Goal: Task Accomplishment & Management: Manage account settings

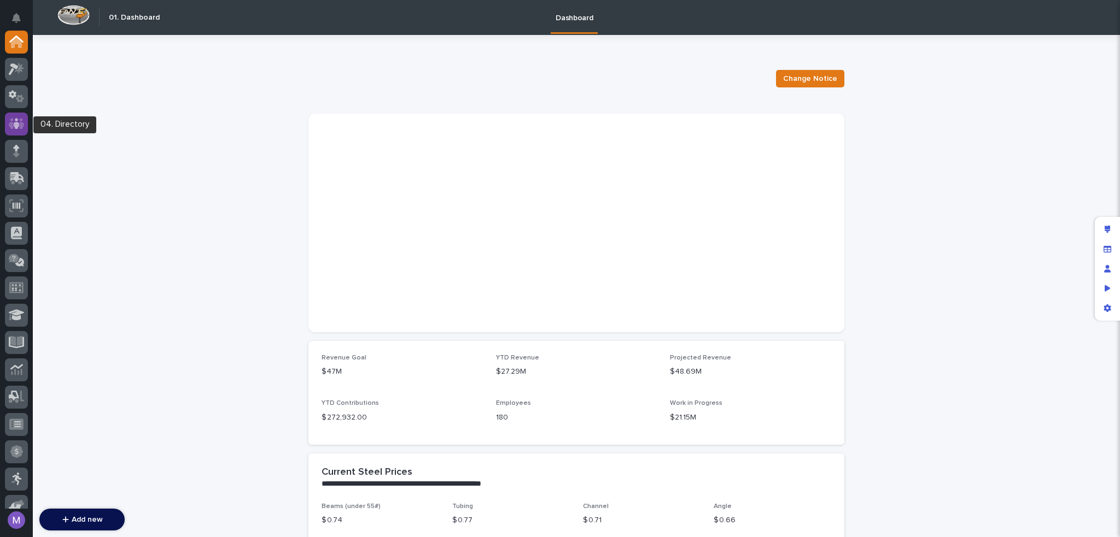
click at [25, 128] on div at bounding box center [16, 124] width 23 height 23
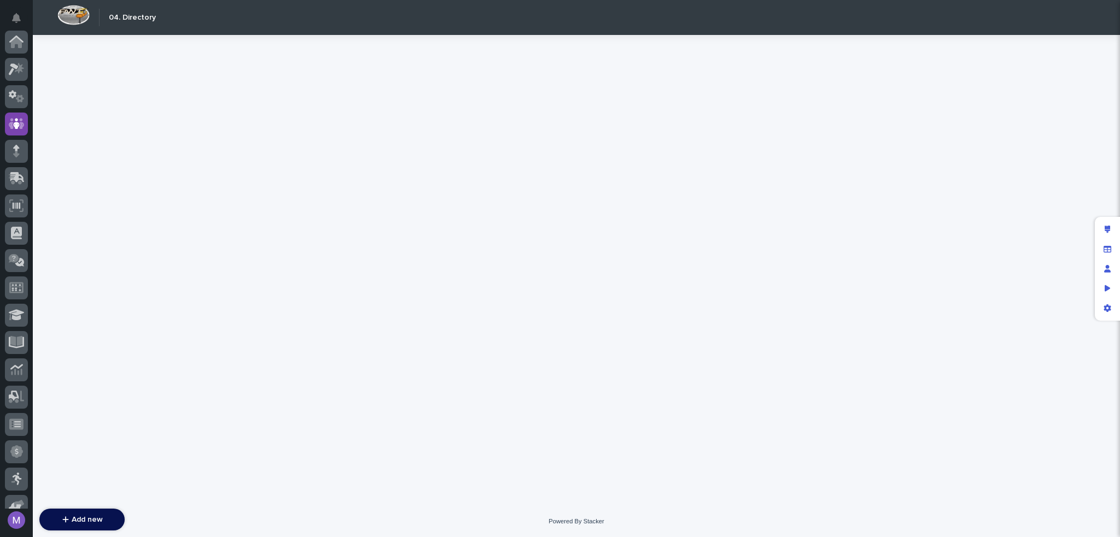
scroll to position [82, 0]
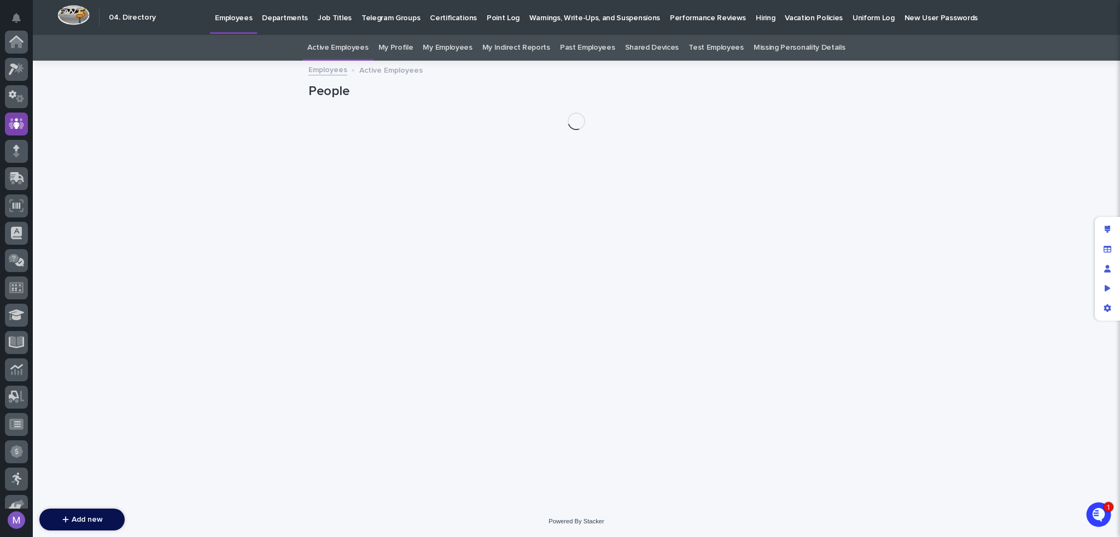
scroll to position [82, 0]
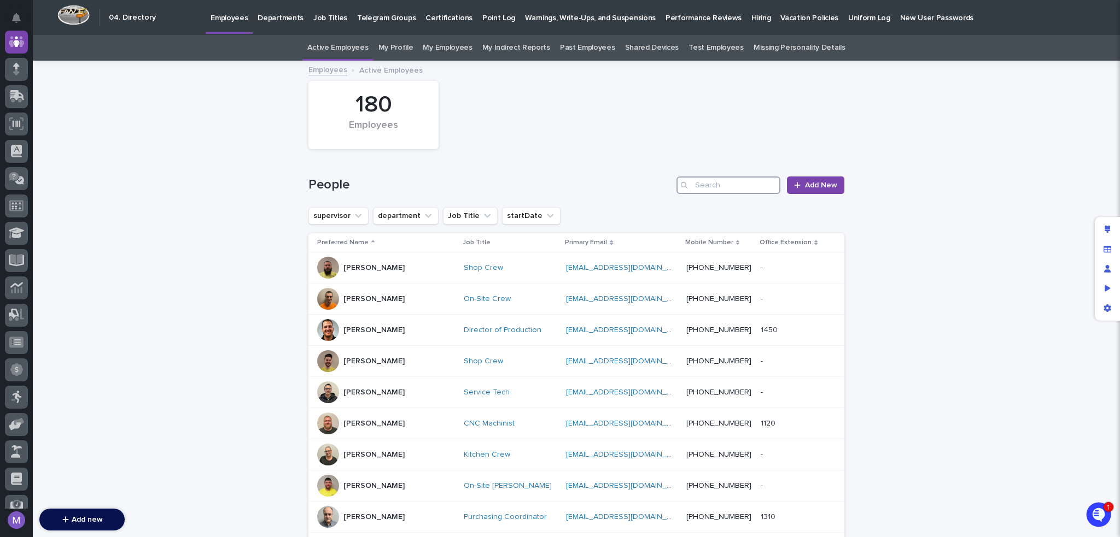
click at [699, 182] on input "Search" at bounding box center [728, 185] width 104 height 17
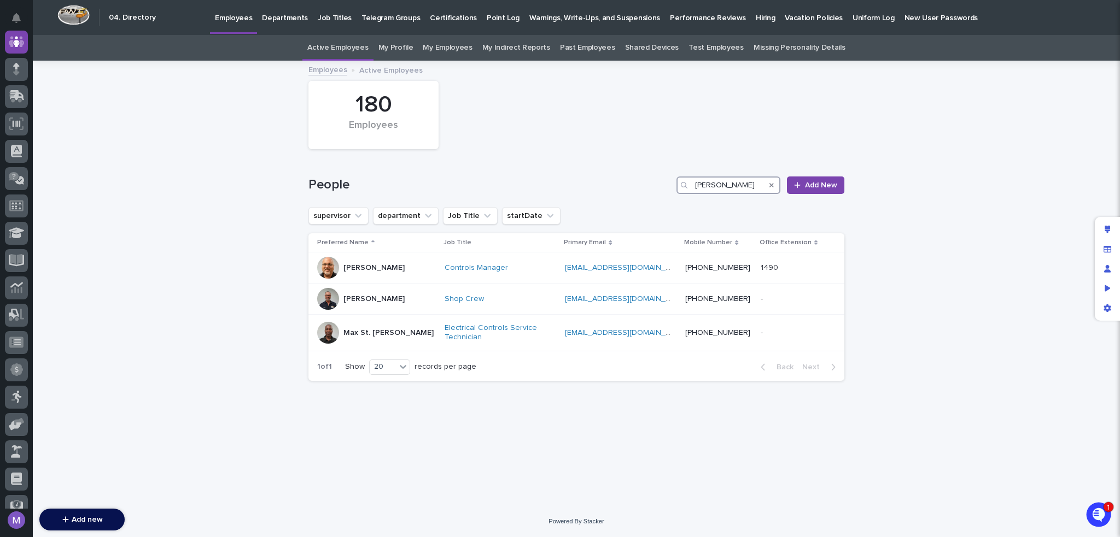
type input "charlie"
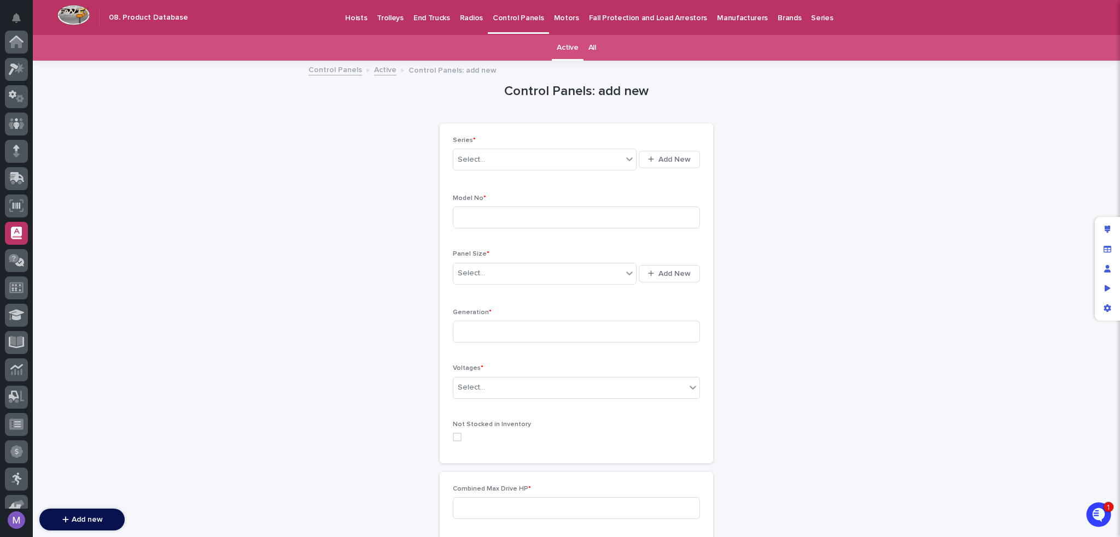
scroll to position [191, 0]
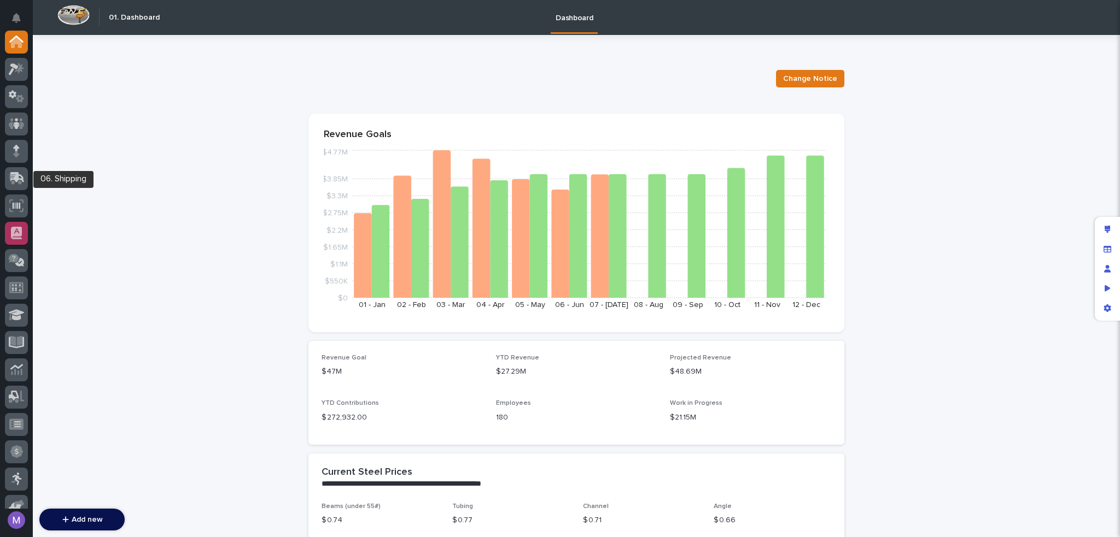
click at [15, 227] on icon at bounding box center [16, 233] width 11 height 13
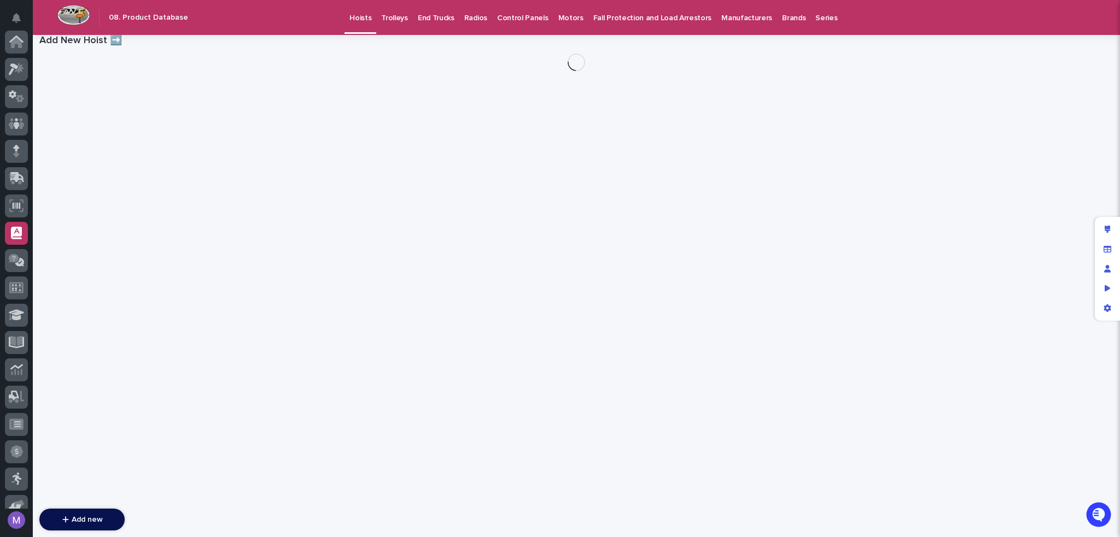
scroll to position [191, 0]
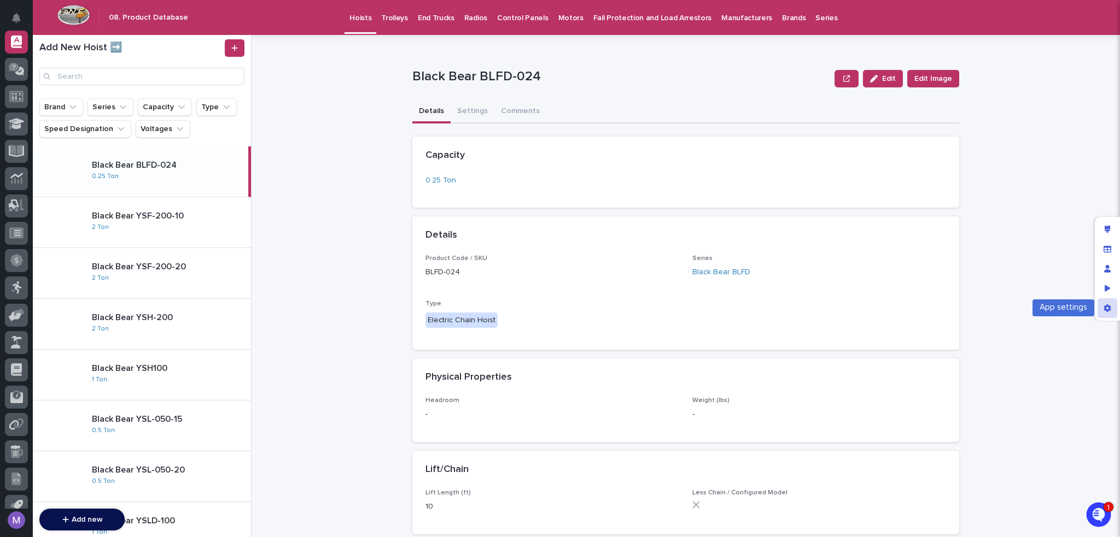
click at [1111, 307] on div "App settings" at bounding box center [1107, 308] width 20 height 20
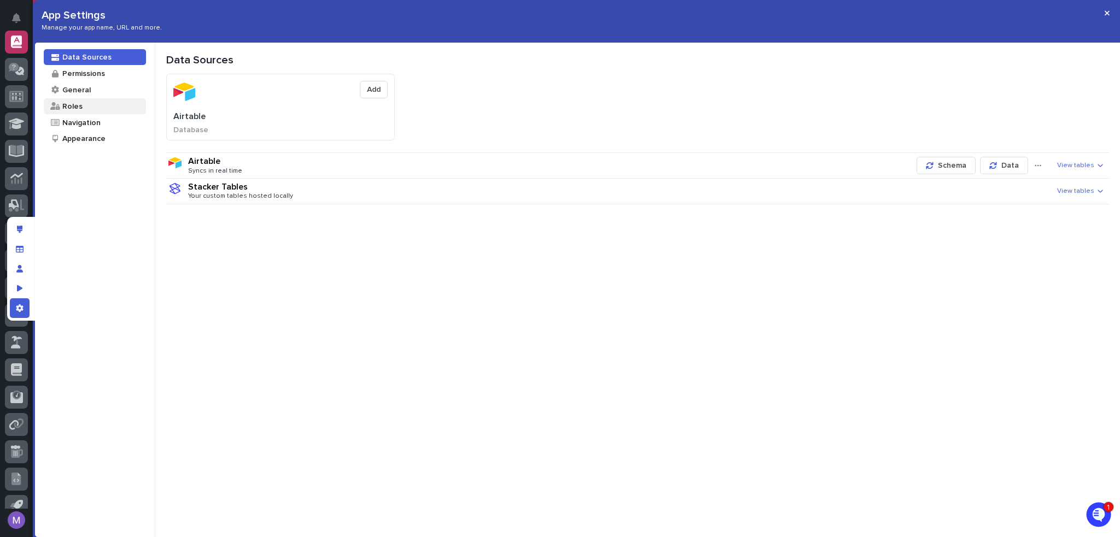
click at [79, 109] on div "Roles" at bounding box center [71, 106] width 21 height 10
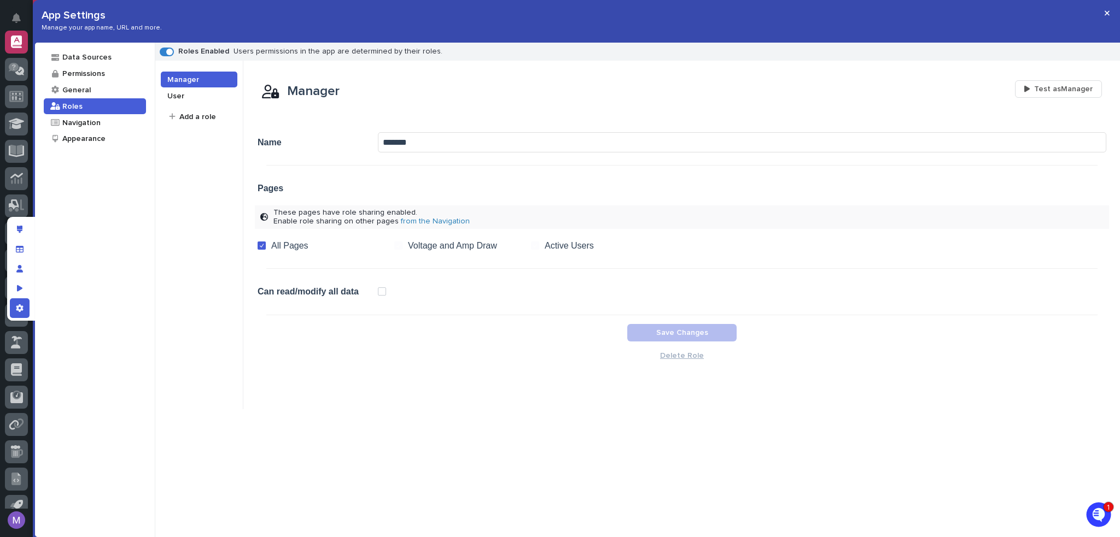
click at [382, 141] on input "*******" at bounding box center [742, 142] width 728 height 20
type input "**********"
click at [665, 330] on span "Save Changes" at bounding box center [682, 333] width 52 height 8
click at [90, 77] on div "Permissions" at bounding box center [83, 73] width 44 height 10
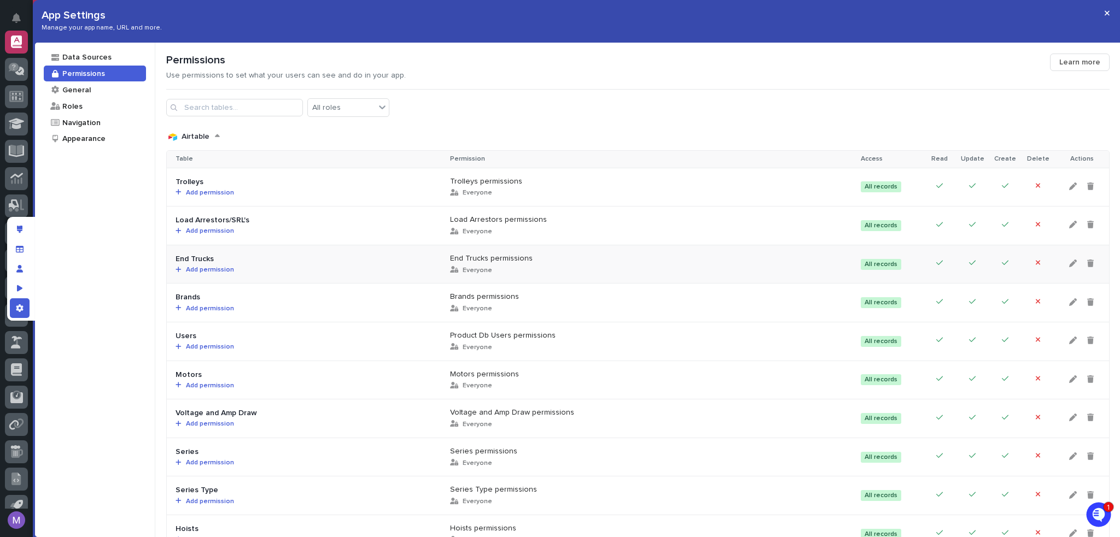
scroll to position [55, 0]
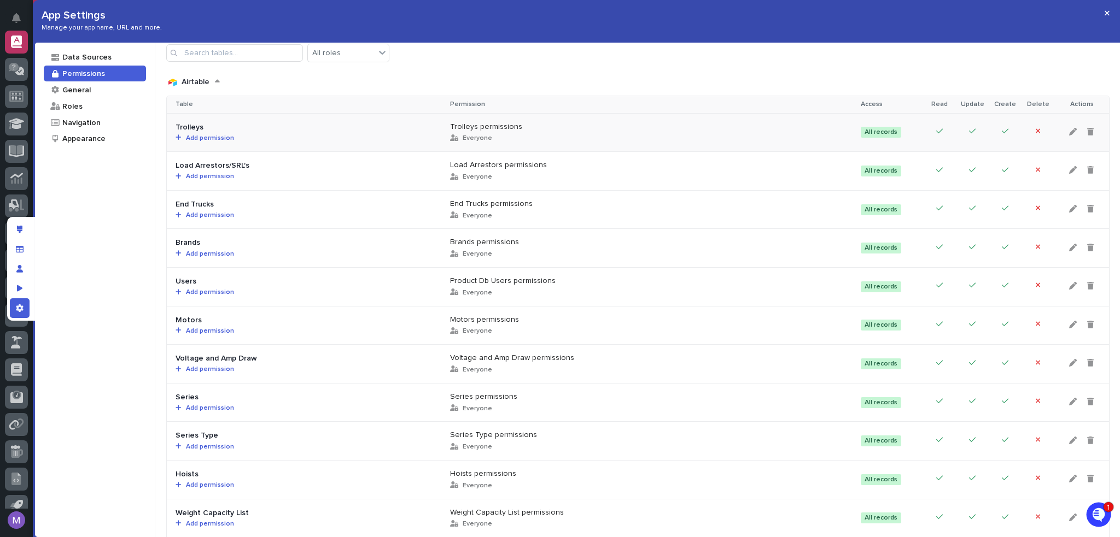
click at [218, 137] on span "Add permission" at bounding box center [208, 138] width 52 height 7
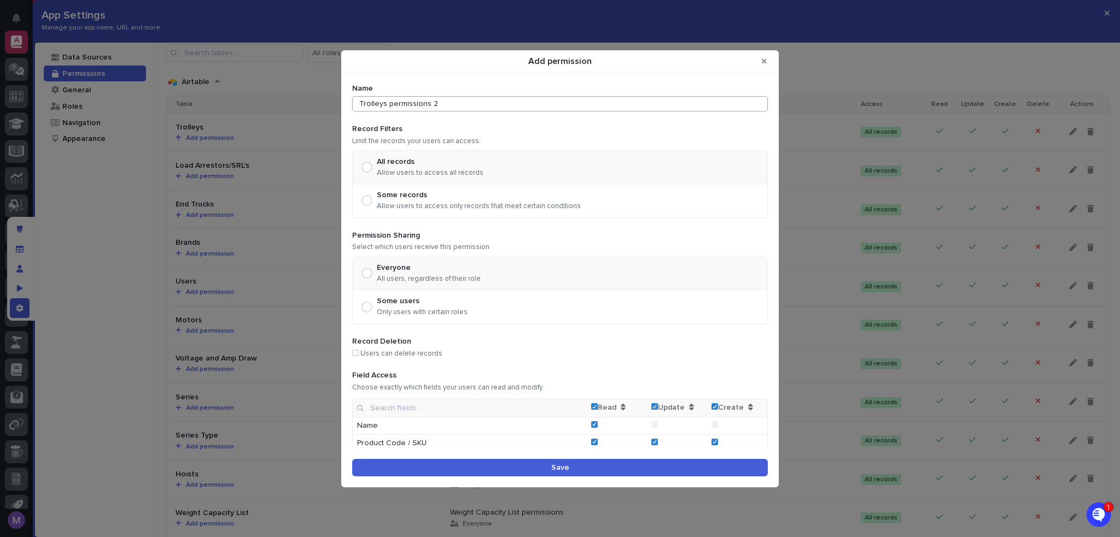
click at [501, 104] on input "Trolleys permissions 2" at bounding box center [559, 103] width 415 height 15
type input "Manager"
click at [387, 307] on div "Some users Only users with certain roles" at bounding box center [422, 307] width 91 height 20
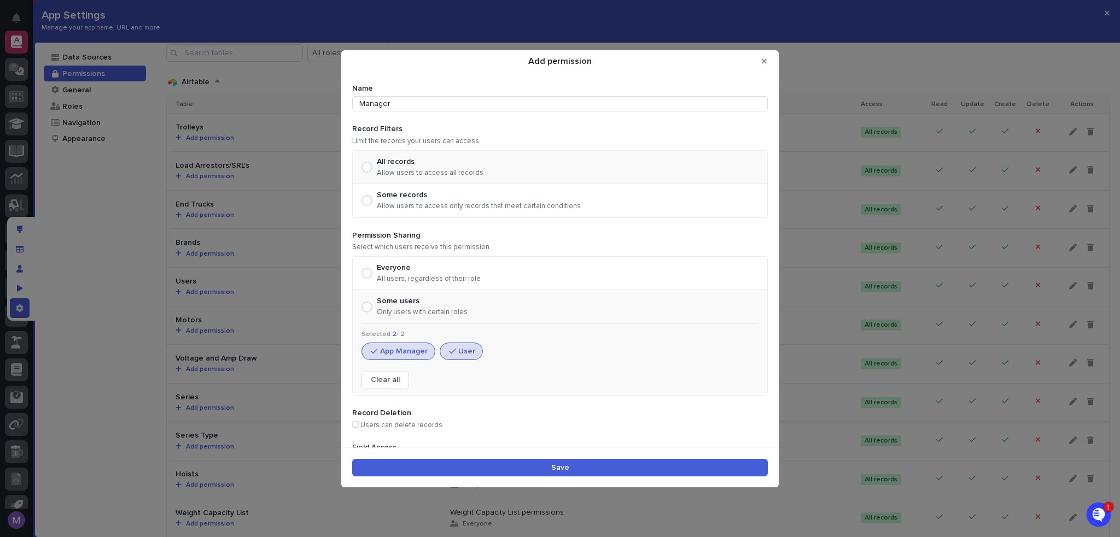
click at [454, 352] on icon "Add permission" at bounding box center [452, 352] width 7 height 8
click at [561, 465] on span "Save" at bounding box center [560, 468] width 18 height 8
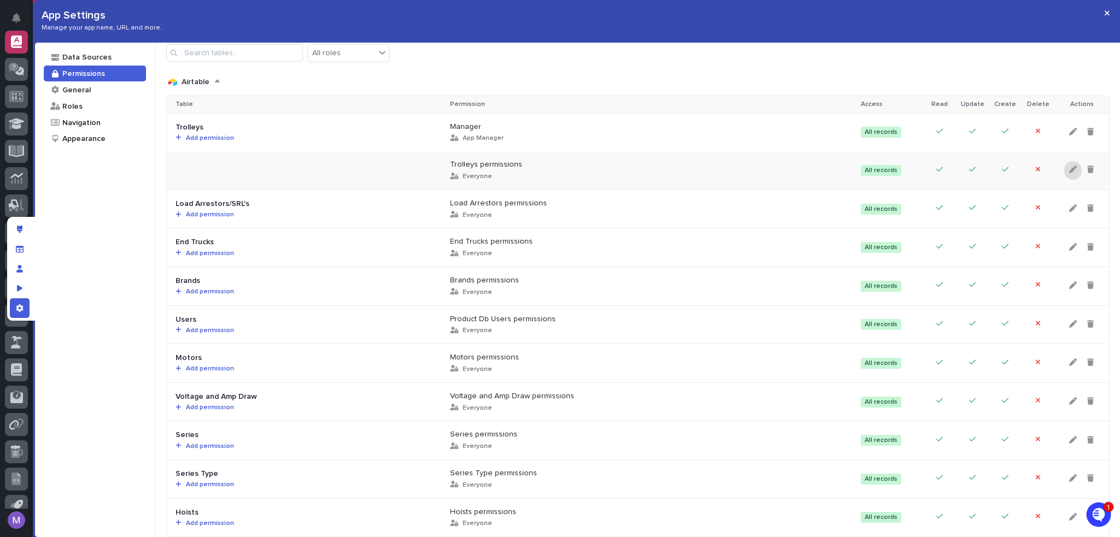
click at [1069, 166] on icon at bounding box center [1073, 170] width 8 height 8
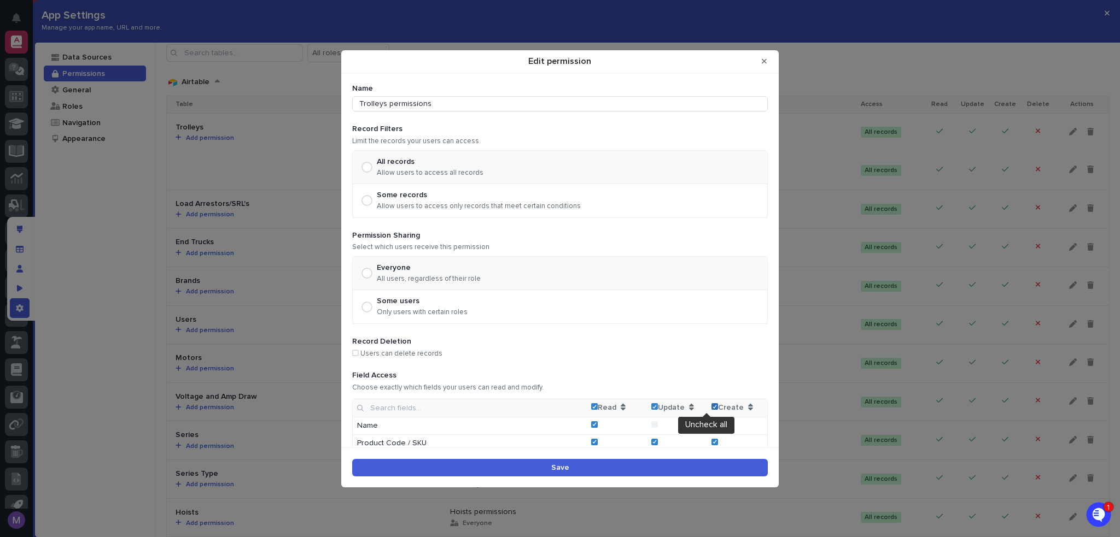
click at [712, 406] on icon "Edit permission" at bounding box center [714, 407] width 5 height 4
click at [709, 461] on button "Save" at bounding box center [559, 467] width 415 height 17
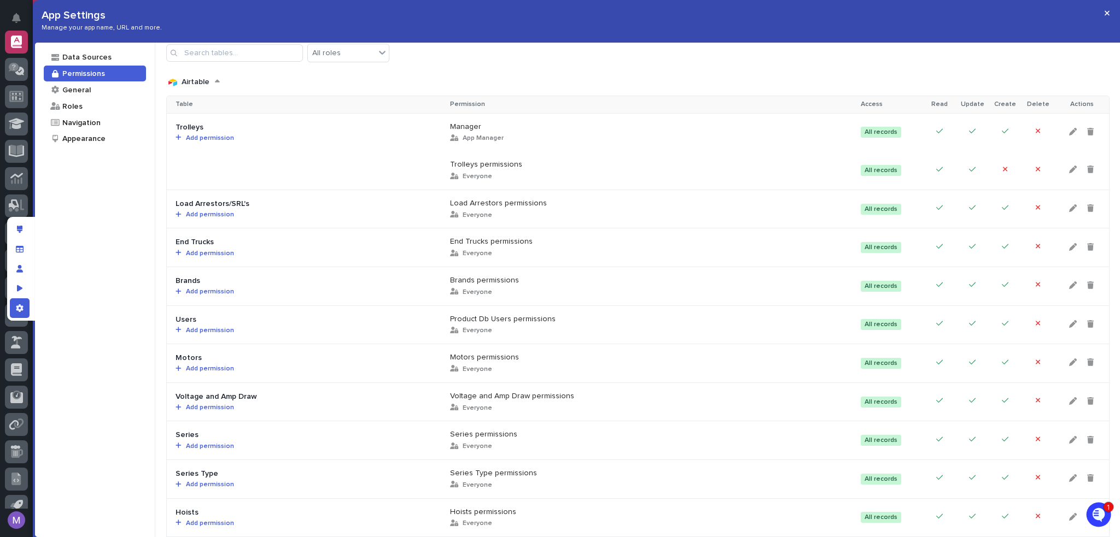
click at [905, 66] on div "Permissions Use permissions to set what your users can see and do in your app. …" at bounding box center [637, 290] width 965 height 495
click at [1064, 164] on div at bounding box center [1072, 170] width 17 height 18
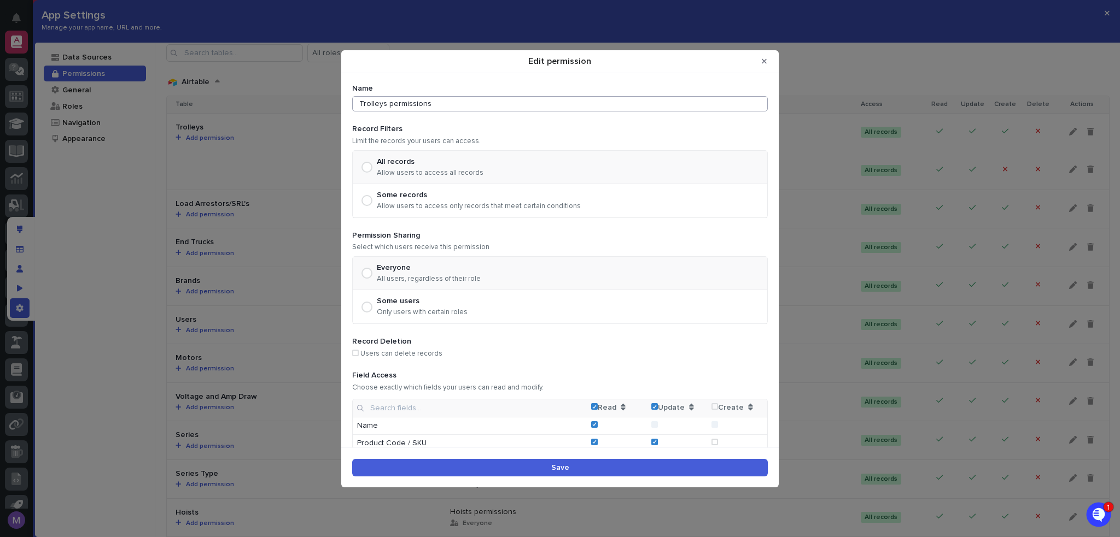
drag, startPoint x: 383, startPoint y: 102, endPoint x: 330, endPoint y: 111, distance: 53.3
click at [330, 111] on div "Edit permission Name Trolleys permissions Record Filters Limit the records your…" at bounding box center [560, 268] width 1120 height 537
type input "User"
click at [637, 464] on button "Save" at bounding box center [559, 467] width 415 height 17
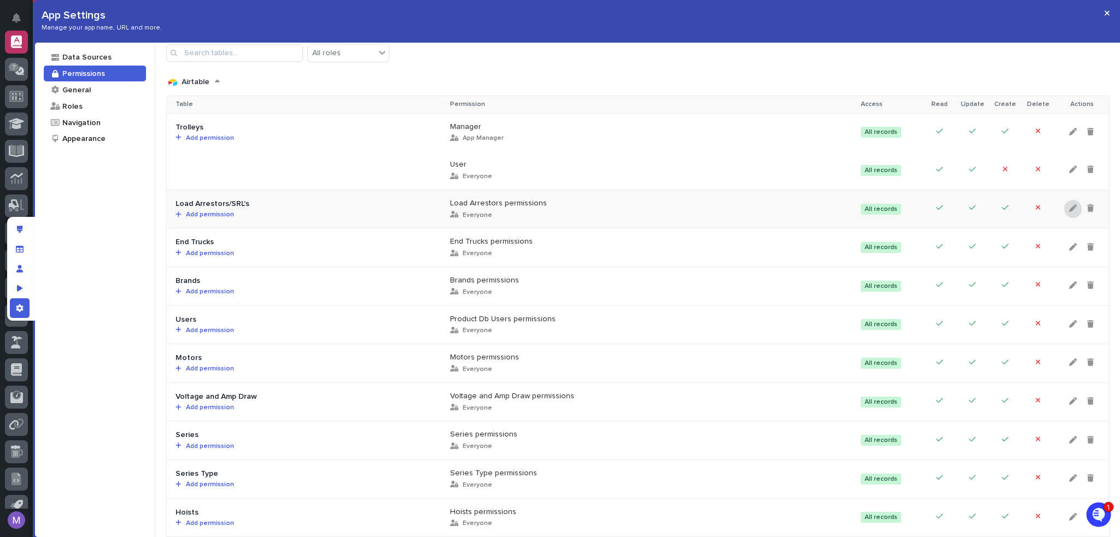
click at [1069, 209] on icon at bounding box center [1073, 208] width 8 height 8
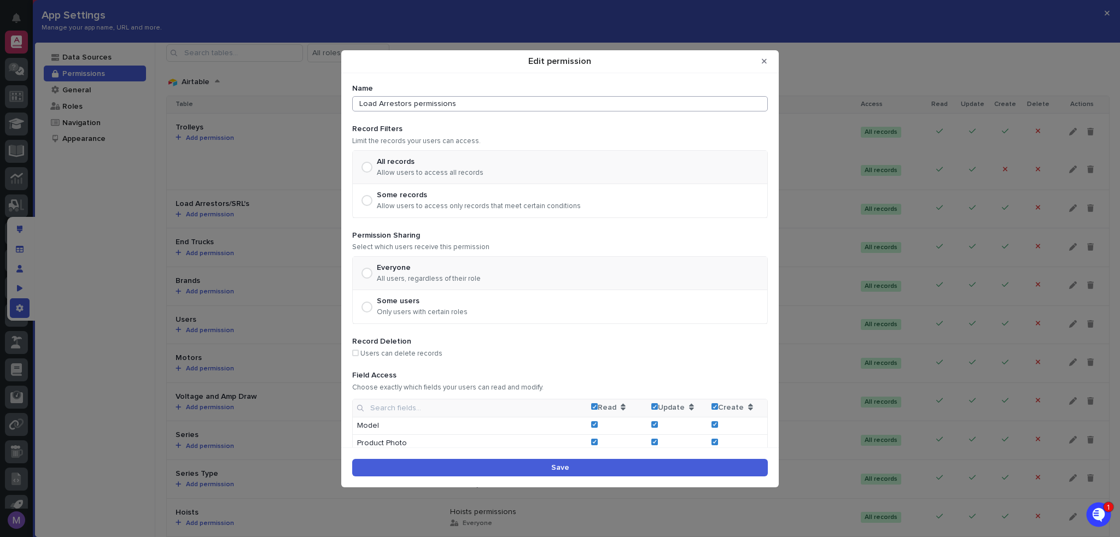
click at [466, 101] on input "Load Arrestors permissions" at bounding box center [559, 103] width 415 height 15
type input "Manager"
click at [383, 310] on p "Only users with certain roles" at bounding box center [422, 312] width 91 height 9
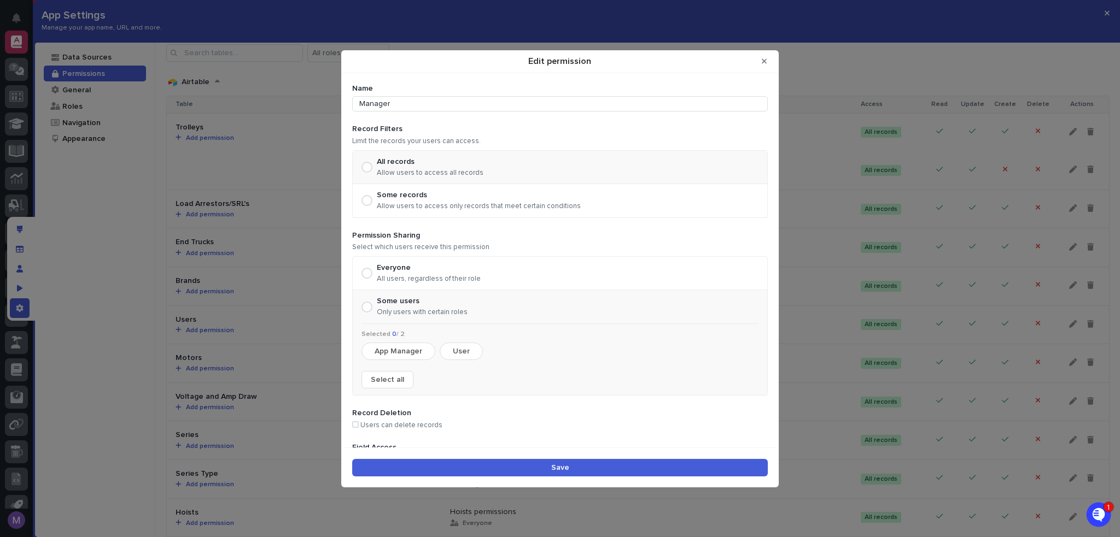
click at [402, 349] on button "App Manager" at bounding box center [398, 351] width 74 height 17
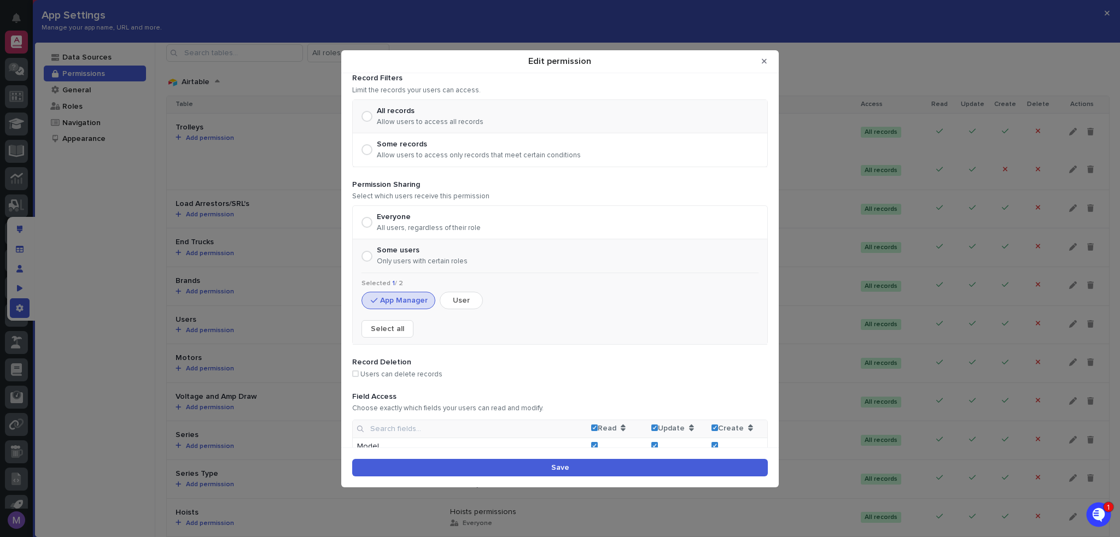
scroll to position [109, 0]
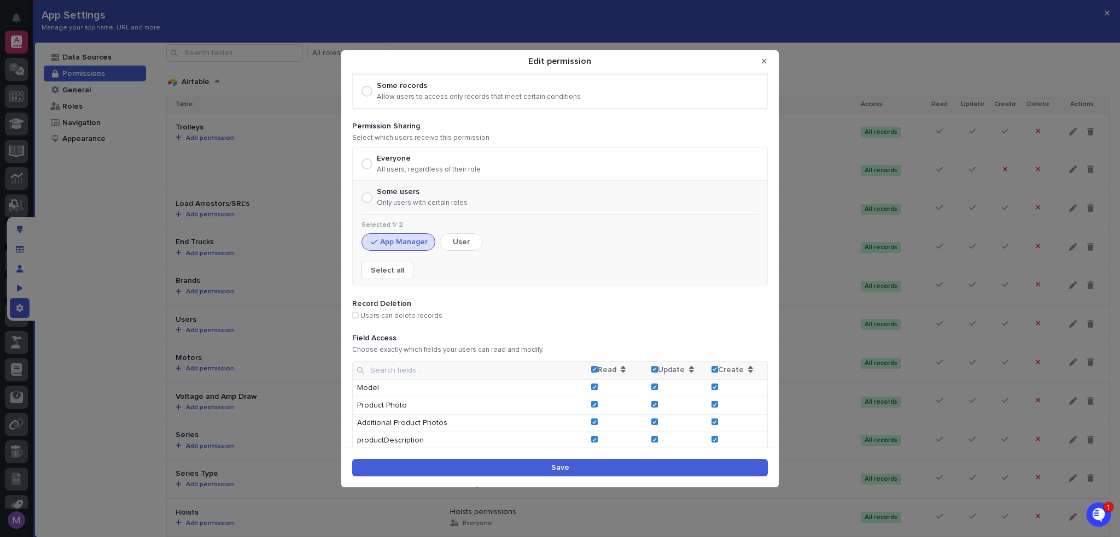
click at [661, 469] on button "Save" at bounding box center [559, 467] width 415 height 17
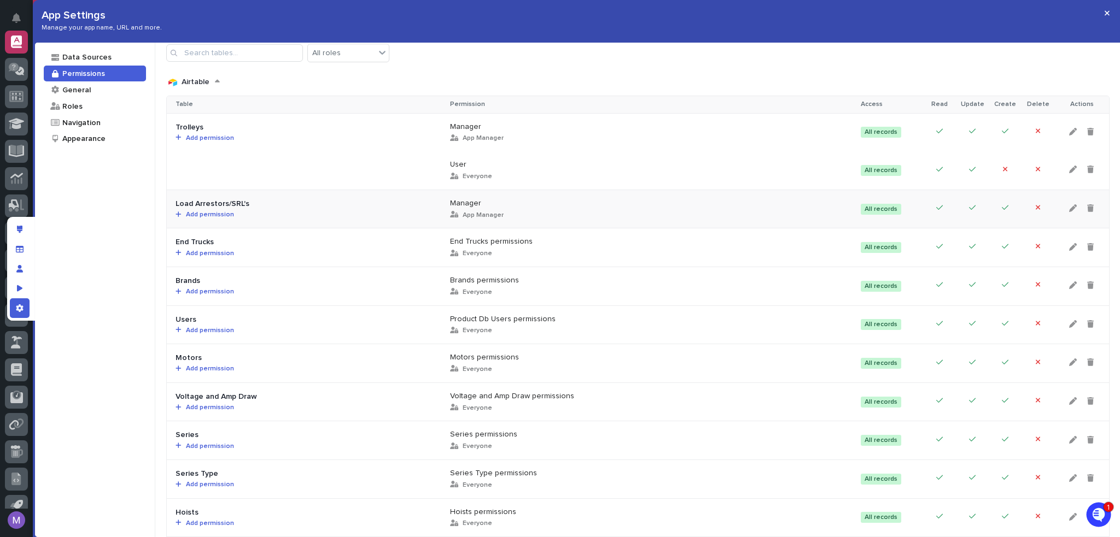
click at [227, 214] on span "Add permission" at bounding box center [208, 215] width 52 height 7
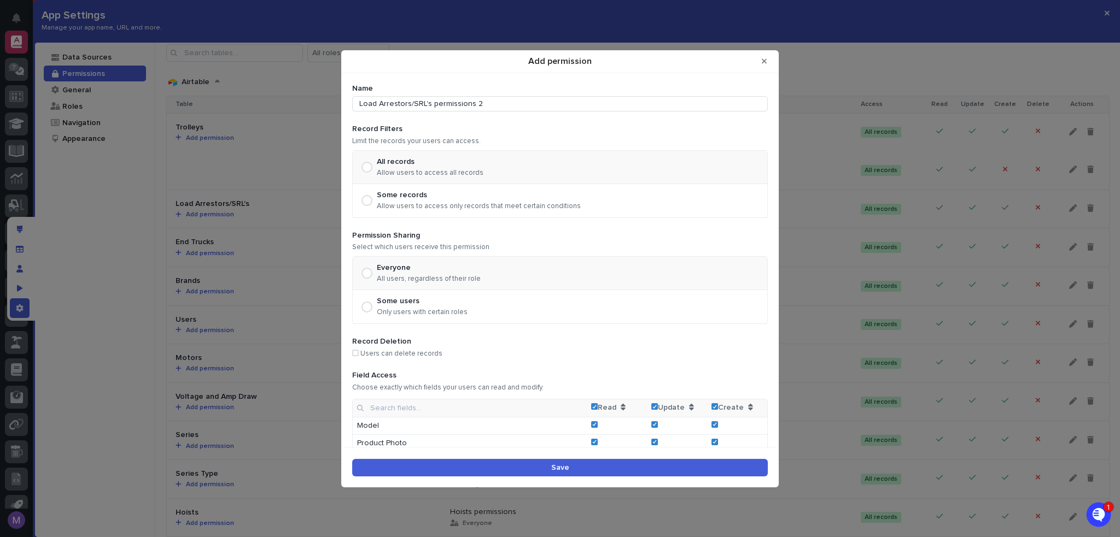
click at [379, 306] on div "Some users Only users with certain roles" at bounding box center [422, 307] width 91 height 20
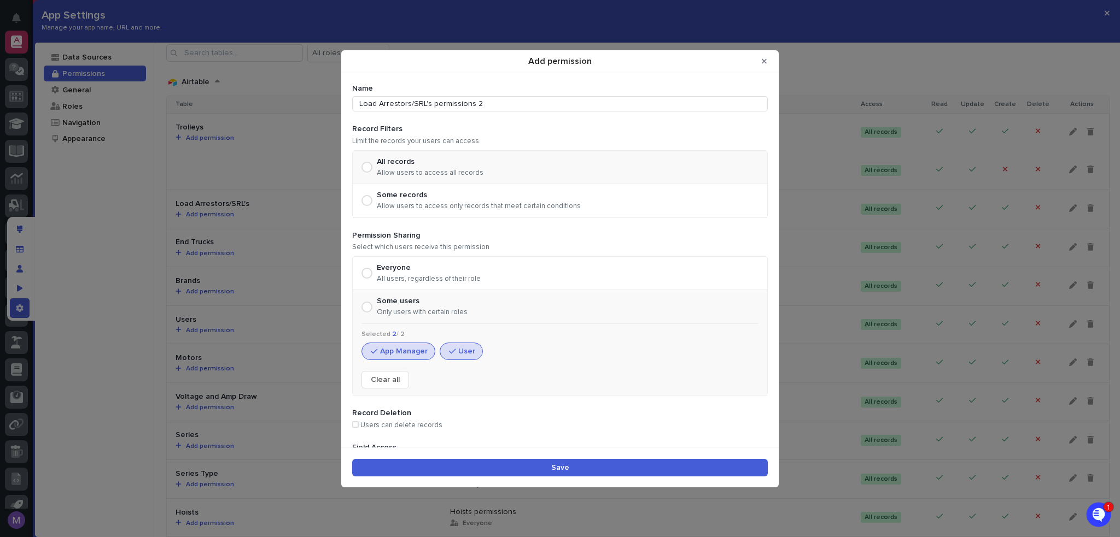
click at [449, 355] on button "User" at bounding box center [461, 351] width 43 height 17
click at [409, 349] on button "App Manager" at bounding box center [398, 351] width 74 height 17
click at [459, 354] on button "User" at bounding box center [461, 351] width 43 height 17
drag, startPoint x: 406, startPoint y: 119, endPoint x: 343, endPoint y: 118, distance: 63.4
click at [343, 118] on div "Name Load Arrestors/SRL's permissions 2 Record Filters Limit the records your u…" at bounding box center [559, 260] width 437 height 374
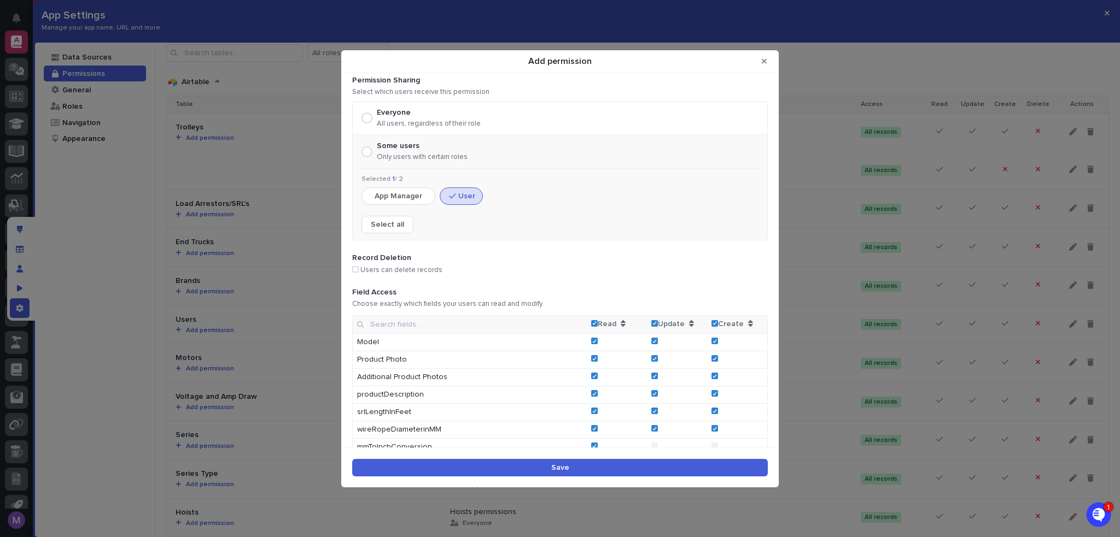
scroll to position [164, 0]
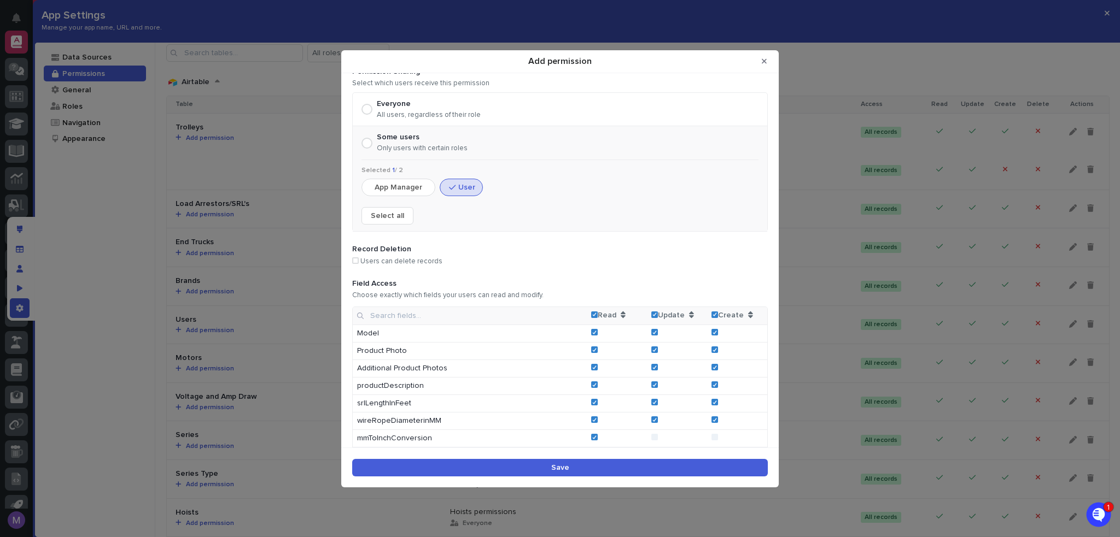
type input "User"
drag, startPoint x: 709, startPoint y: 319, endPoint x: 709, endPoint y: 313, distance: 6.0
click at [711, 318] on div "Add permission" at bounding box center [714, 316] width 7 height 9
click at [712, 313] on icon "Add permission" at bounding box center [714, 315] width 5 height 4
click at [623, 469] on button "Save" at bounding box center [559, 467] width 415 height 17
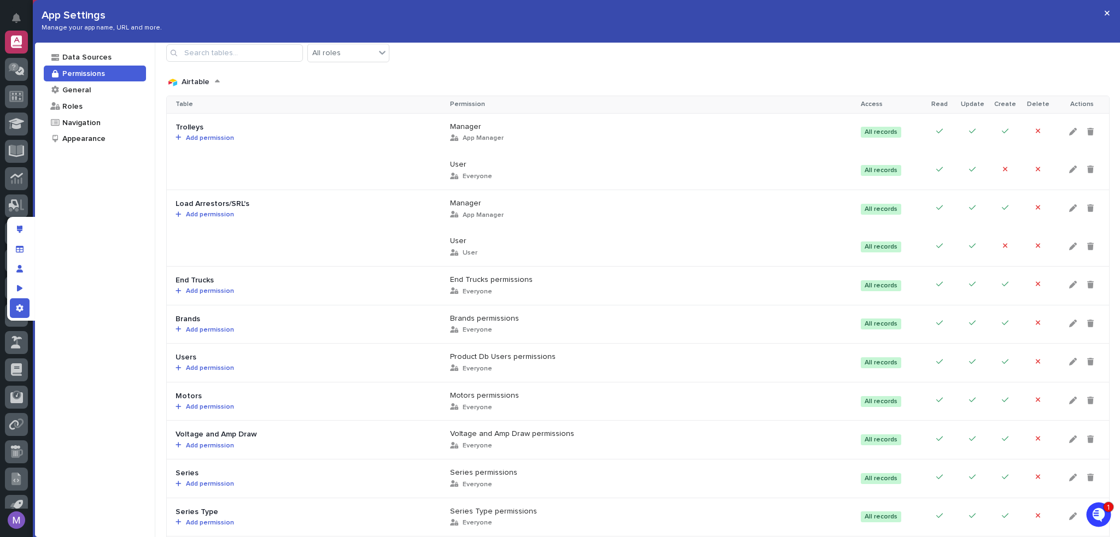
click at [774, 54] on div "Permissions Use permissions to set what your users can see and do in your app. …" at bounding box center [637, 290] width 965 height 495
click at [1069, 288] on icon at bounding box center [1073, 285] width 8 height 8
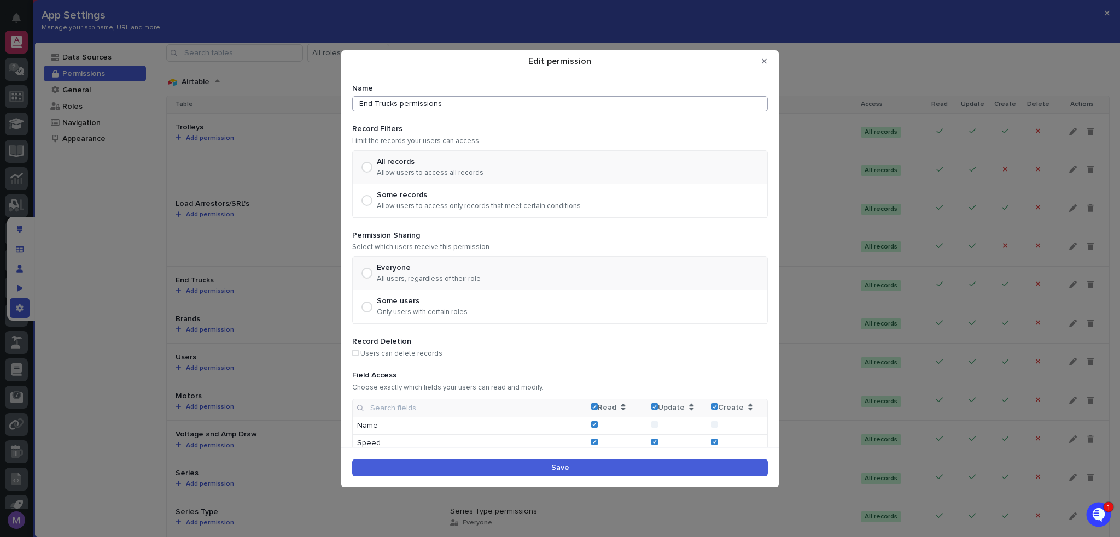
click at [492, 97] on input "End Trucks permissions" at bounding box center [559, 103] width 415 height 15
type input "Manager"
click at [380, 308] on p "Only users with certain roles" at bounding box center [422, 312] width 91 height 9
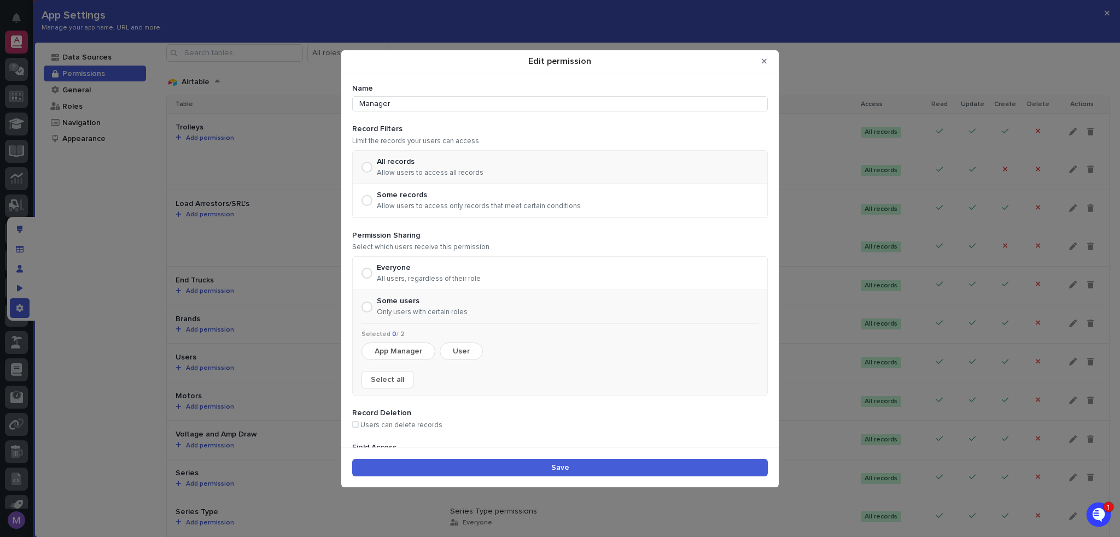
click at [417, 351] on button "App Manager" at bounding box center [398, 351] width 74 height 17
click at [531, 465] on button "Save" at bounding box center [559, 467] width 415 height 17
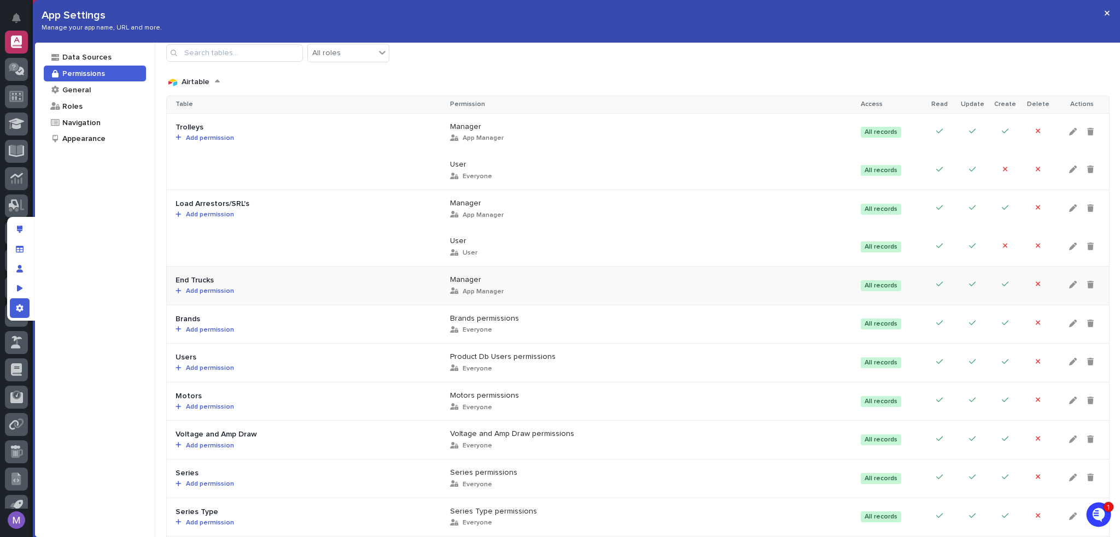
drag, startPoint x: 208, startPoint y: 295, endPoint x: 216, endPoint y: 292, distance: 9.2
click at [208, 295] on td "End Trucks Add permission" at bounding box center [304, 286] width 274 height 39
click at [220, 290] on span "Add permission" at bounding box center [208, 291] width 52 height 7
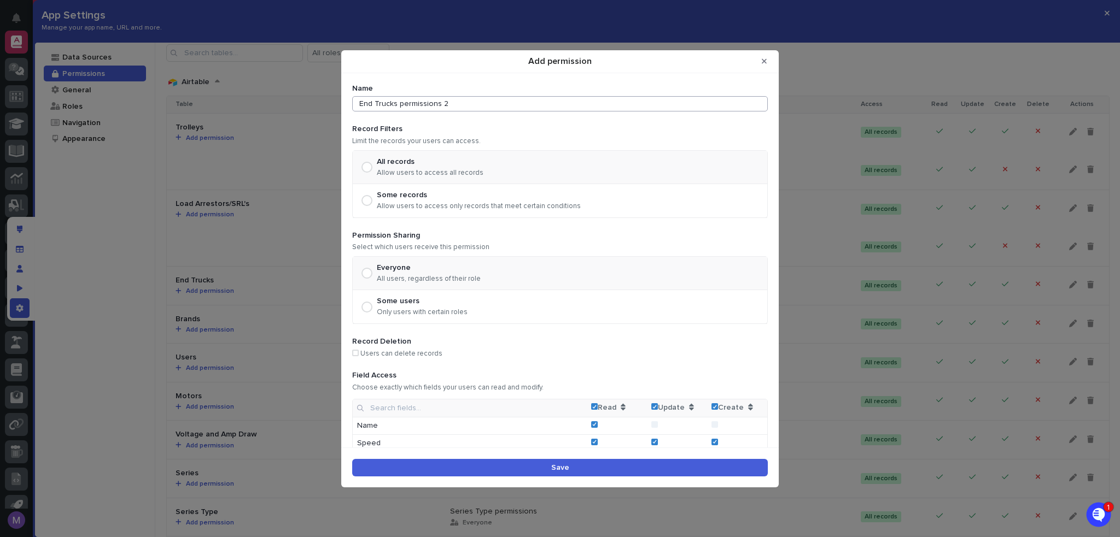
click at [511, 110] on input "End Trucks permissions 2" at bounding box center [559, 103] width 415 height 15
type input "User"
click at [441, 298] on div "Some users" at bounding box center [422, 301] width 91 height 9
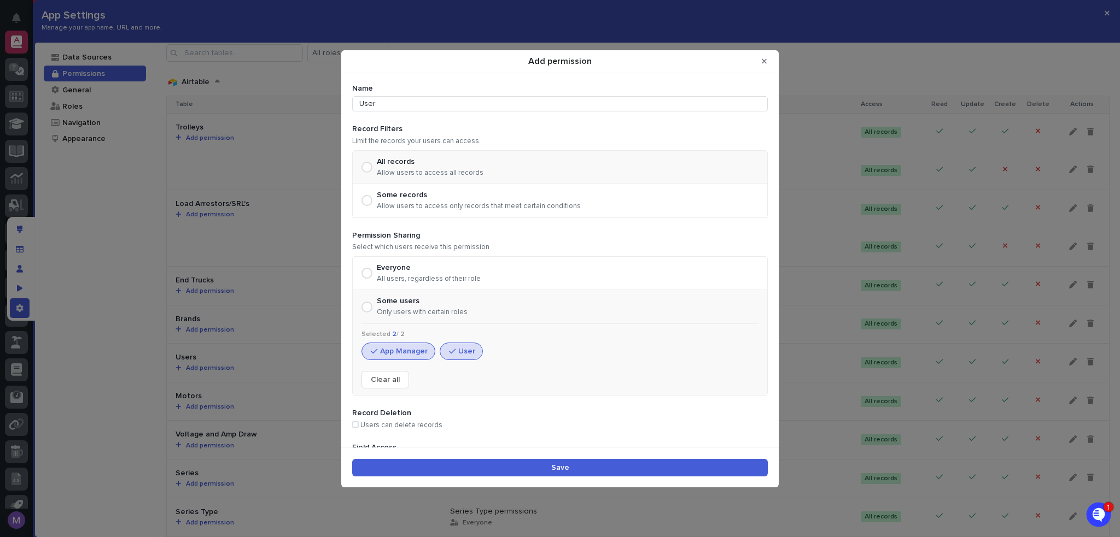
click at [412, 353] on button "App Manager" at bounding box center [398, 351] width 74 height 17
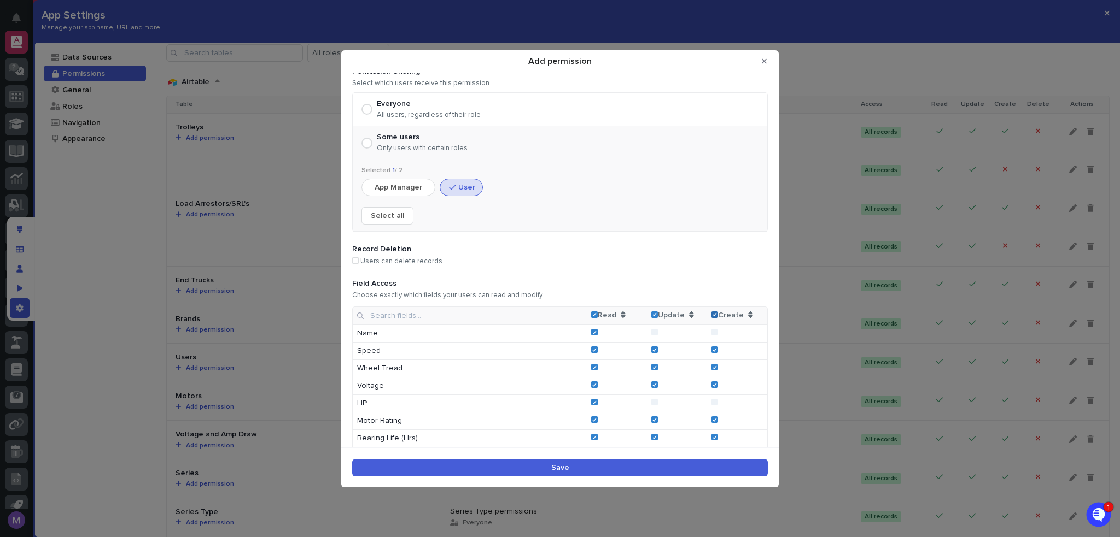
click at [712, 313] on icon "Add permission" at bounding box center [714, 315] width 5 height 4
click at [731, 465] on button "Save" at bounding box center [559, 467] width 415 height 17
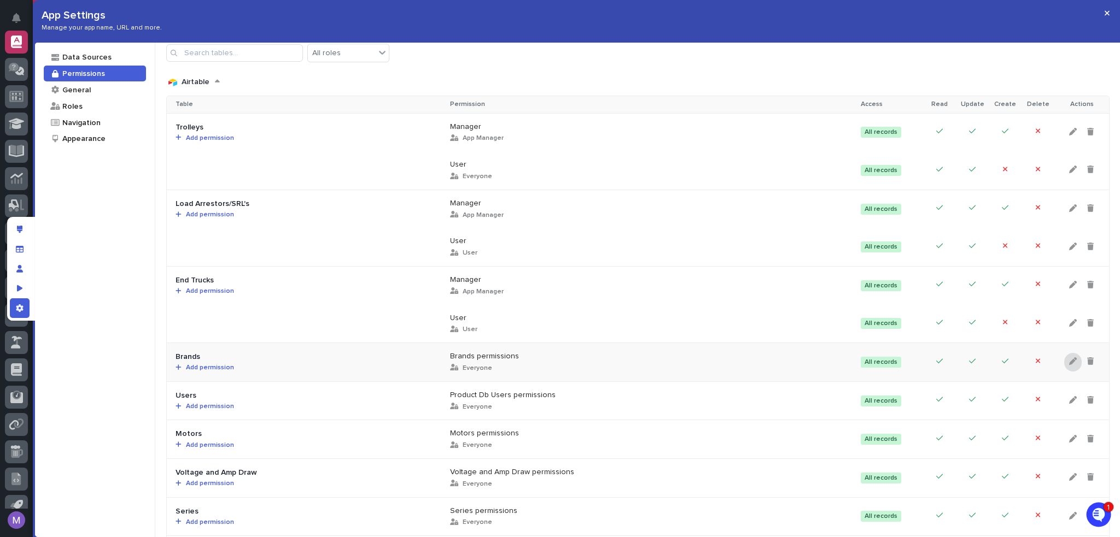
click at [1069, 364] on icon at bounding box center [1073, 362] width 8 height 8
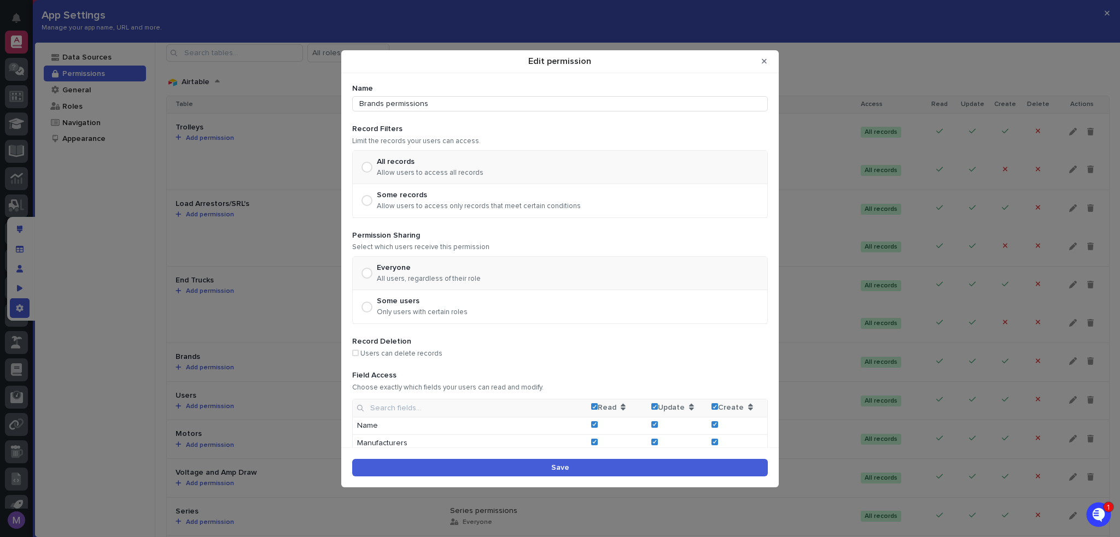
click at [424, 308] on p "Only users with certain roles" at bounding box center [422, 312] width 91 height 9
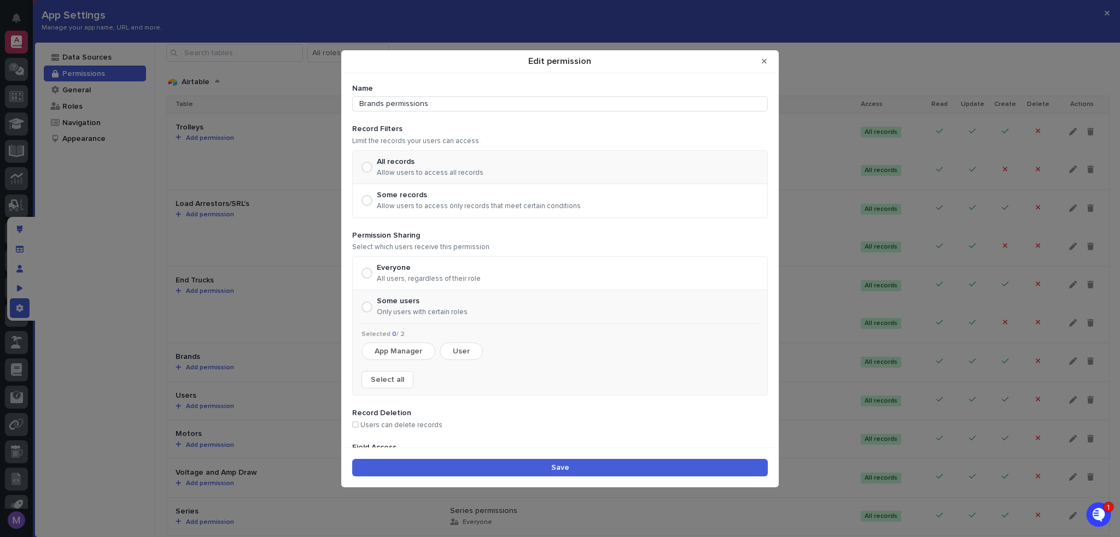
click at [400, 352] on button "App Manager" at bounding box center [398, 351] width 74 height 17
click at [521, 469] on button "Save" at bounding box center [559, 467] width 415 height 17
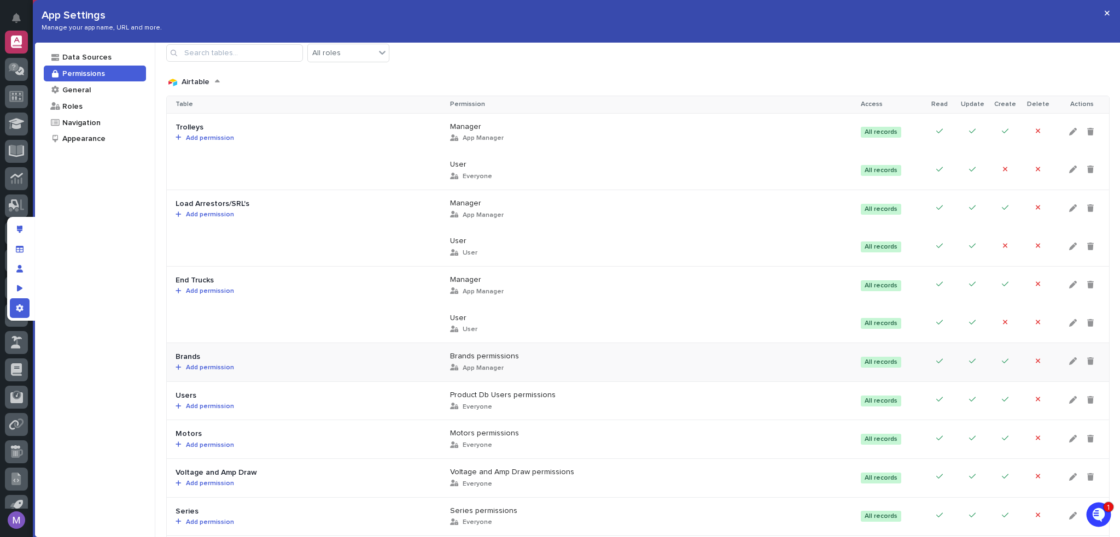
click at [203, 366] on span "Add permission" at bounding box center [208, 368] width 52 height 7
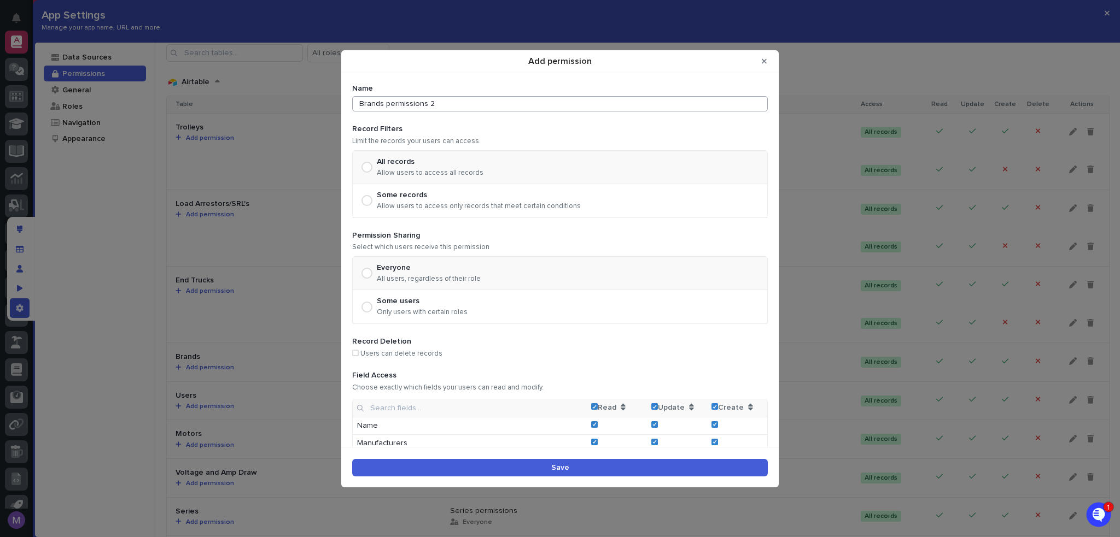
click at [446, 109] on input "Brands permissions 2" at bounding box center [559, 103] width 415 height 15
click at [713, 407] on polyline "Add permission" at bounding box center [714, 406] width 3 height 3
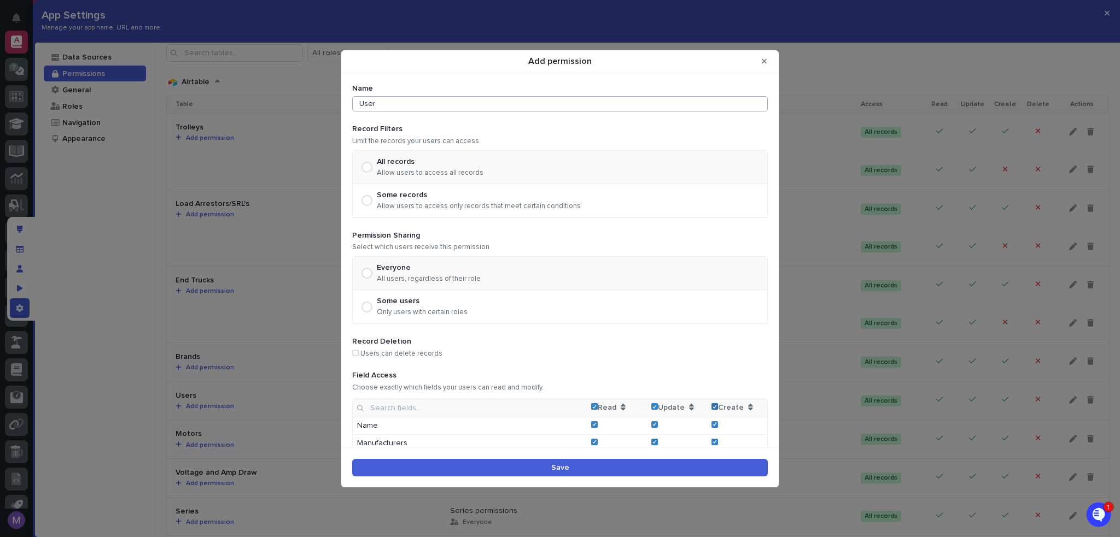
type input "User"
click at [409, 306] on div "Some users Only users with certain roles" at bounding box center [422, 307] width 91 height 20
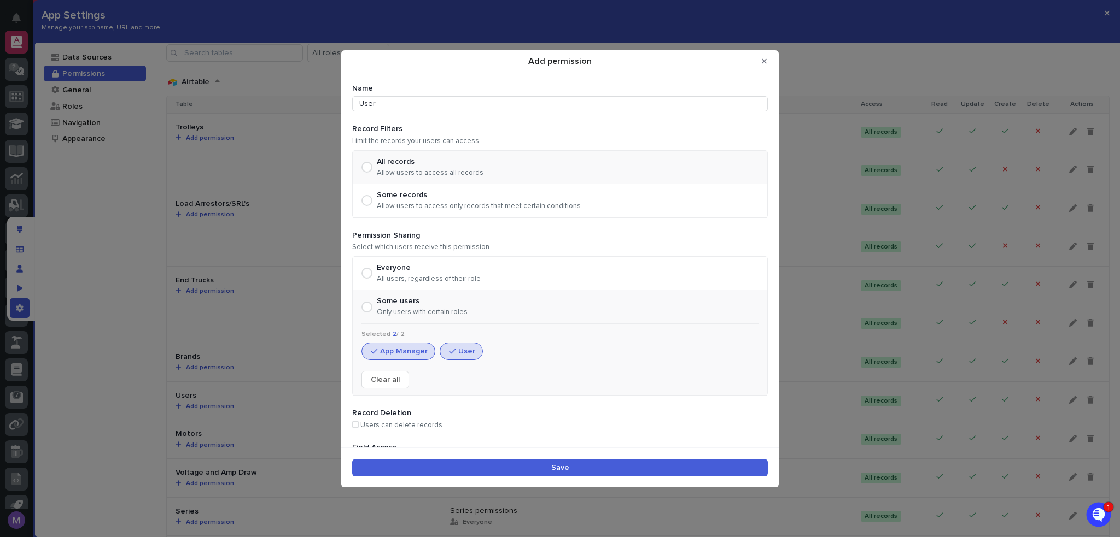
click at [415, 352] on button "App Manager" at bounding box center [398, 351] width 74 height 17
click at [389, 338] on div "Selected 1 / 2 App Manager User Select all" at bounding box center [559, 360] width 397 height 58
click at [395, 352] on button "App Manager" at bounding box center [398, 351] width 74 height 17
click at [368, 273] on span "Add permission" at bounding box center [367, 273] width 4 height 4
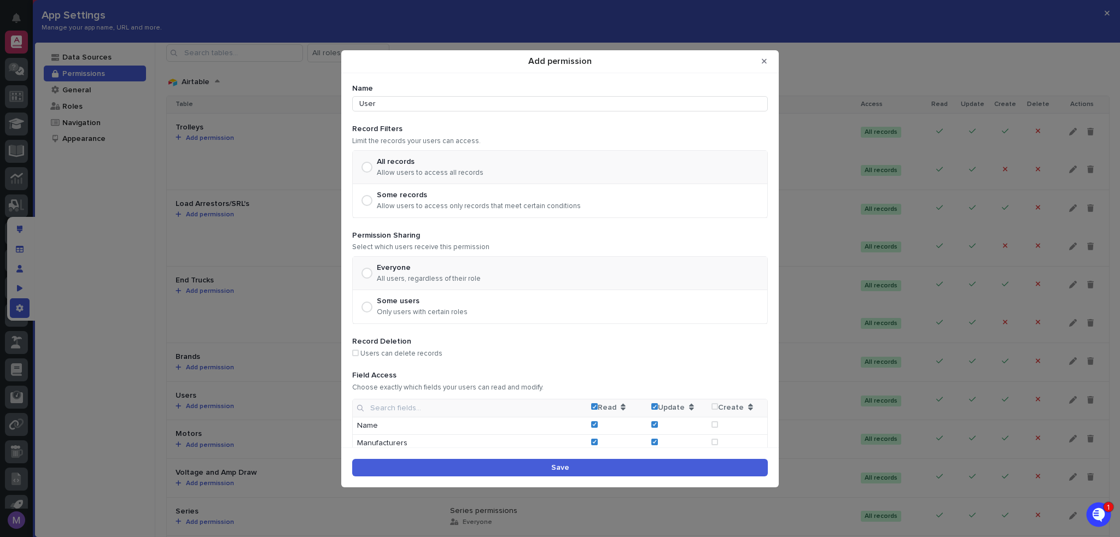
click at [652, 465] on button "Save" at bounding box center [559, 467] width 415 height 17
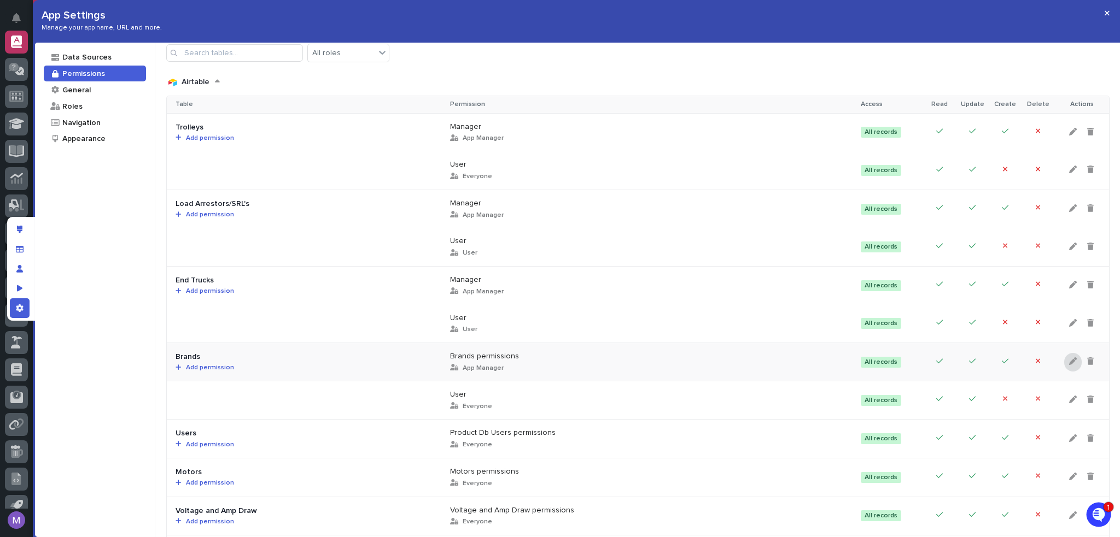
click at [1069, 361] on icon at bounding box center [1073, 362] width 8 height 8
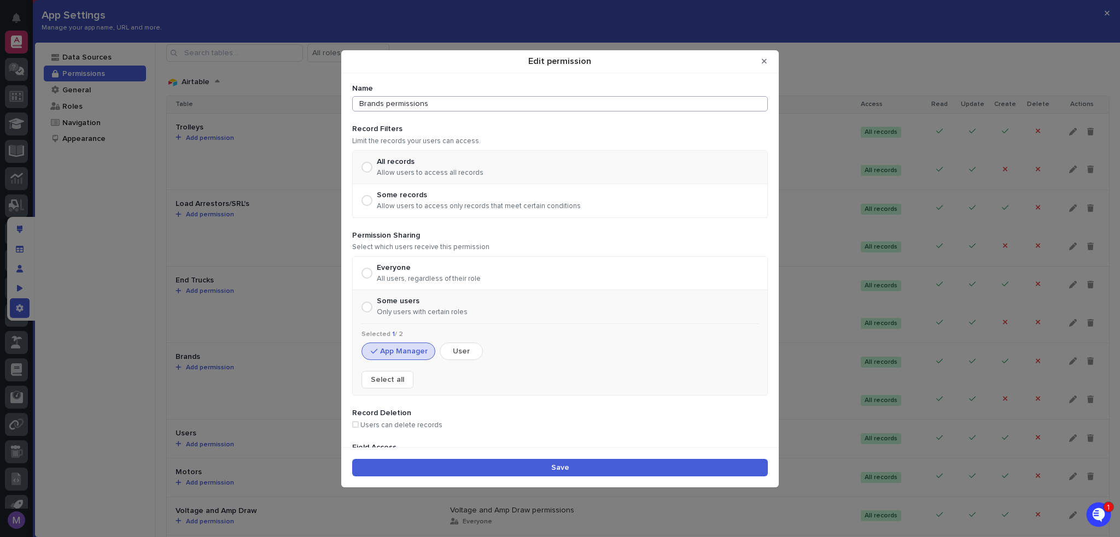
click at [503, 97] on input "Brands permissions" at bounding box center [559, 103] width 415 height 15
click at [503, 98] on input "Brands permissions" at bounding box center [559, 103] width 415 height 15
type input "Manager"
drag, startPoint x: 514, startPoint y: 450, endPoint x: 520, endPoint y: 465, distance: 15.9
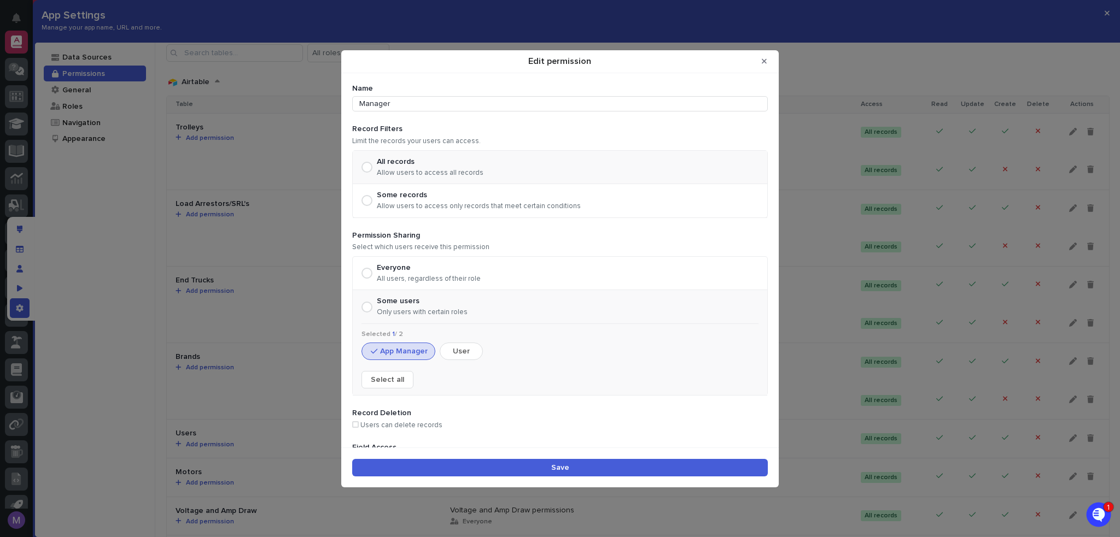
click at [515, 452] on div "Save" at bounding box center [559, 468] width 437 height 40
click at [520, 467] on button "Save" at bounding box center [559, 467] width 415 height 17
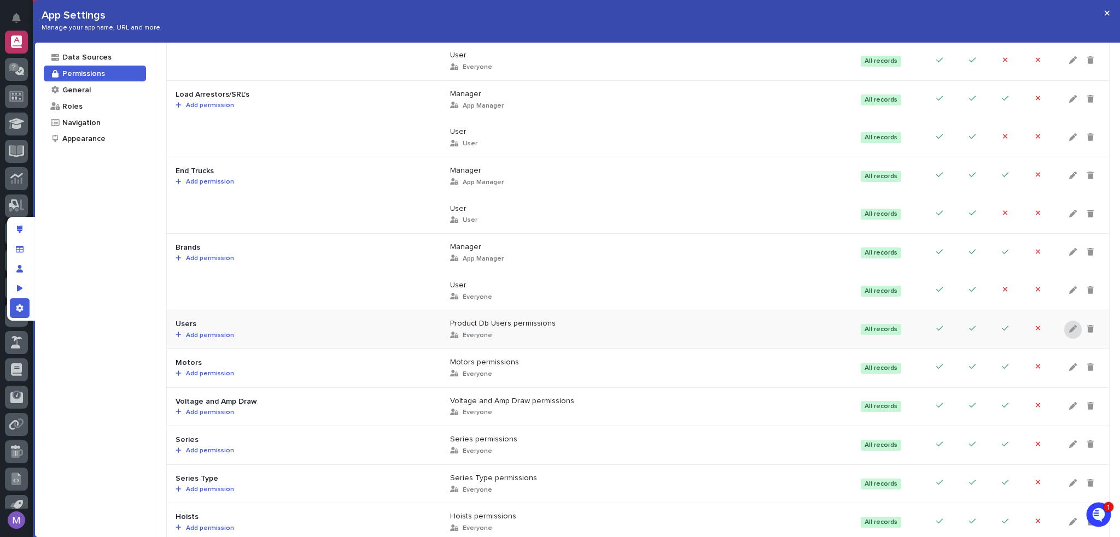
click at [1069, 327] on icon at bounding box center [1073, 329] width 8 height 8
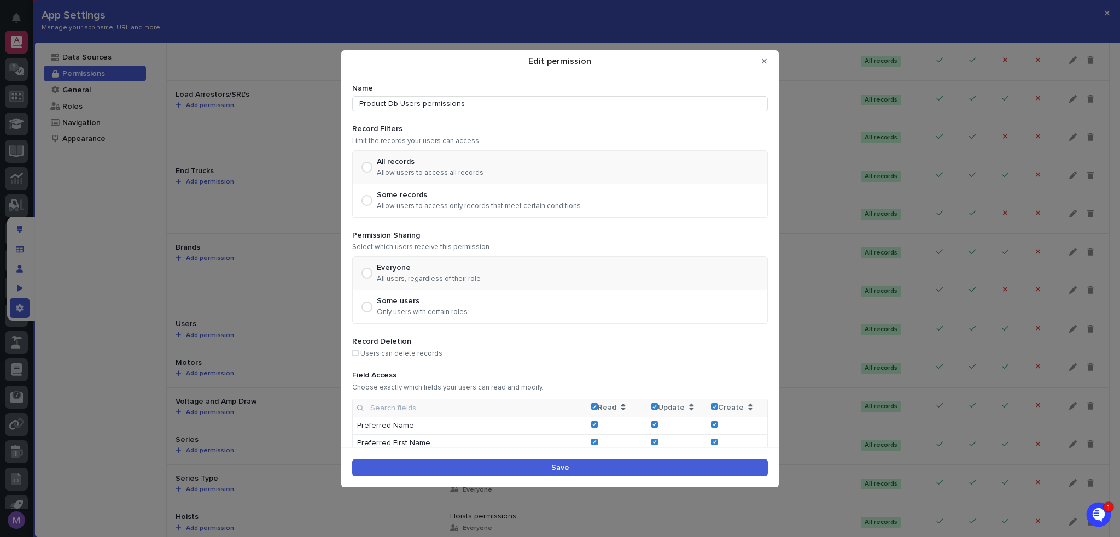
click at [711, 406] on td "Create" at bounding box center [737, 409] width 60 height 18
click at [712, 408] on div "Edit permission" at bounding box center [714, 407] width 5 height 4
click at [657, 472] on button "Save" at bounding box center [559, 467] width 415 height 17
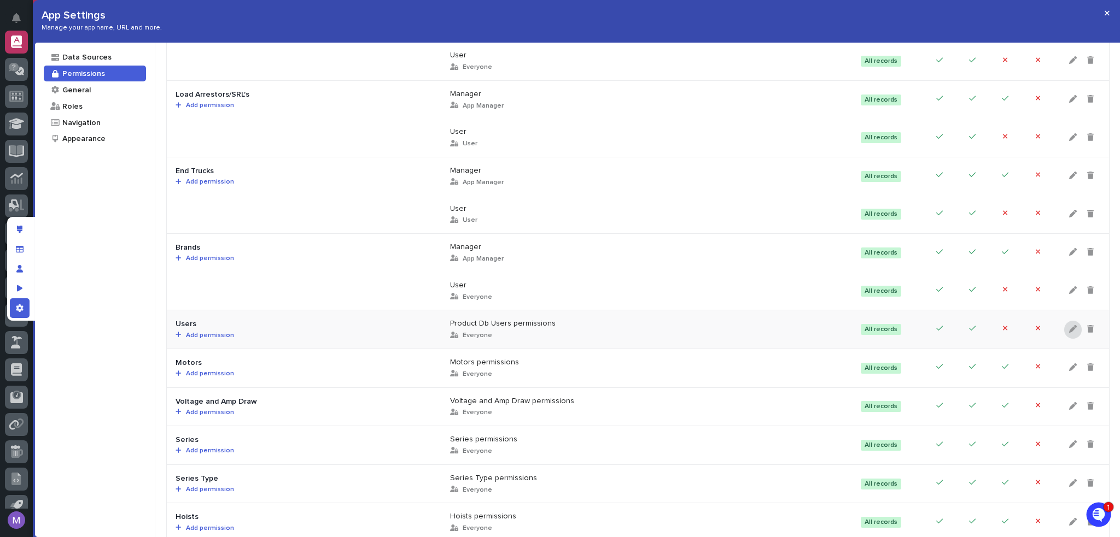
click at [1064, 329] on div at bounding box center [1072, 330] width 17 height 18
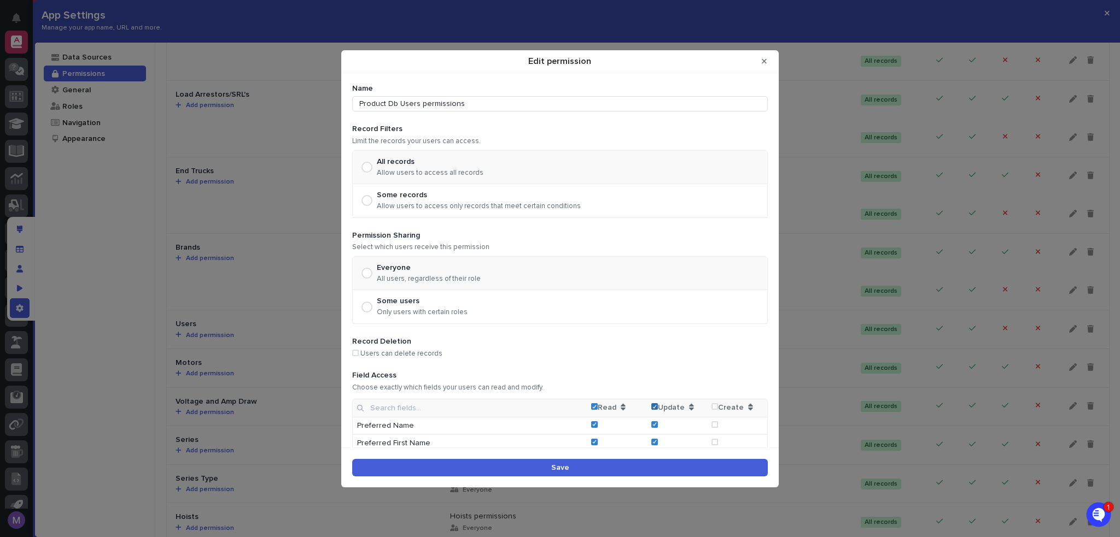
click at [652, 406] on icon "Edit permission" at bounding box center [654, 407] width 5 height 4
click at [660, 472] on button "Save" at bounding box center [559, 467] width 415 height 17
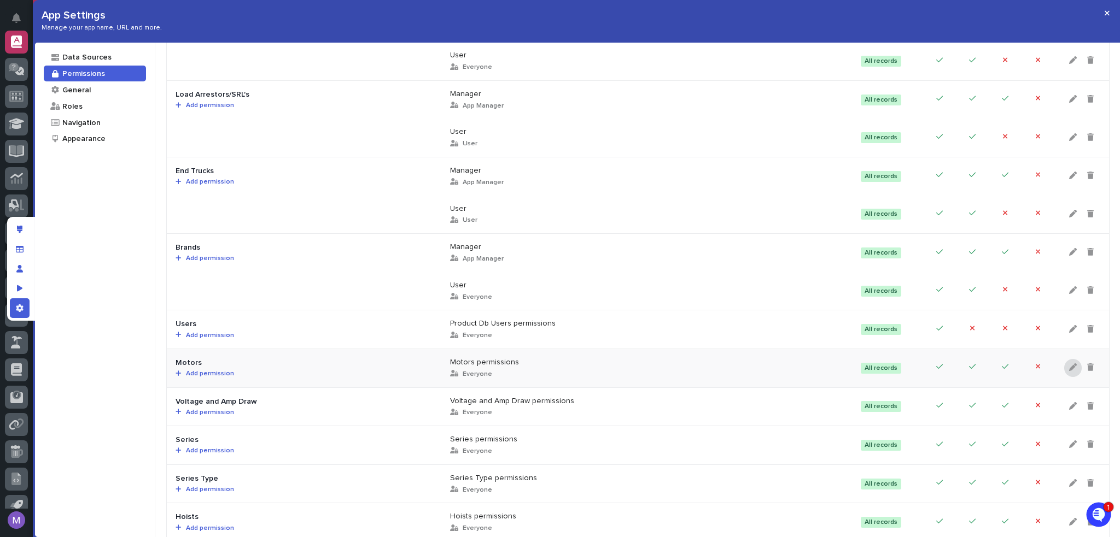
click at [1069, 368] on icon at bounding box center [1073, 368] width 8 height 8
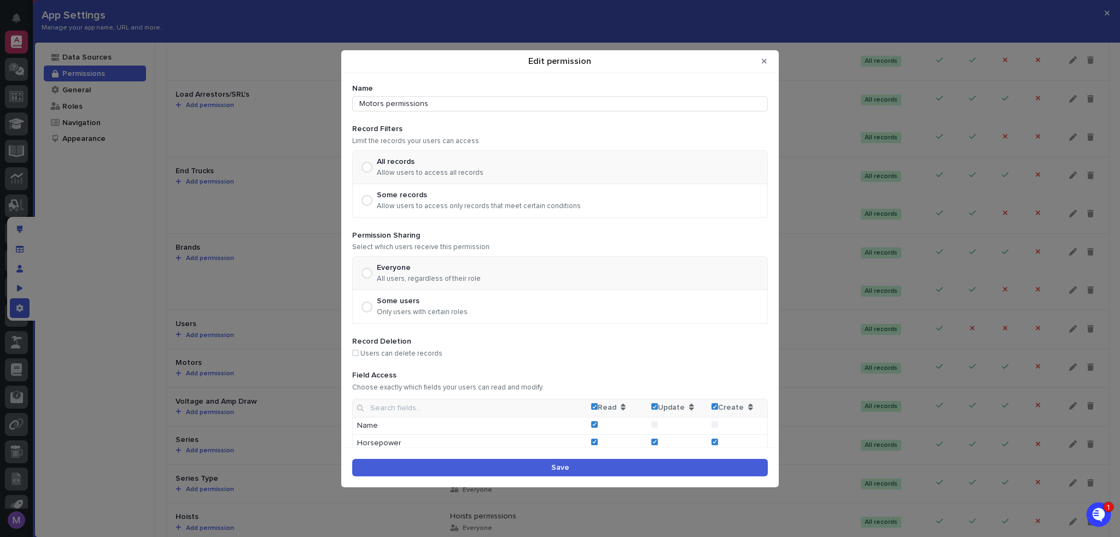
click at [540, 95] on div "Name Motors permissions" at bounding box center [559, 98] width 415 height 28
click at [540, 104] on input "Motors permissions" at bounding box center [559, 103] width 415 height 15
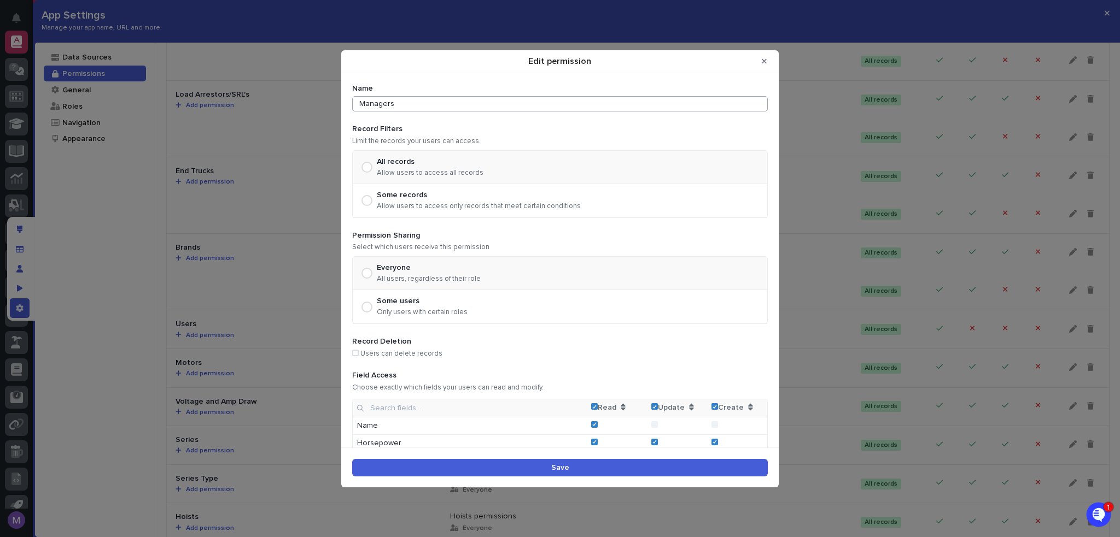
type input "Managers"
click at [413, 312] on p "Only users with certain roles" at bounding box center [422, 312] width 91 height 9
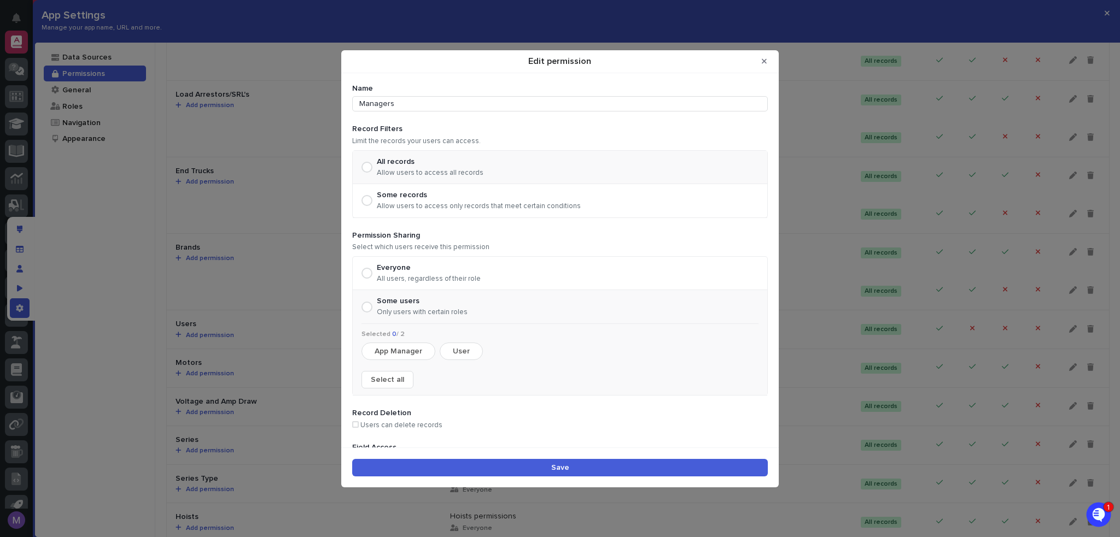
drag, startPoint x: 406, startPoint y: 344, endPoint x: 424, endPoint y: 362, distance: 25.9
click at [406, 344] on button "App Manager" at bounding box center [398, 351] width 74 height 17
click at [567, 462] on button "Save" at bounding box center [559, 467] width 415 height 17
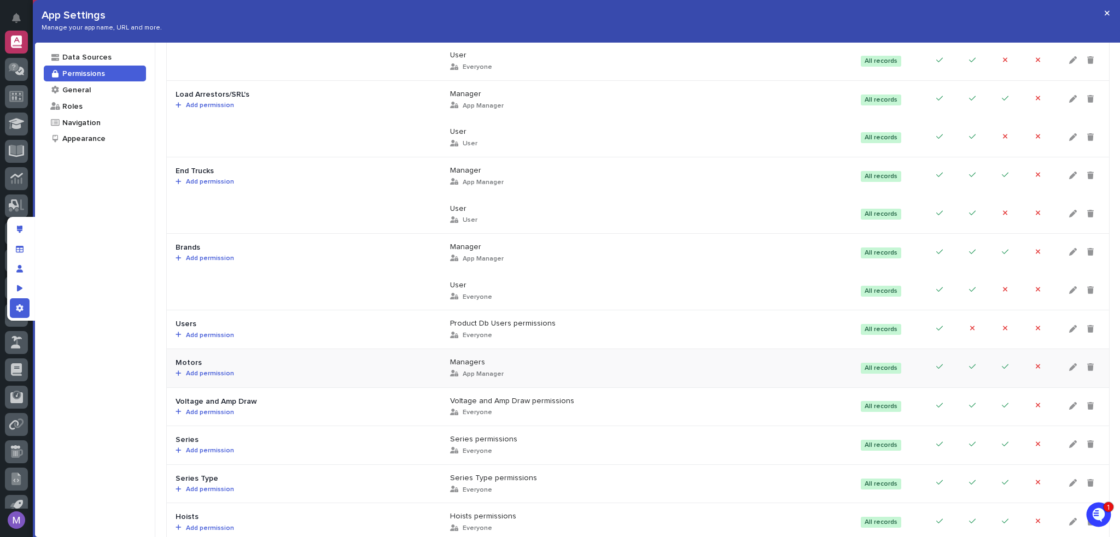
click at [202, 378] on td "Motors Add permission" at bounding box center [304, 368] width 274 height 39
click at [203, 376] on span "Add permission" at bounding box center [208, 374] width 52 height 7
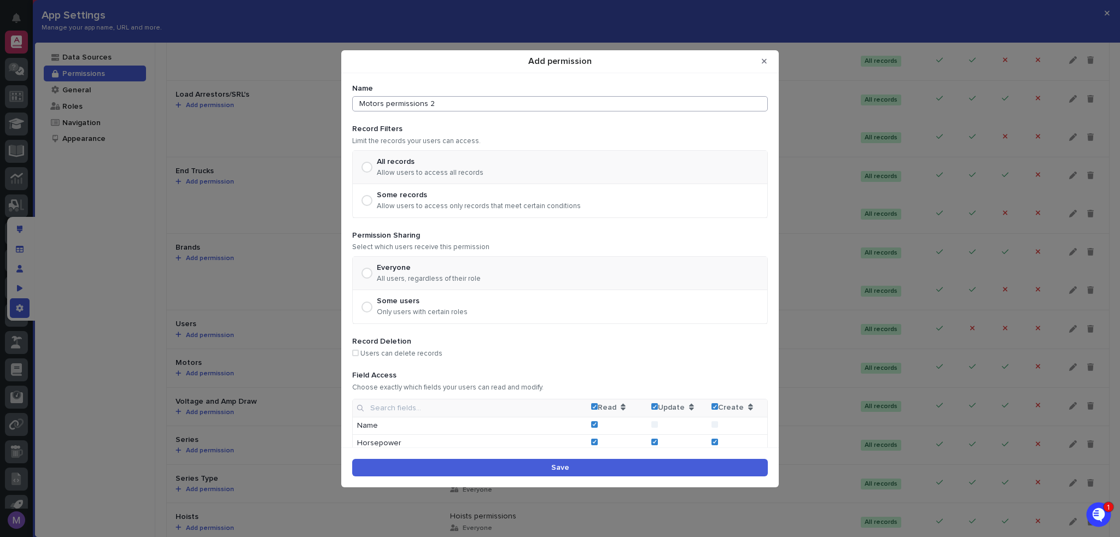
click at [449, 111] on input "Motors permissions 2" at bounding box center [559, 103] width 415 height 15
click at [449, 109] on input "Motors permissions 2" at bounding box center [559, 103] width 415 height 15
type input "M"
type input "Users"
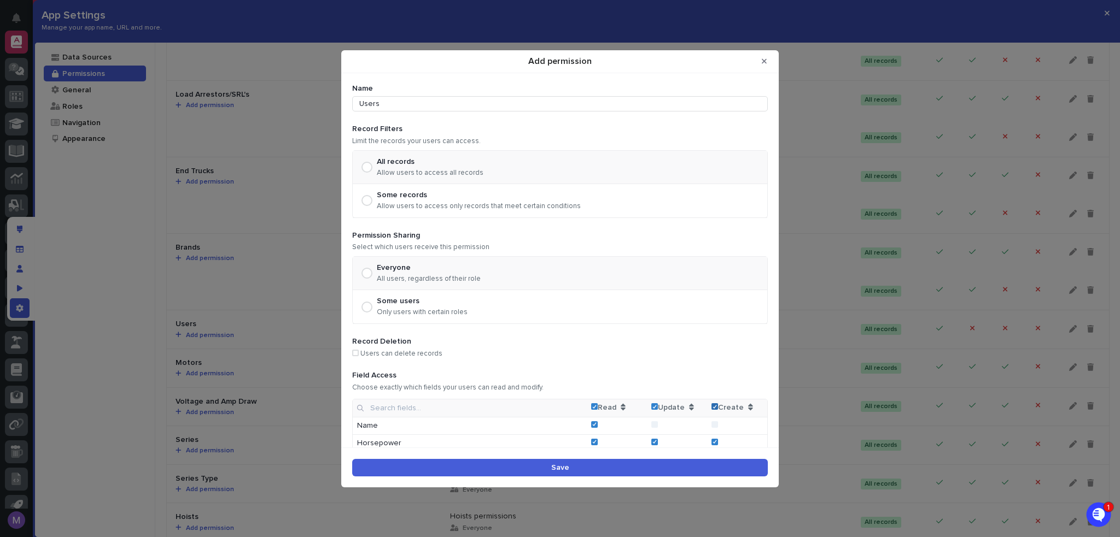
click at [710, 408] on td "Create" at bounding box center [737, 409] width 60 height 18
click at [712, 407] on icon "Add permission" at bounding box center [714, 407] width 5 height 4
click at [378, 305] on div "Some users" at bounding box center [422, 301] width 91 height 9
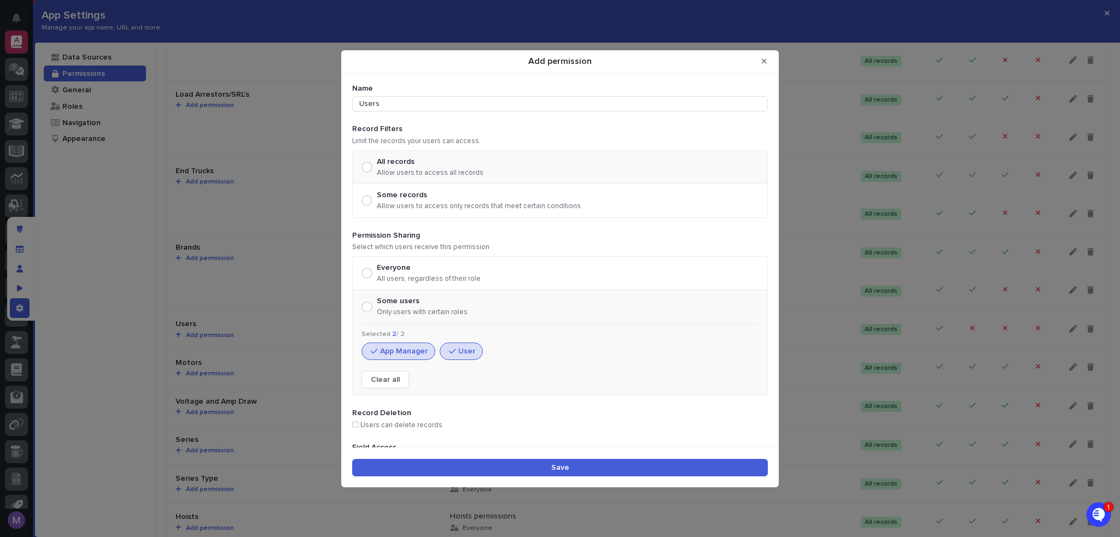
click at [418, 349] on button "App Manager" at bounding box center [398, 351] width 74 height 17
click at [420, 360] on div "Selected 1 / 2 App Manager User Select all" at bounding box center [559, 360] width 397 height 58
click at [415, 349] on button "App Manager" at bounding box center [398, 351] width 74 height 17
click at [374, 275] on label "Everyone All users, regardless of their role" at bounding box center [420, 274] width 119 height 20
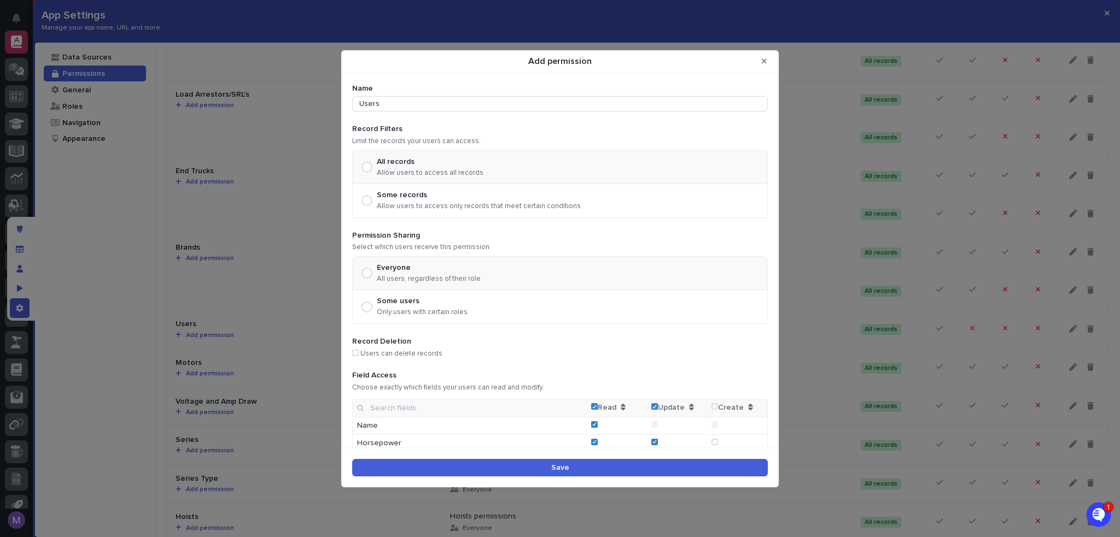
click at [618, 466] on button "Save" at bounding box center [559, 467] width 415 height 17
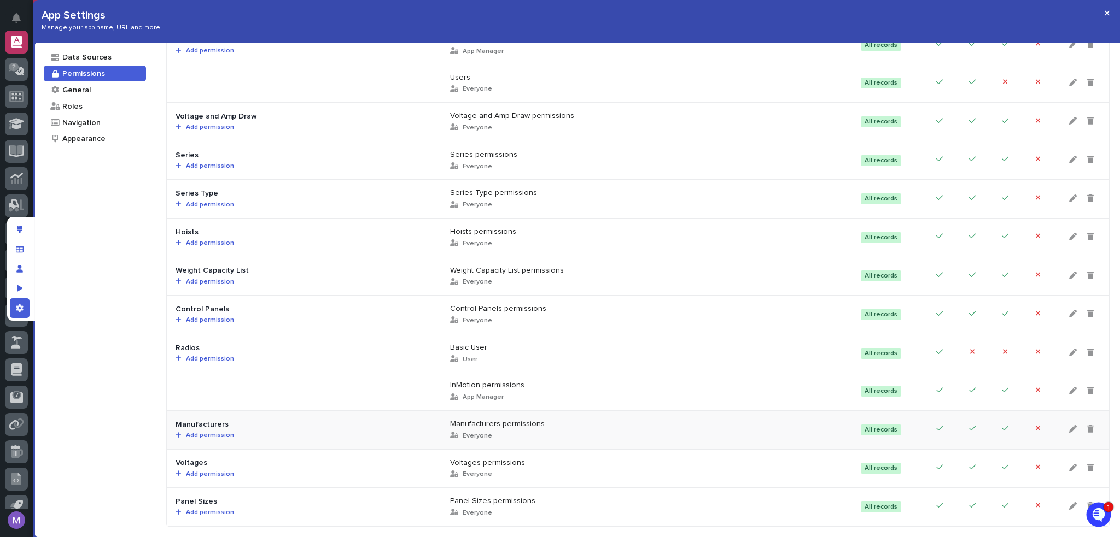
scroll to position [492, 0]
click at [210, 128] on td "Voltage and Amp Draw Add permission" at bounding box center [304, 122] width 274 height 39
click at [210, 125] on div "Add permission" at bounding box center [257, 128] width 164 height 8
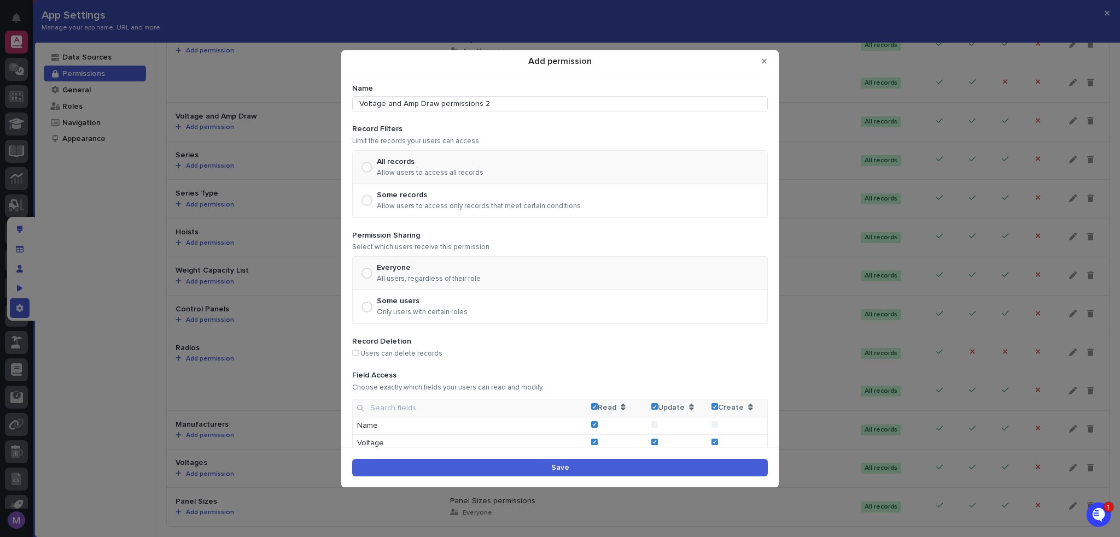
click at [638, 466] on button "Save" at bounding box center [559, 467] width 415 height 17
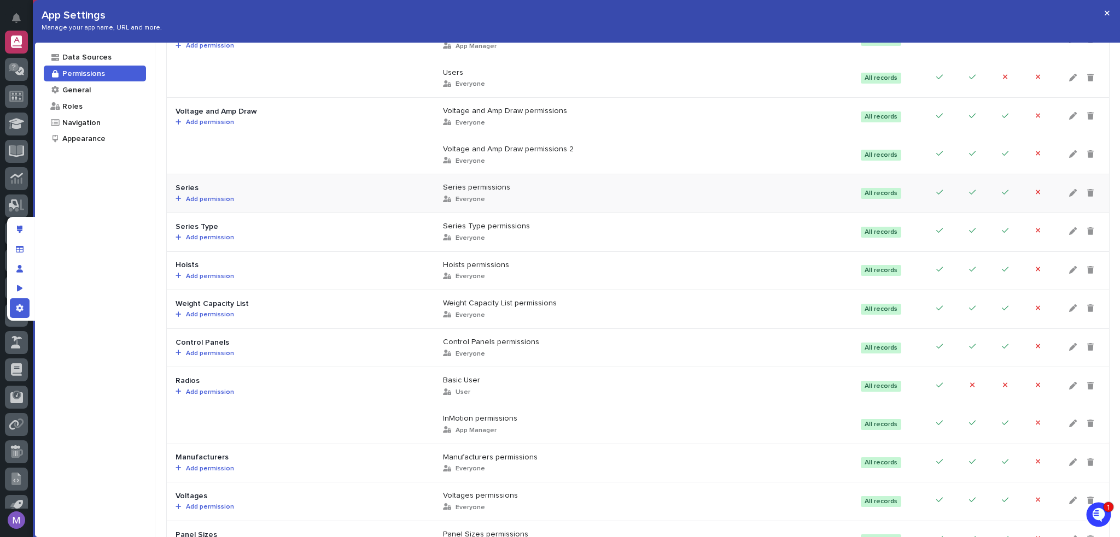
click at [212, 196] on span "Add permission" at bounding box center [208, 199] width 52 height 7
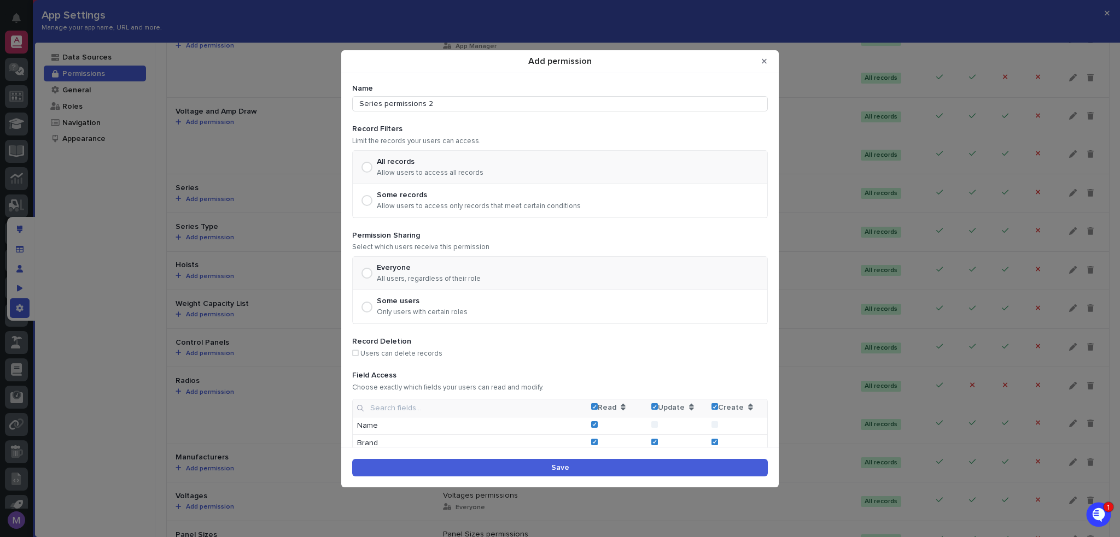
click at [635, 462] on button "Save" at bounding box center [559, 467] width 415 height 17
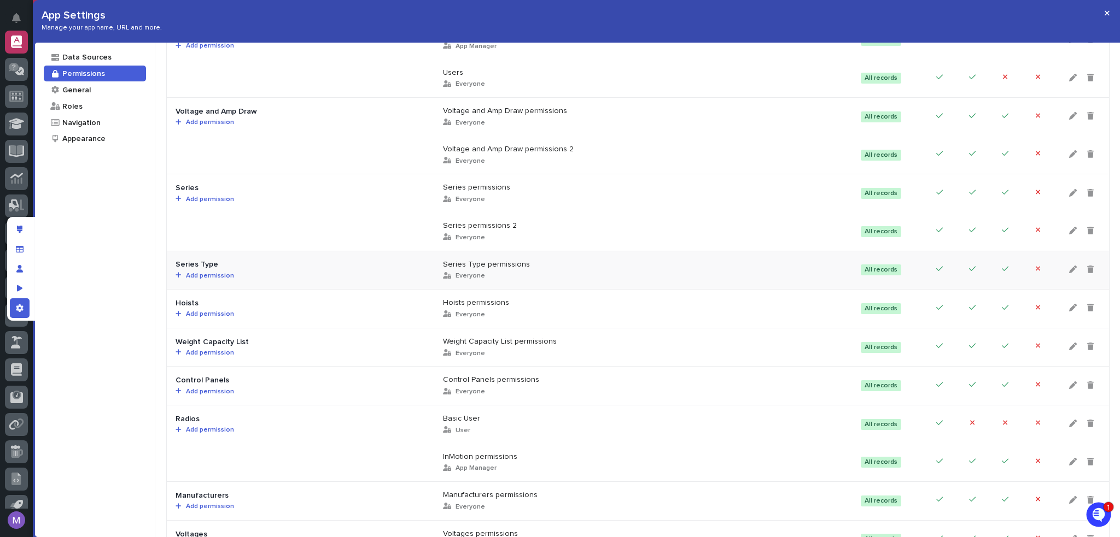
click at [207, 276] on span "Add permission" at bounding box center [208, 276] width 52 height 7
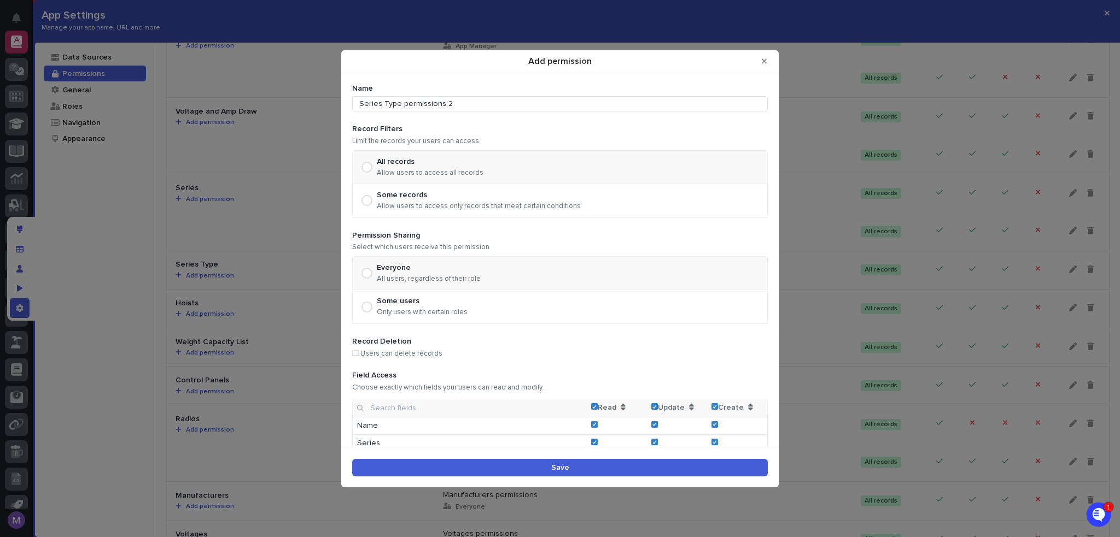
click at [479, 464] on button "Save" at bounding box center [559, 467] width 415 height 17
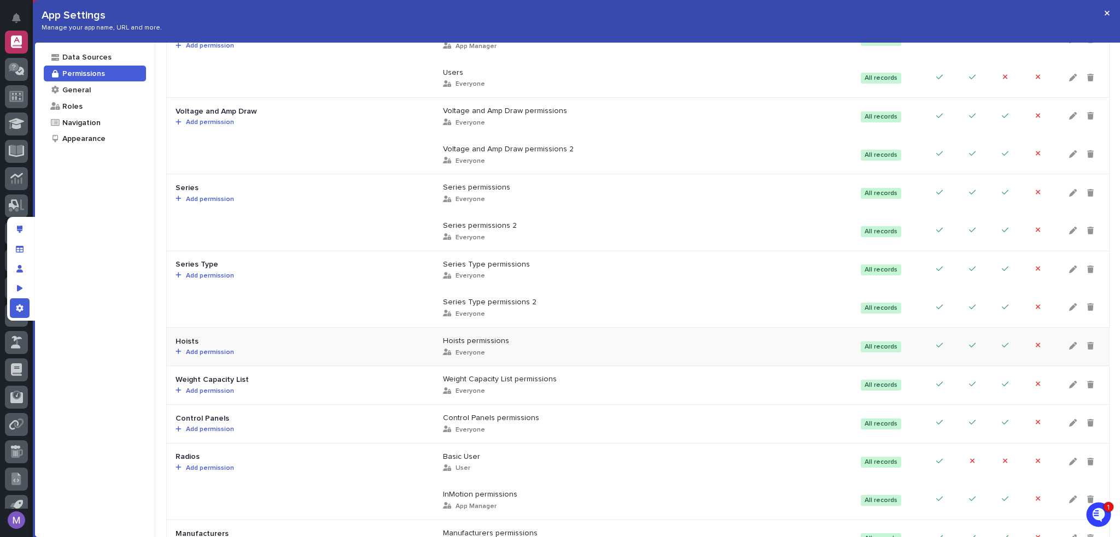
click at [213, 349] on span "Add permission" at bounding box center [208, 352] width 52 height 7
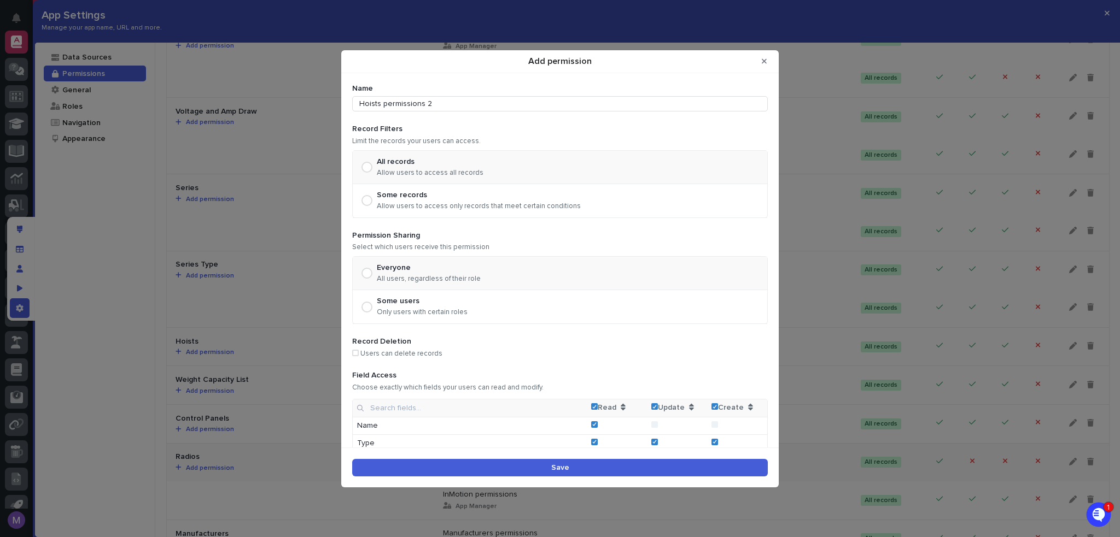
click at [582, 469] on button "Save" at bounding box center [559, 467] width 415 height 17
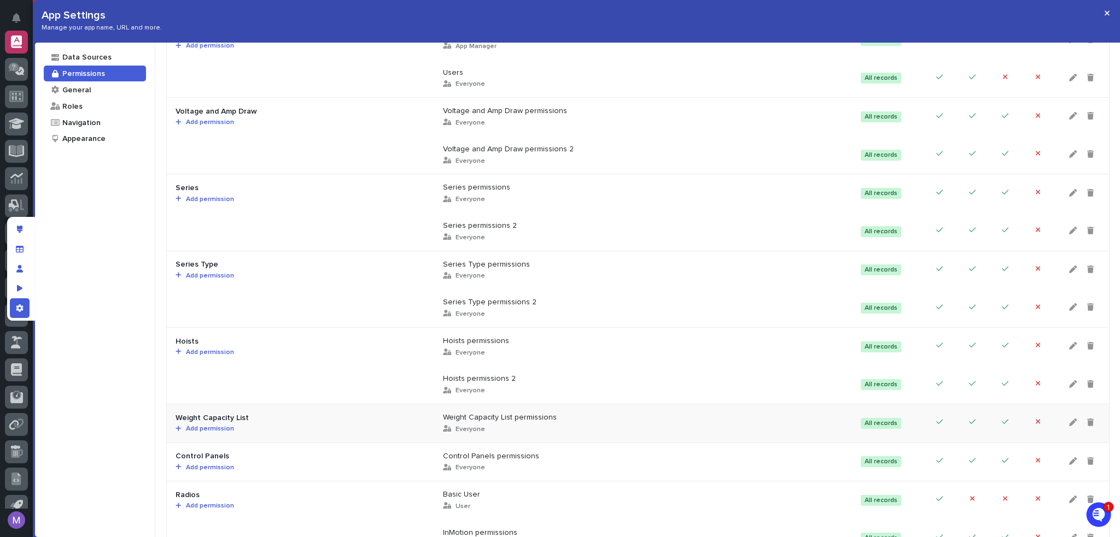
click at [216, 430] on span "Add permission" at bounding box center [208, 429] width 52 height 7
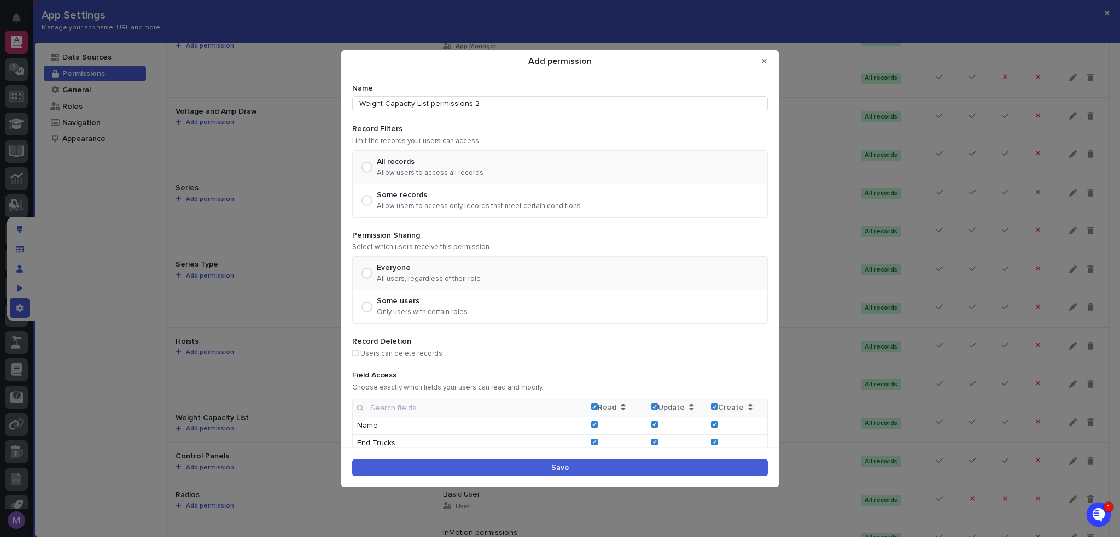
click at [588, 475] on button "Save" at bounding box center [559, 467] width 415 height 17
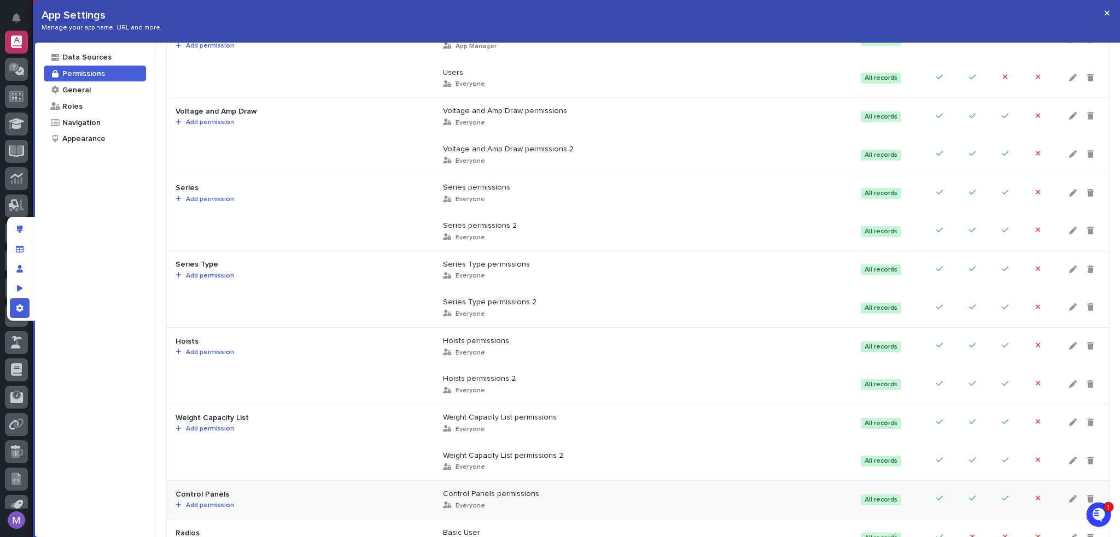
click at [210, 502] on div "Add permission" at bounding box center [257, 506] width 164 height 8
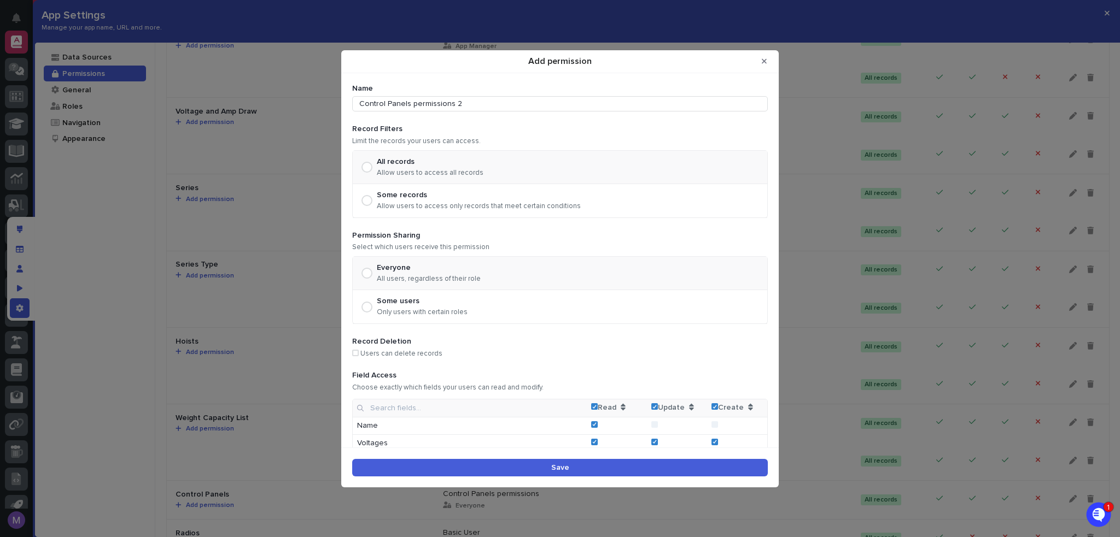
click at [502, 473] on button "Save" at bounding box center [559, 467] width 415 height 17
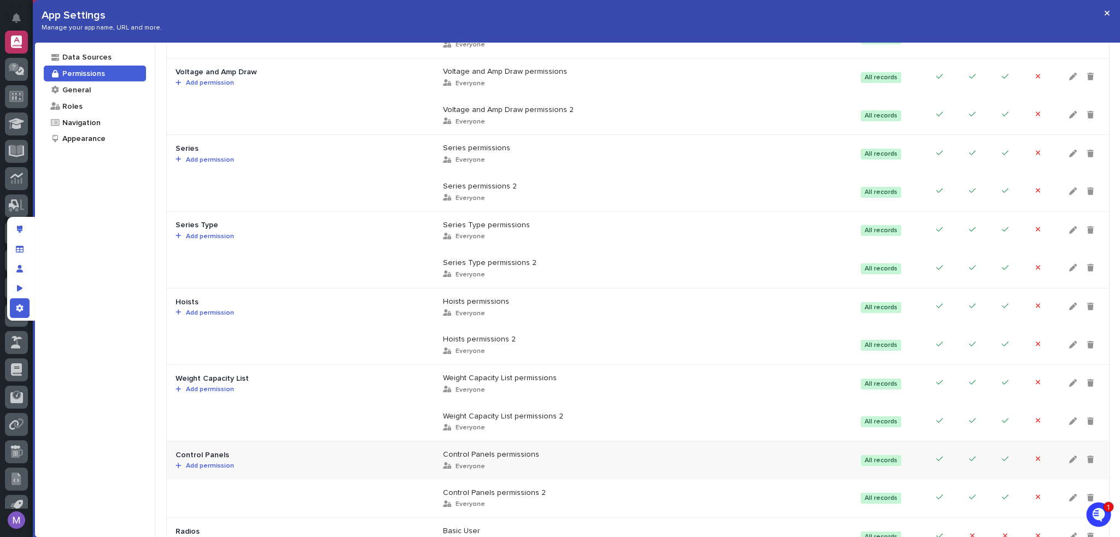
scroll to position [601, 0]
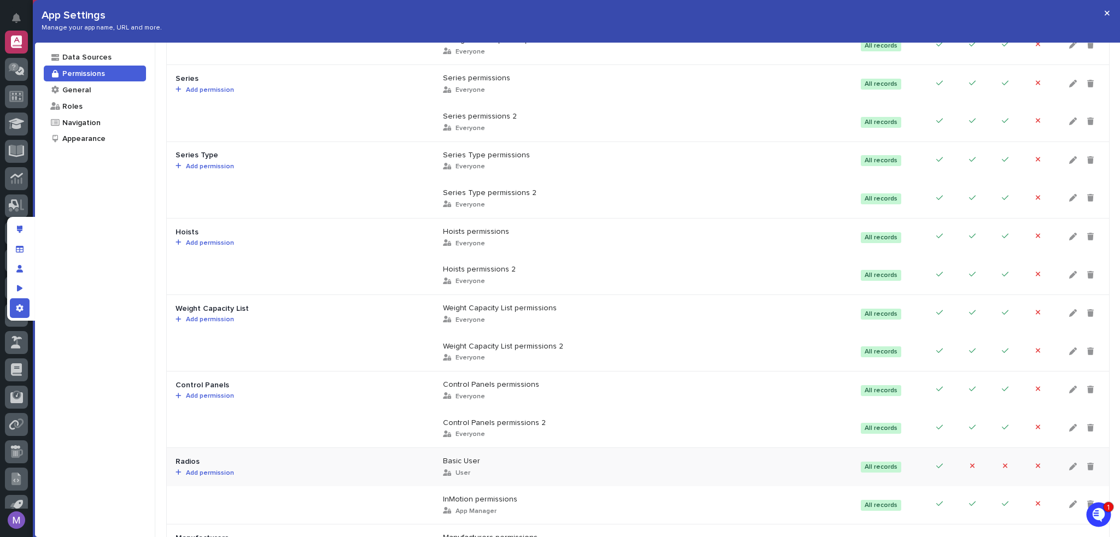
click at [213, 470] on span "Add permission" at bounding box center [208, 473] width 52 height 7
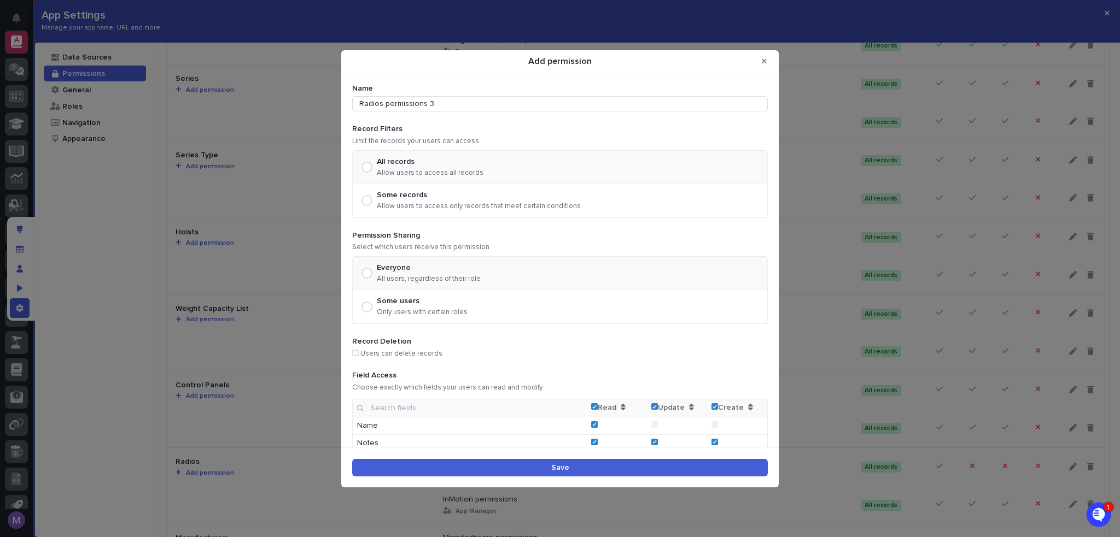
click at [147, 398] on div "Add permission Name Radios permissions 3 Record Filters Limit the records your …" at bounding box center [560, 268] width 1120 height 537
click at [763, 61] on icon "Close Modal" at bounding box center [764, 61] width 5 height 5
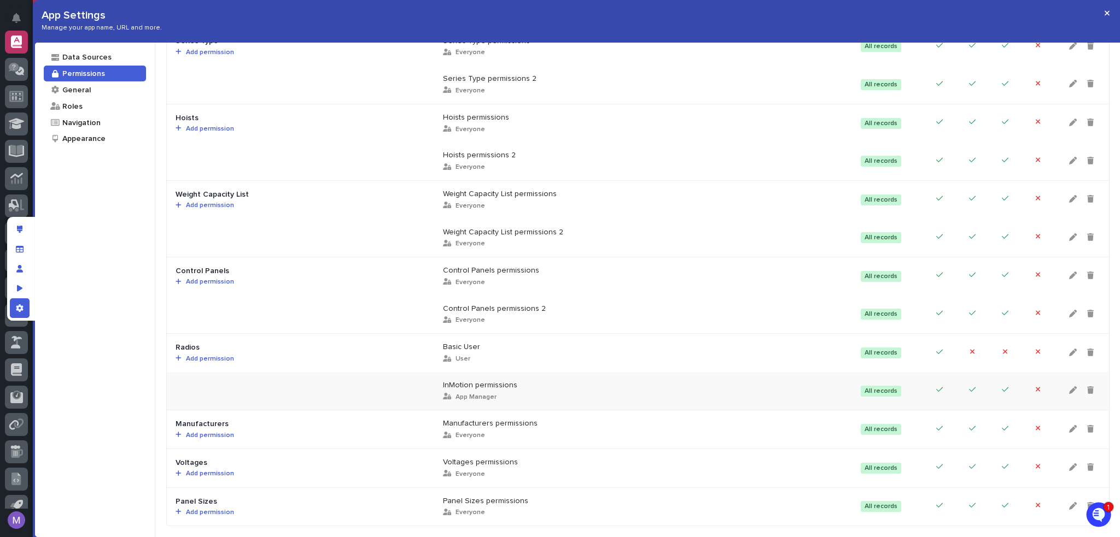
scroll to position [722, 0]
click at [220, 432] on span "Add permission" at bounding box center [208, 435] width 52 height 7
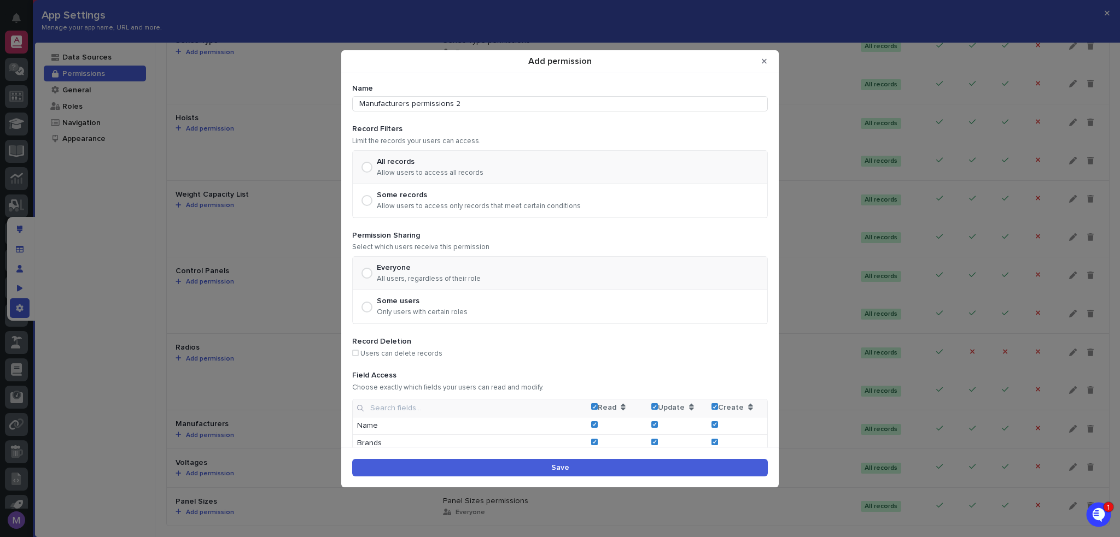
click at [518, 465] on button "Save" at bounding box center [559, 467] width 415 height 17
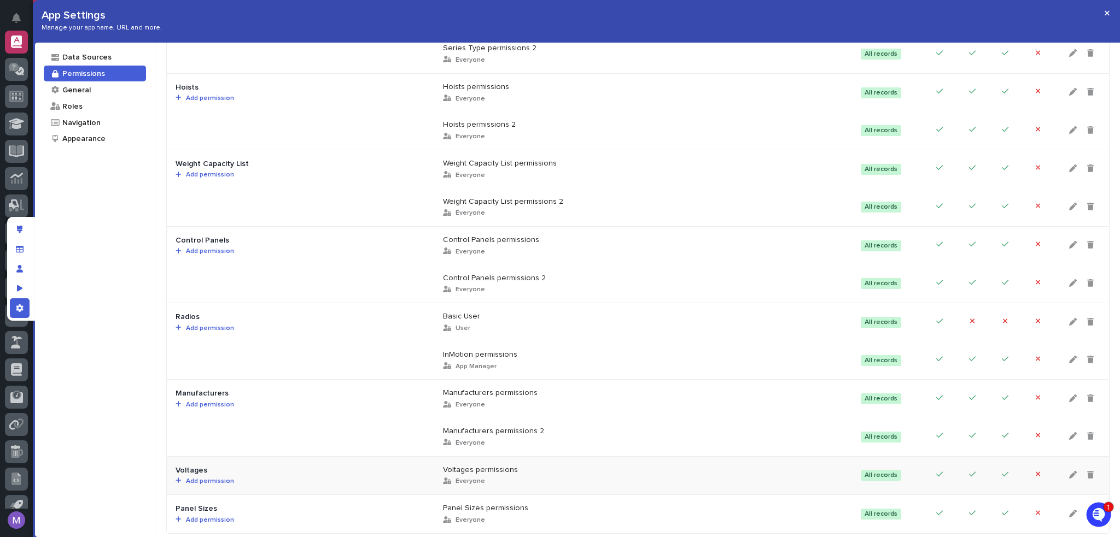
scroll to position [760, 0]
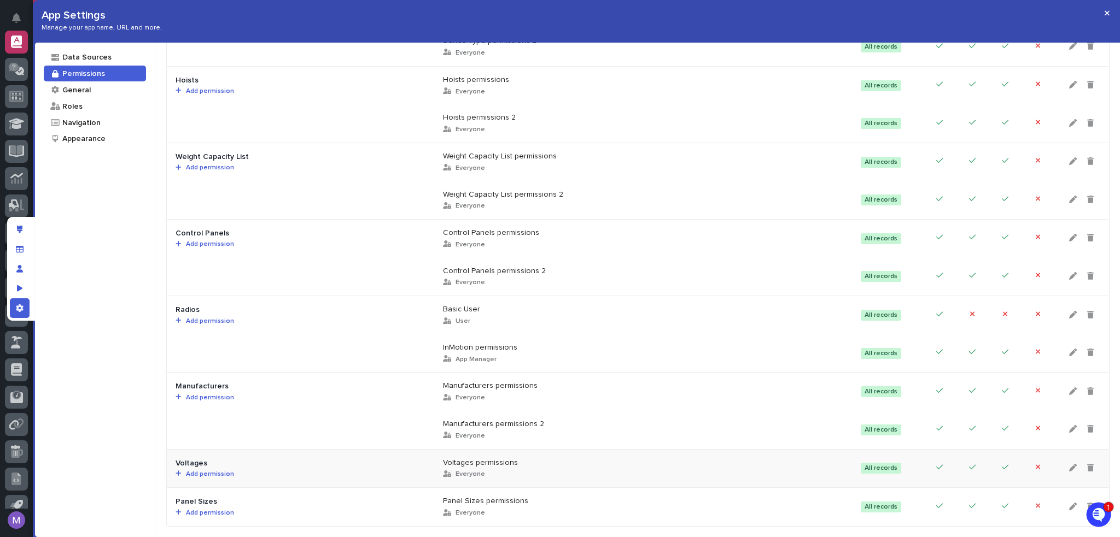
click at [215, 461] on td "Voltages Add permission" at bounding box center [300, 469] width 267 height 39
click at [216, 471] on span "Add permission" at bounding box center [208, 474] width 52 height 7
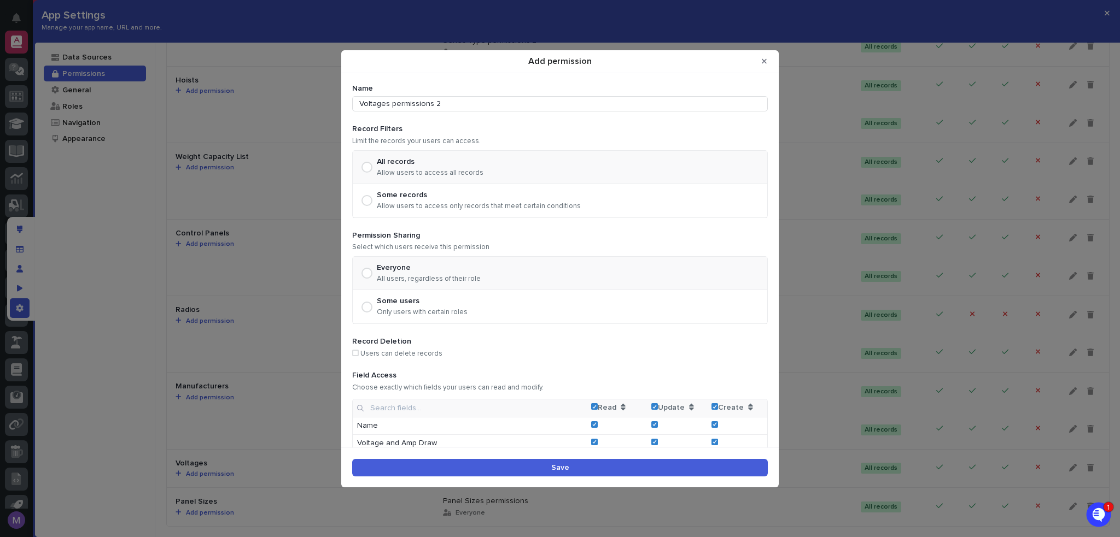
click at [473, 462] on button "Save" at bounding box center [559, 467] width 415 height 17
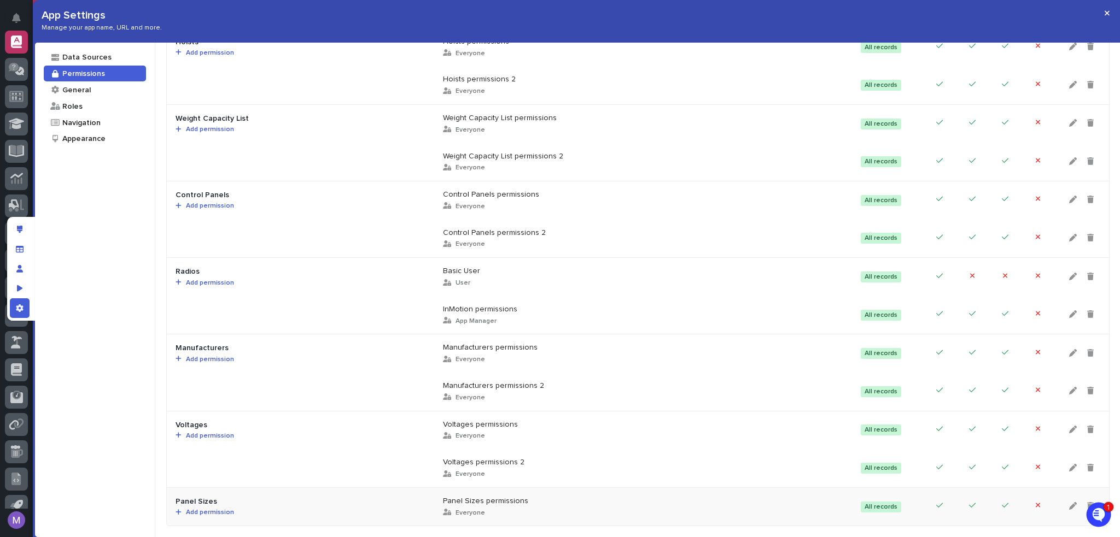
scroll to position [798, 0]
click at [210, 498] on td "Panel Sizes Add permission" at bounding box center [300, 507] width 267 height 38
click at [210, 510] on span "Add permission" at bounding box center [208, 513] width 52 height 7
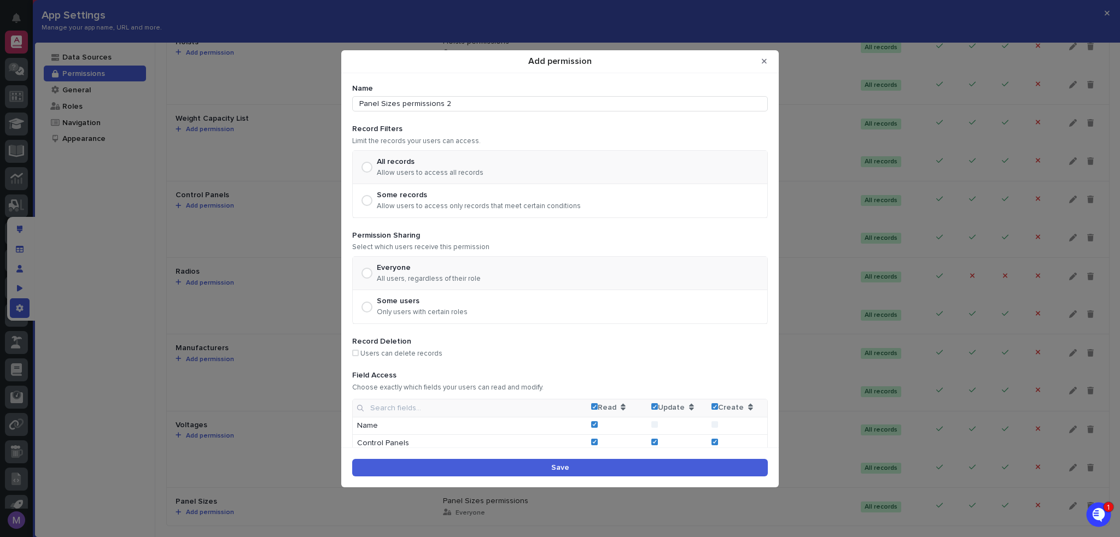
click at [466, 469] on button "Save" at bounding box center [559, 467] width 415 height 17
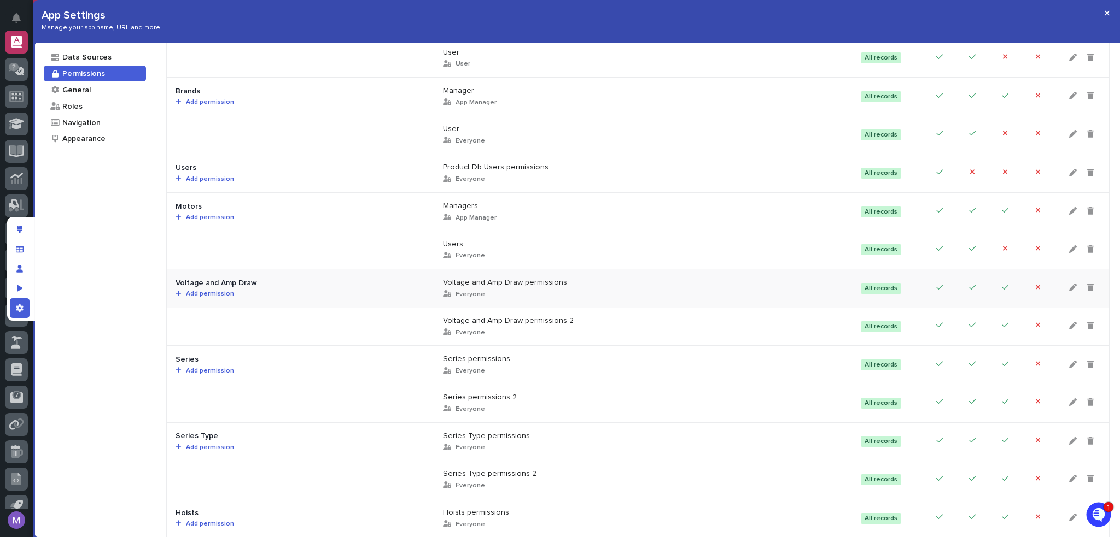
scroll to position [328, 0]
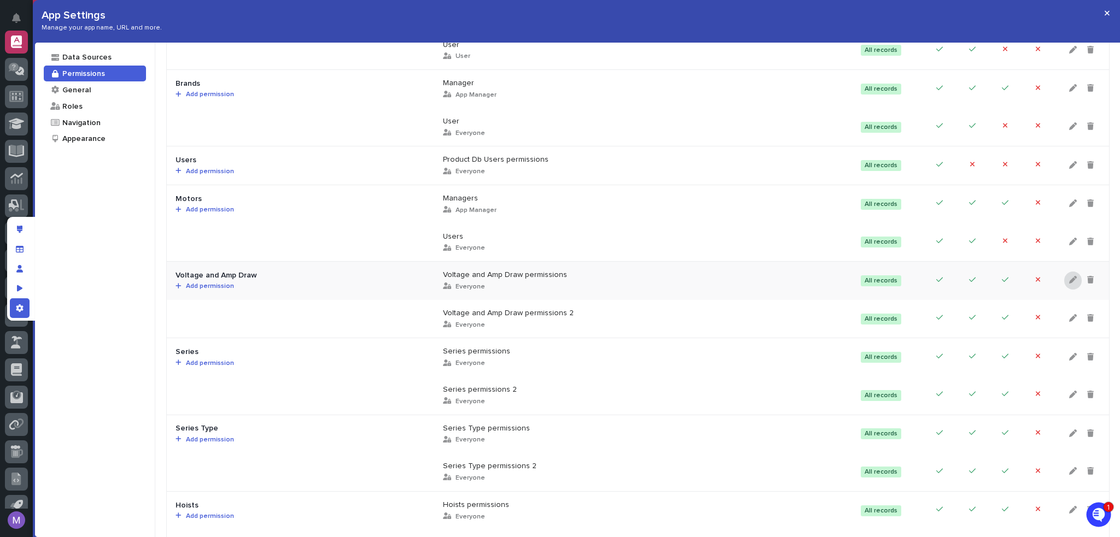
click at [1064, 276] on div at bounding box center [1072, 281] width 17 height 18
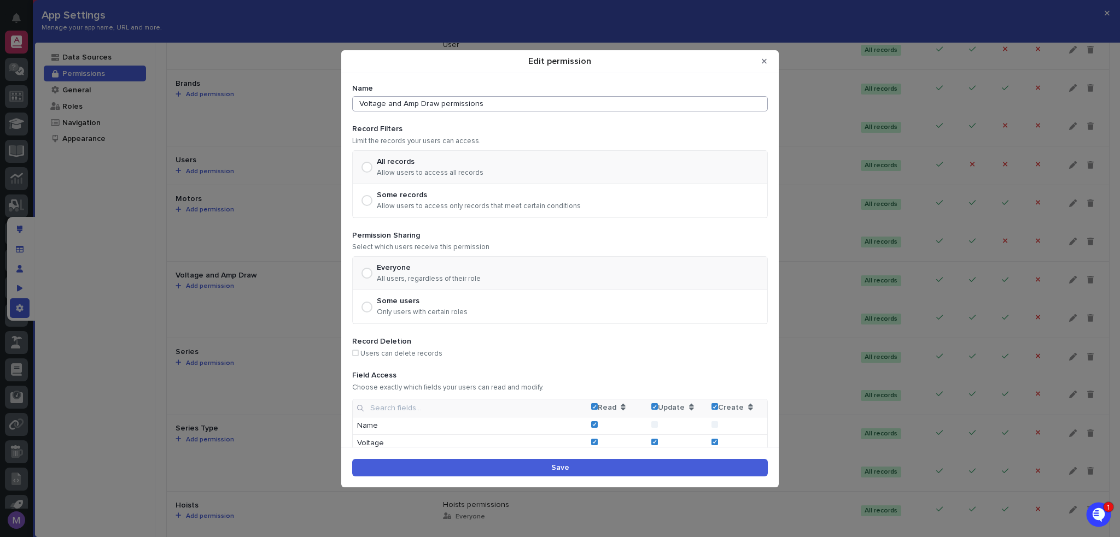
click at [507, 110] on input "Voltage and Amp Draw permissions" at bounding box center [559, 103] width 415 height 15
click at [507, 109] on input "Voltage and Amp Draw permissions" at bounding box center [559, 103] width 415 height 15
type input "Managers"
click at [400, 308] on p "Only users with certain roles" at bounding box center [422, 312] width 91 height 9
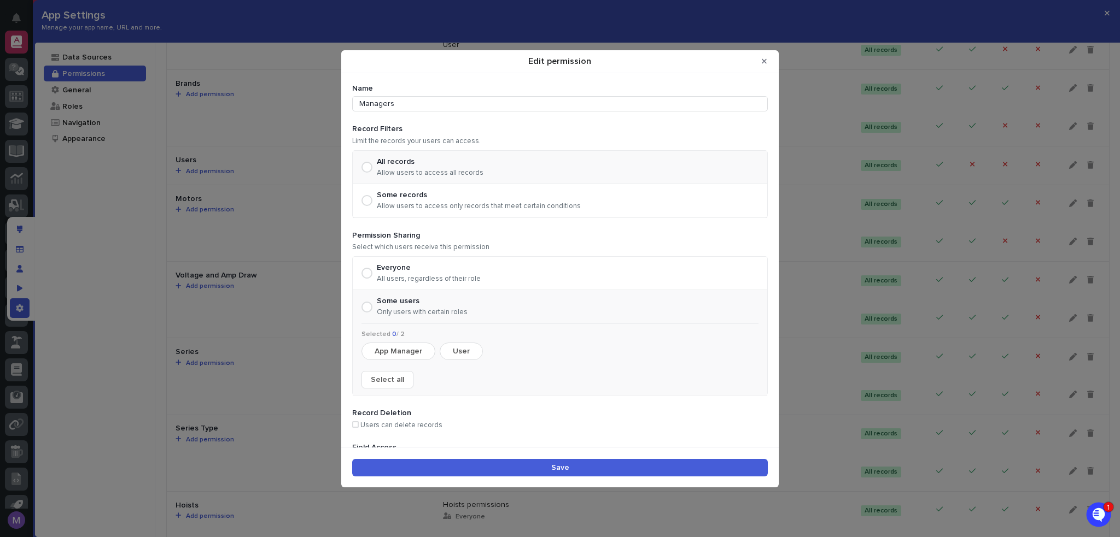
click at [401, 350] on button "App Manager" at bounding box center [398, 351] width 74 height 17
click at [581, 395] on form "Name Managers Record Filters Limit the records your users can access. All recor…" at bounding box center [559, 330] width 415 height 493
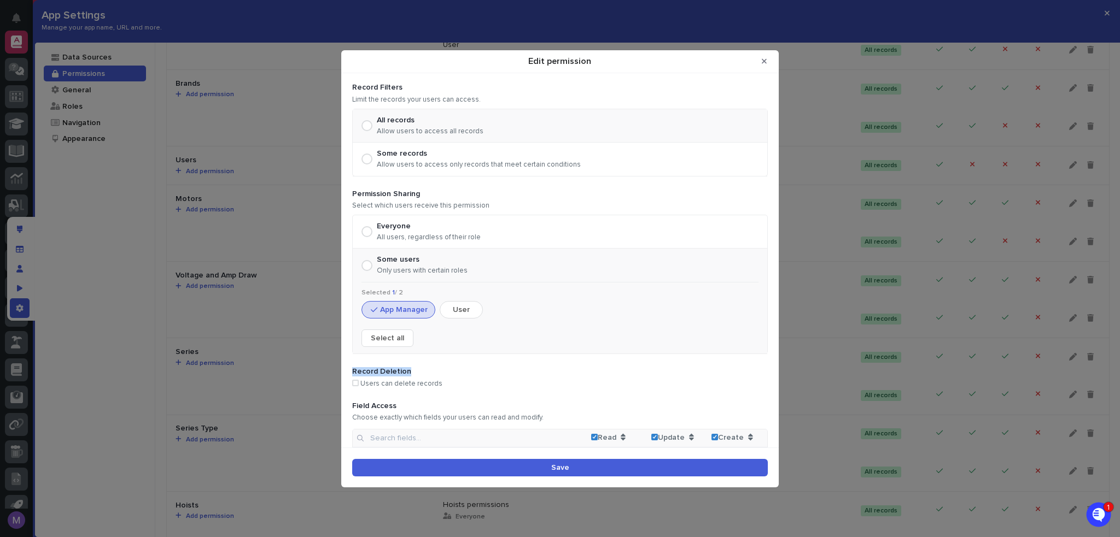
scroll to position [109, 0]
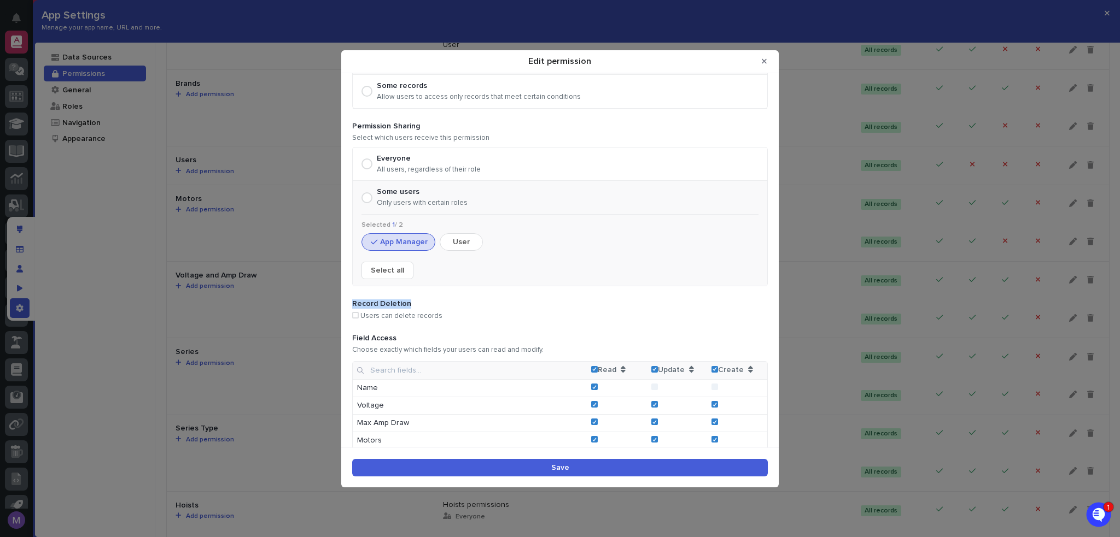
click at [670, 466] on button "Save" at bounding box center [559, 467] width 415 height 17
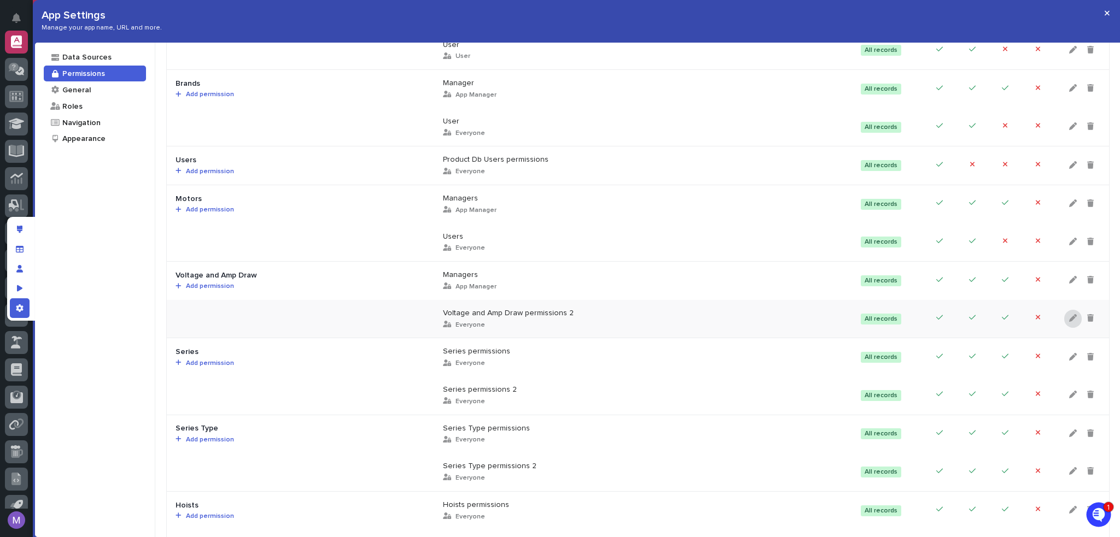
click at [1069, 315] on icon at bounding box center [1073, 318] width 8 height 8
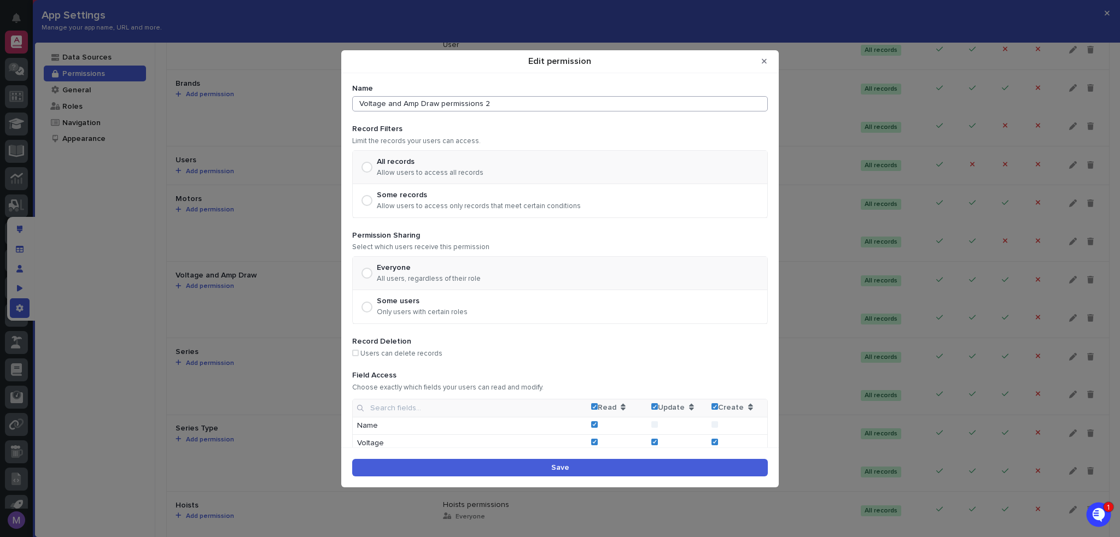
click at [504, 101] on input "Voltage and Amp Draw permissions 2" at bounding box center [559, 103] width 415 height 15
click at [504, 100] on input "Voltage and Amp Draw permissions 2" at bounding box center [559, 103] width 415 height 15
click at [712, 406] on icon "Edit permission" at bounding box center [714, 407] width 5 height 4
type input "Users"
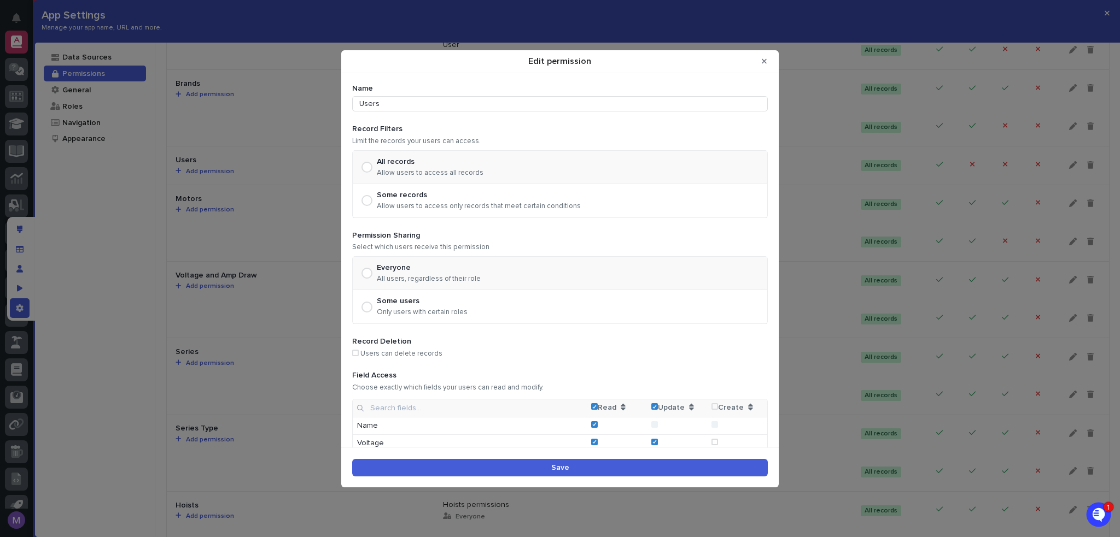
click at [535, 461] on button "Save" at bounding box center [559, 467] width 415 height 17
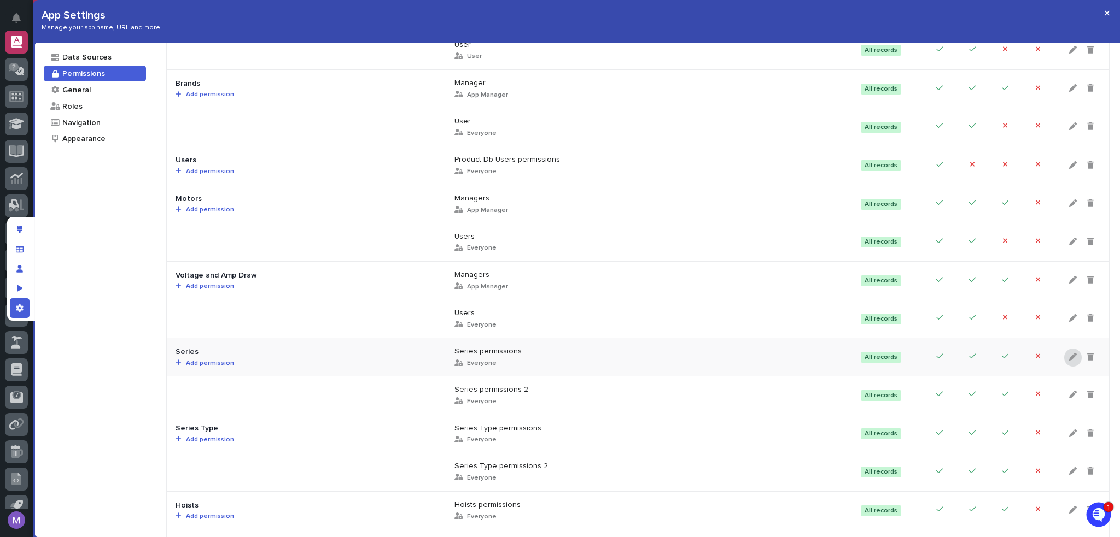
click at [1069, 353] on icon at bounding box center [1073, 357] width 8 height 8
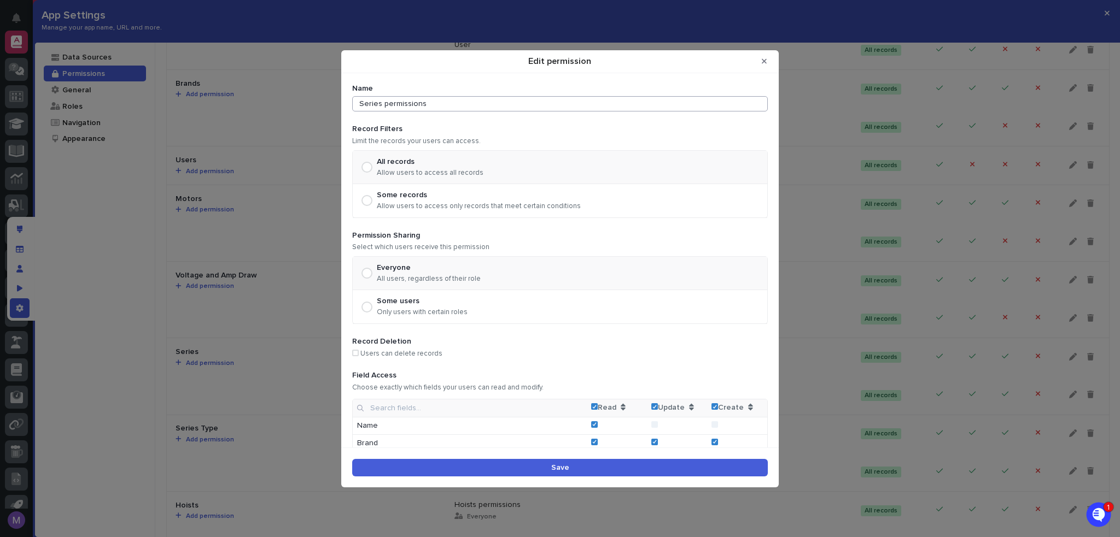
click at [514, 102] on input "Series permissions" at bounding box center [559, 103] width 415 height 15
type input "Managers"
click at [446, 314] on p "Only users with certain roles" at bounding box center [422, 312] width 91 height 9
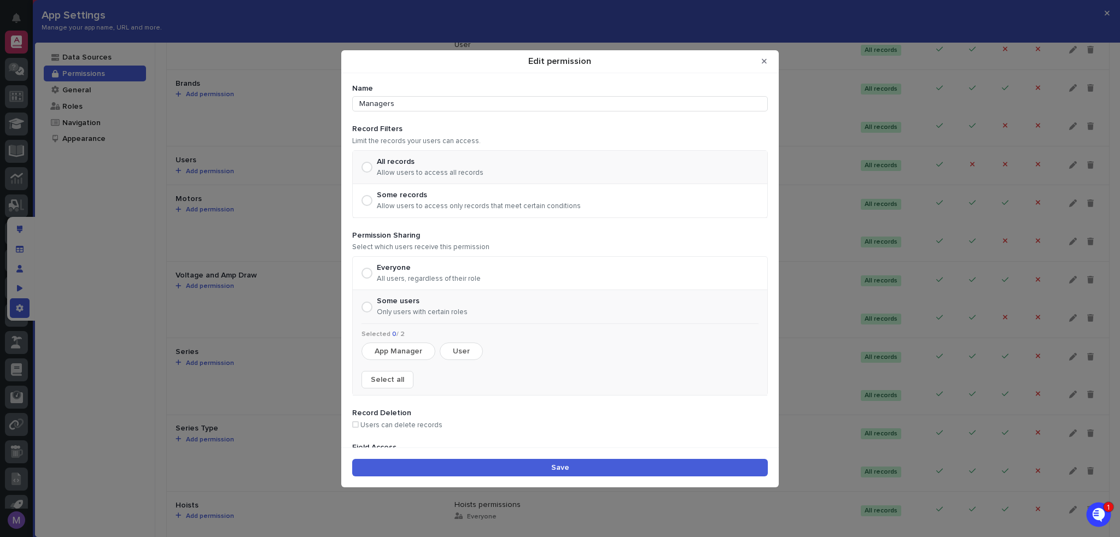
click at [389, 360] on div "Selected 0 / 2 App Manager User Select all" at bounding box center [559, 360] width 397 height 58
click at [395, 350] on button "App Manager" at bounding box center [398, 351] width 74 height 17
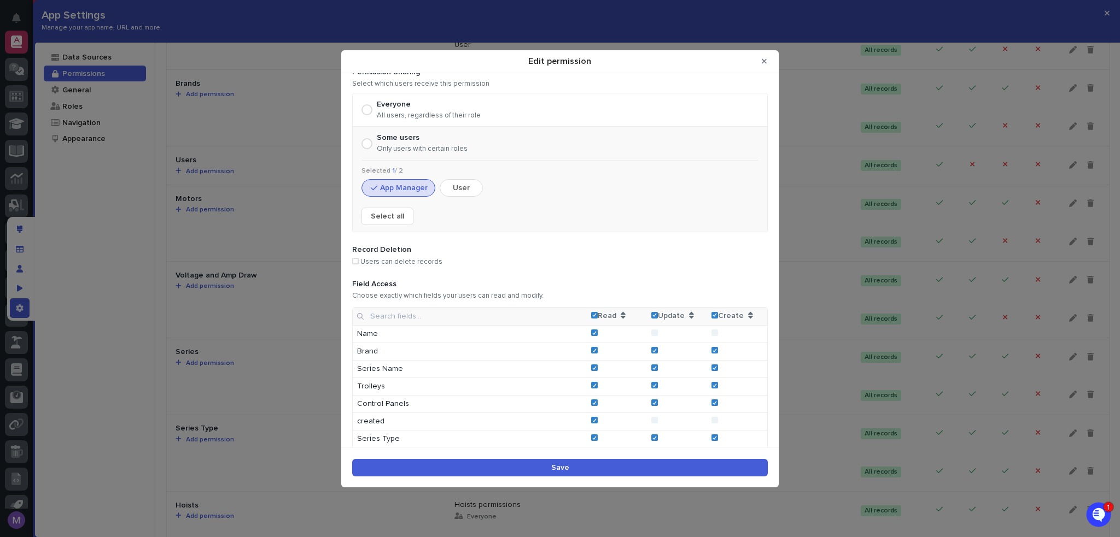
scroll to position [164, 0]
click at [695, 472] on button "Save" at bounding box center [559, 467] width 415 height 17
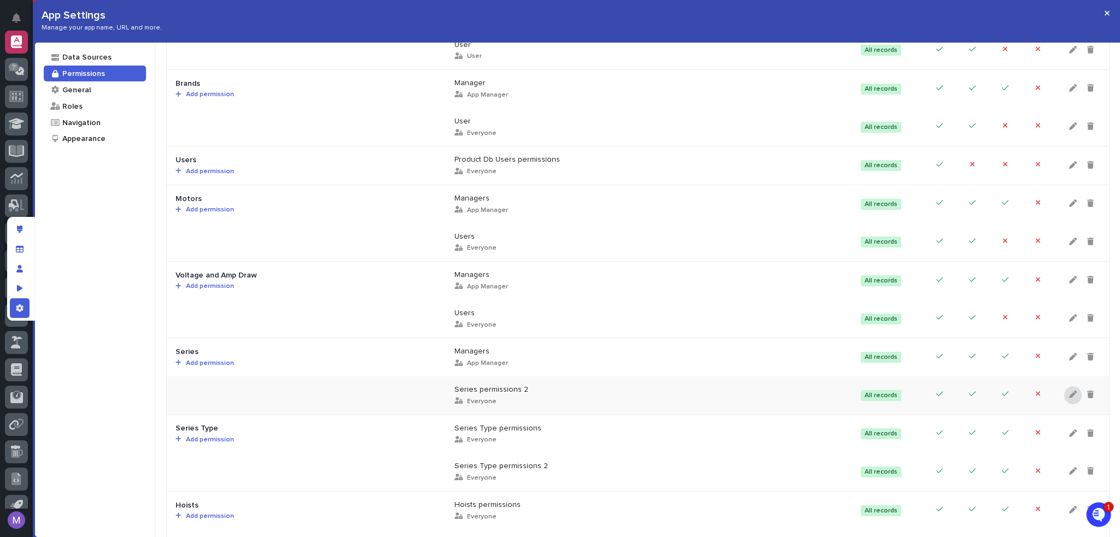
click at [1069, 395] on icon at bounding box center [1073, 395] width 8 height 8
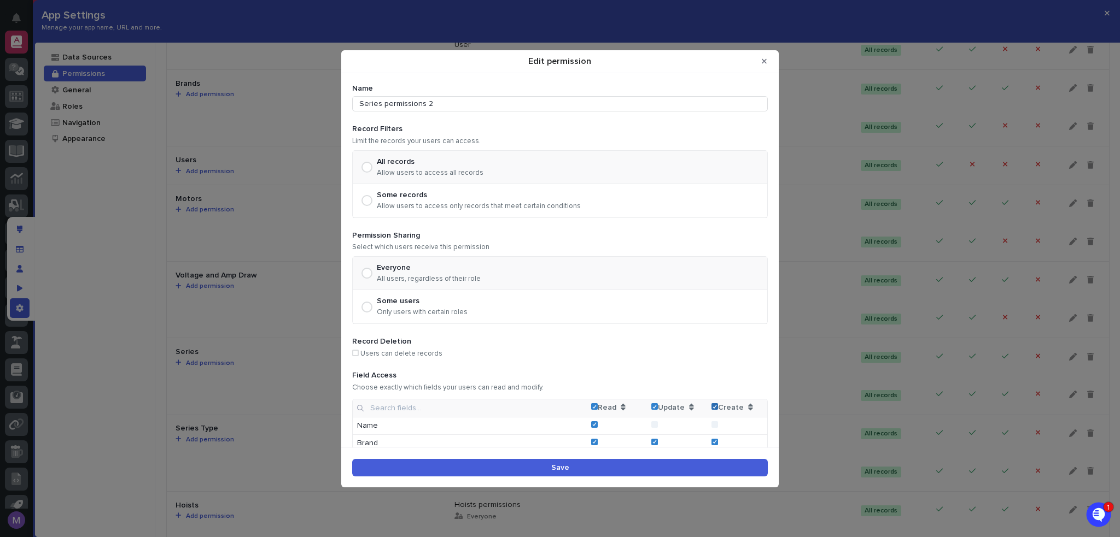
click at [713, 405] on polyline "Edit permission" at bounding box center [714, 406] width 3 height 3
click at [435, 100] on input "Series permissions 2" at bounding box center [559, 103] width 415 height 15
click at [370, 104] on input "USers" at bounding box center [559, 103] width 415 height 15
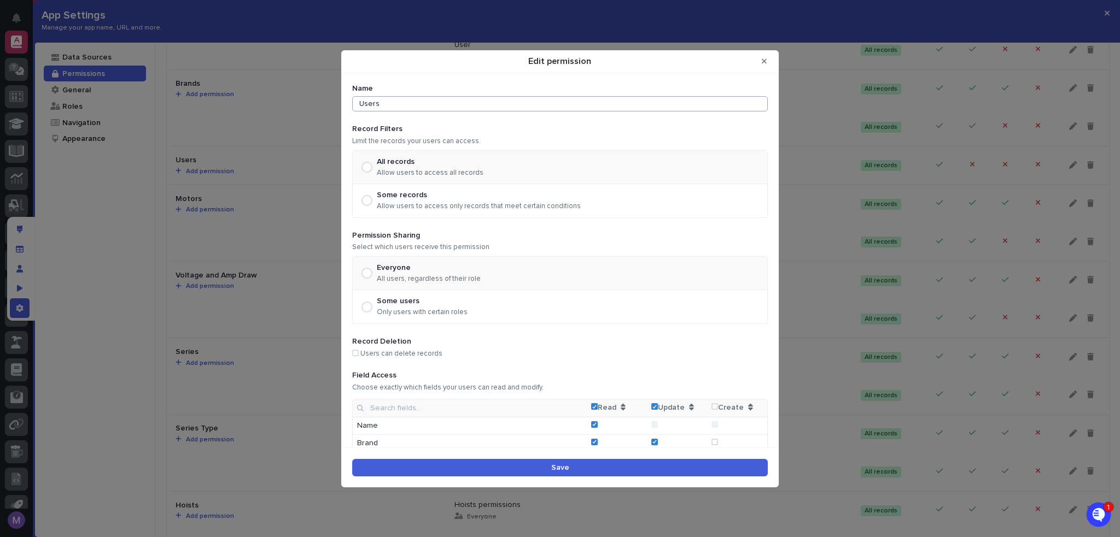
type input "Users"
click at [421, 116] on form "Name Users Record Filters Limit the records your users can access. All records …" at bounding box center [559, 347] width 415 height 526
click at [600, 469] on button "Save" at bounding box center [559, 467] width 415 height 17
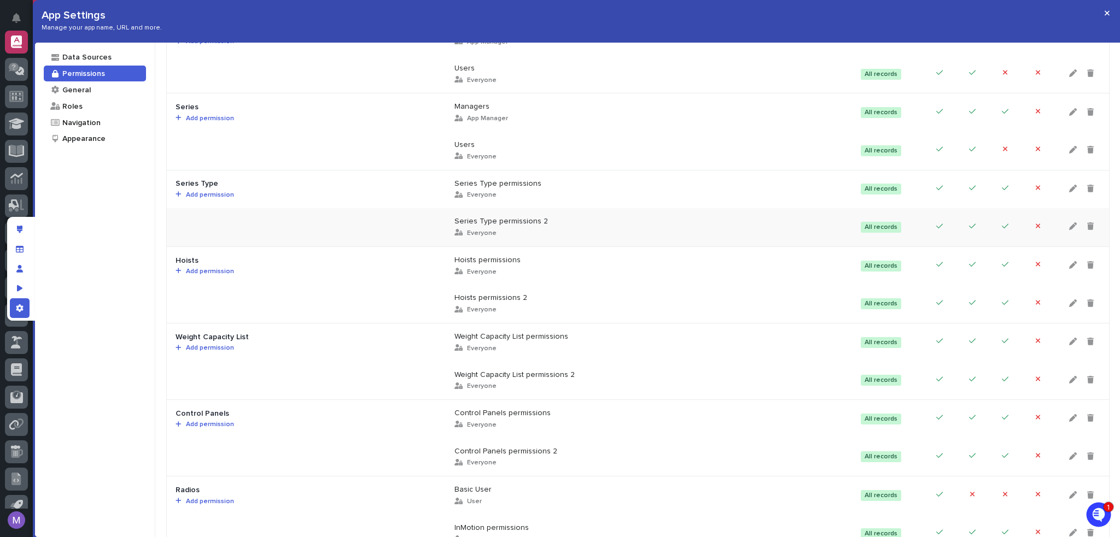
scroll to position [547, 0]
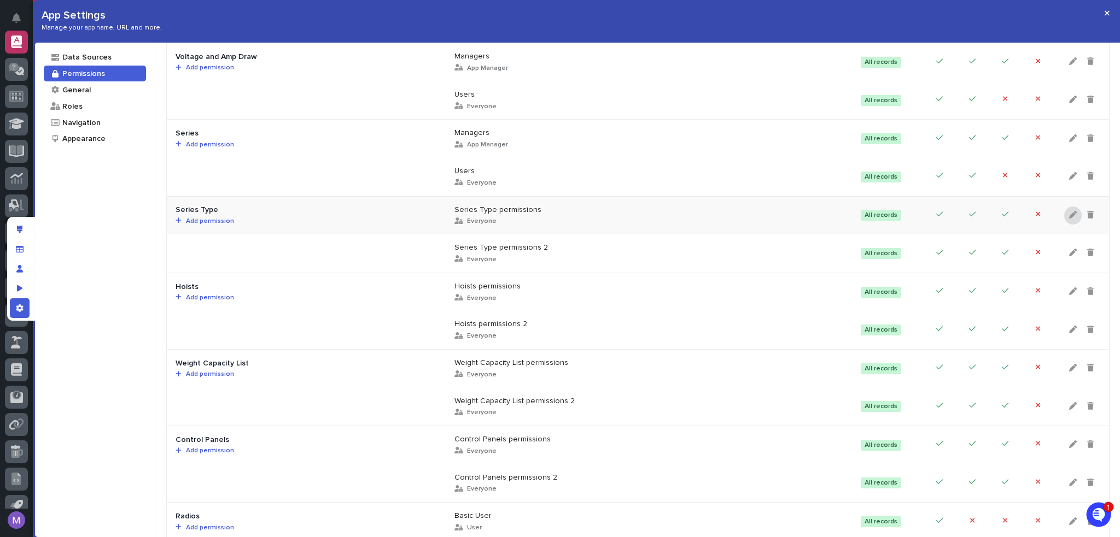
click at [1064, 212] on div at bounding box center [1072, 216] width 17 height 18
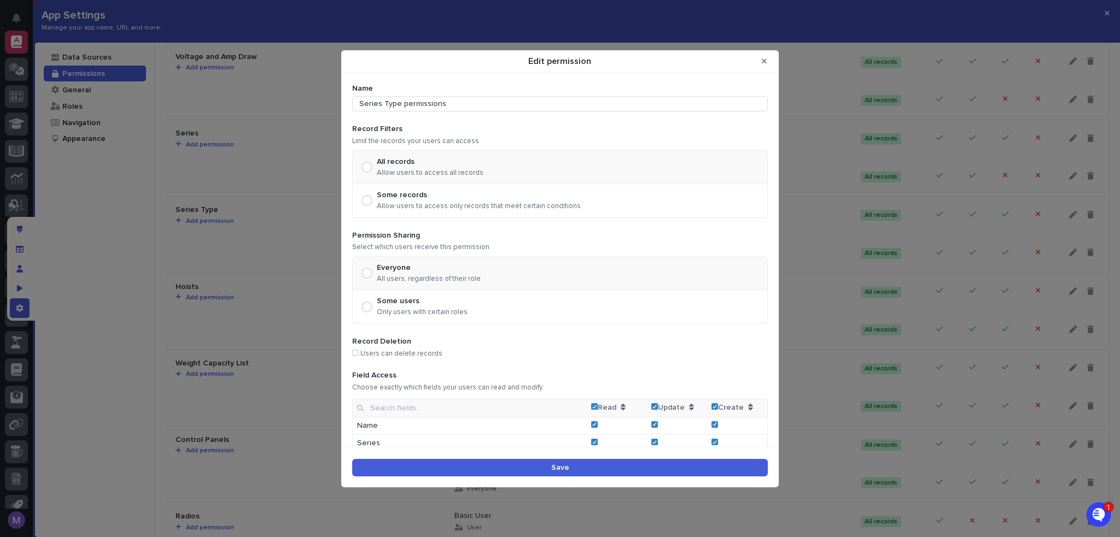
click at [513, 115] on form "Name Series Type permissions Record Filters Limit the records your users can ac…" at bounding box center [559, 268] width 415 height 369
click at [513, 112] on form "Name Series Type permissions Record Filters Limit the records your users can ac…" at bounding box center [559, 268] width 415 height 369
click at [513, 107] on input "Series Type permissions" at bounding box center [559, 103] width 415 height 15
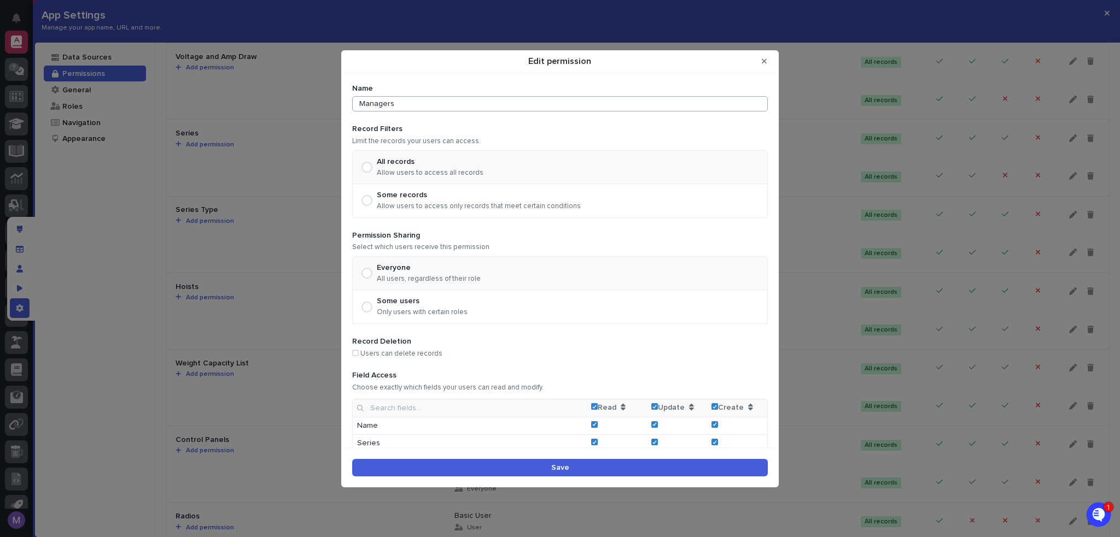
type input "Managers"
click at [366, 305] on span "Edit permission" at bounding box center [367, 307] width 4 height 4
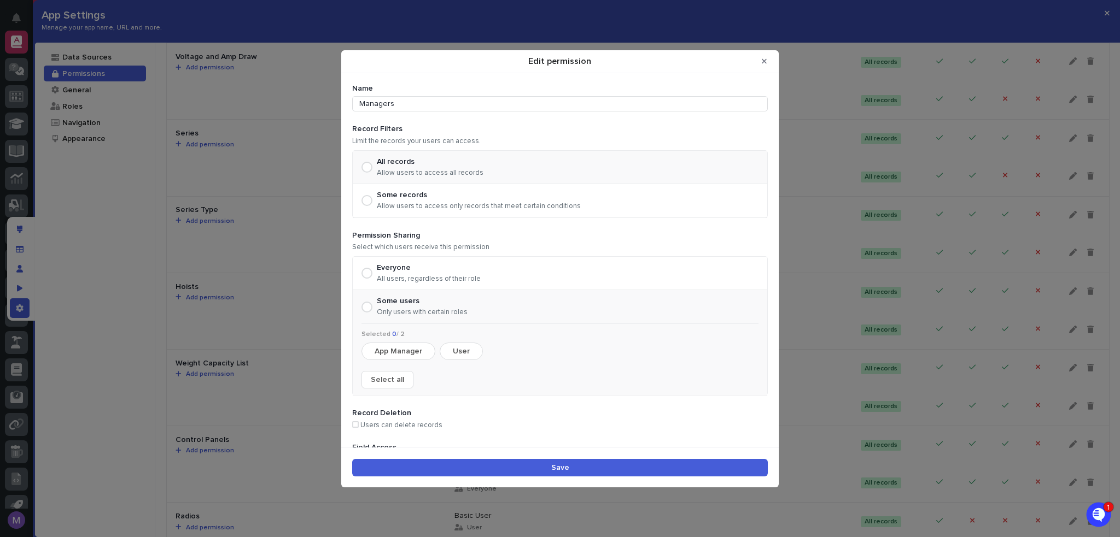
click at [400, 349] on button "App Manager" at bounding box center [398, 351] width 74 height 17
drag, startPoint x: 526, startPoint y: 456, endPoint x: 531, endPoint y: 459, distance: 5.6
click at [526, 456] on div "Save" at bounding box center [559, 468] width 437 height 40
click at [535, 464] on button "Save" at bounding box center [559, 467] width 415 height 17
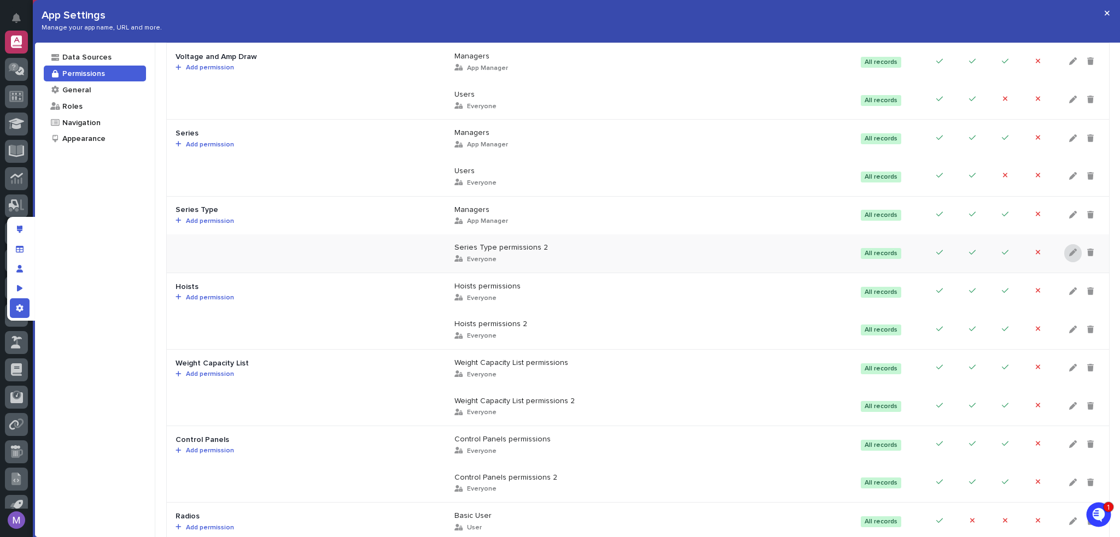
click at [1069, 251] on icon at bounding box center [1073, 253] width 8 height 8
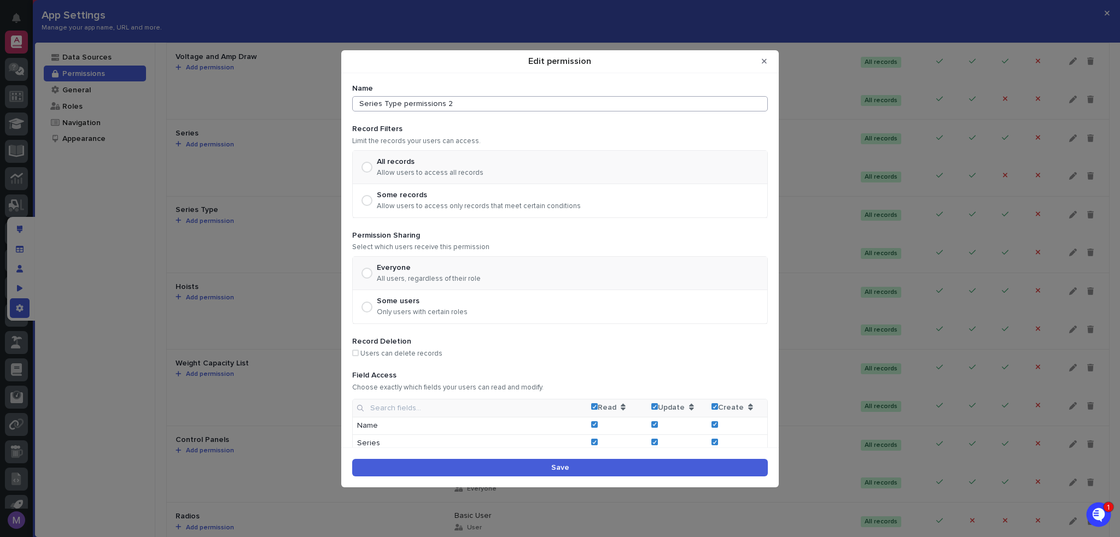
drag, startPoint x: 475, startPoint y: 107, endPoint x: 337, endPoint y: 117, distance: 138.7
click at [337, 117] on div "Edit permission Name Series Type permissions 2 Record Filters Limit the records…" at bounding box center [560, 268] width 1120 height 537
click at [712, 406] on icon "Edit permission" at bounding box center [714, 407] width 5 height 4
type input "Users"
click at [707, 470] on button "Save" at bounding box center [559, 467] width 415 height 17
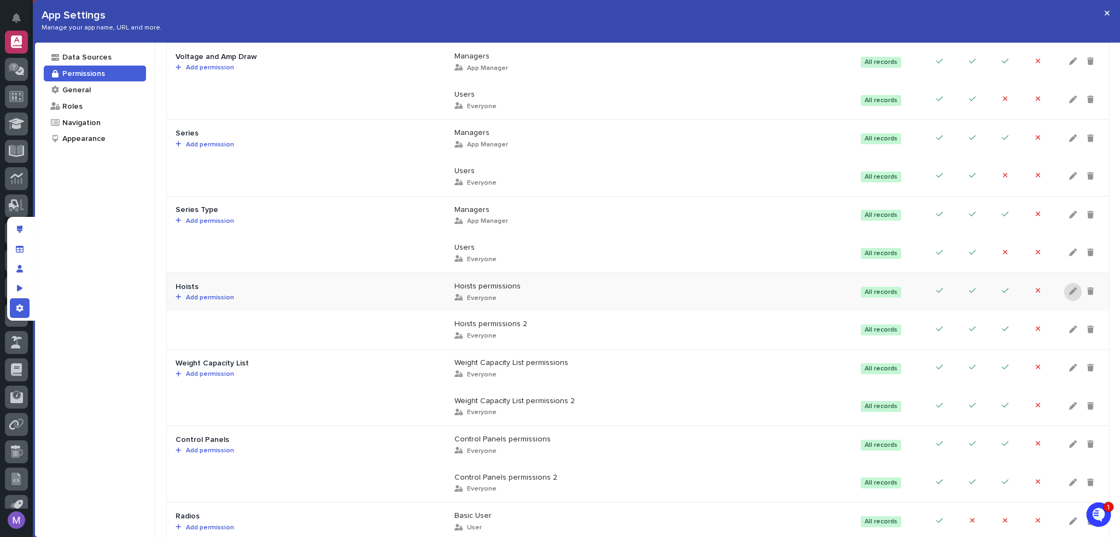
click at [1069, 290] on icon at bounding box center [1073, 292] width 8 height 8
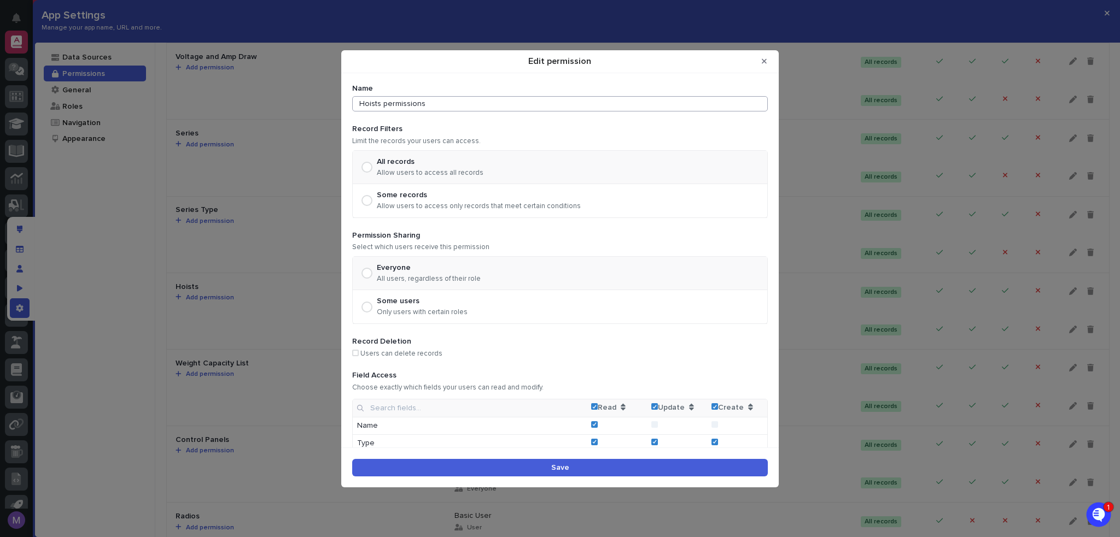
click at [481, 106] on input "Hoists permissions" at bounding box center [559, 103] width 415 height 15
click at [481, 104] on input "Hoists permissions" at bounding box center [559, 103] width 415 height 15
click at [481, 103] on input "Hoists permissions" at bounding box center [559, 103] width 415 height 15
type input "H"
type input "Managers"
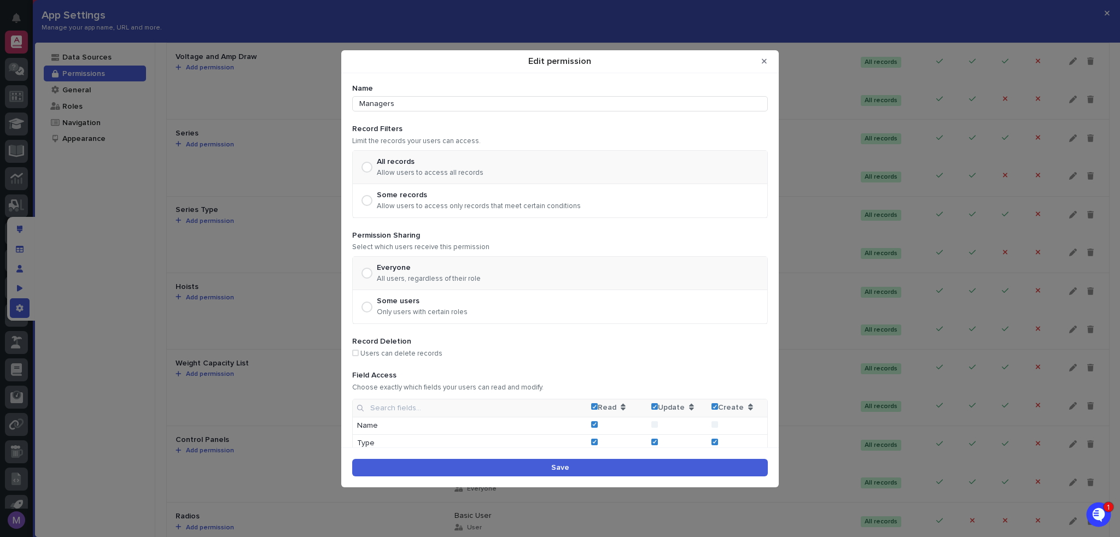
click at [383, 311] on p "Only users with certain roles" at bounding box center [422, 312] width 91 height 9
click at [392, 350] on button "App Manager" at bounding box center [398, 351] width 74 height 17
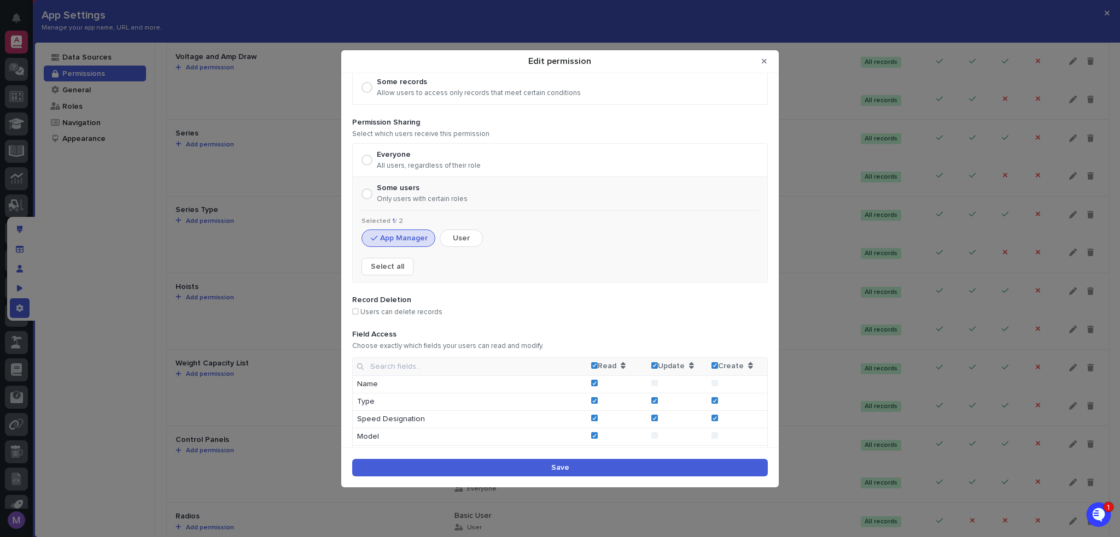
scroll to position [164, 0]
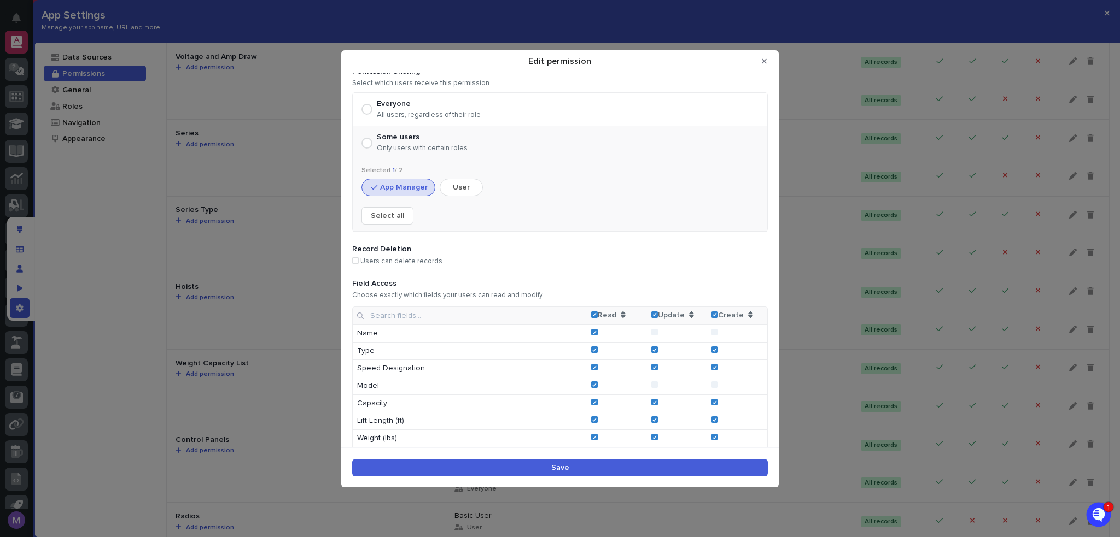
click at [713, 470] on button "Save" at bounding box center [559, 467] width 415 height 17
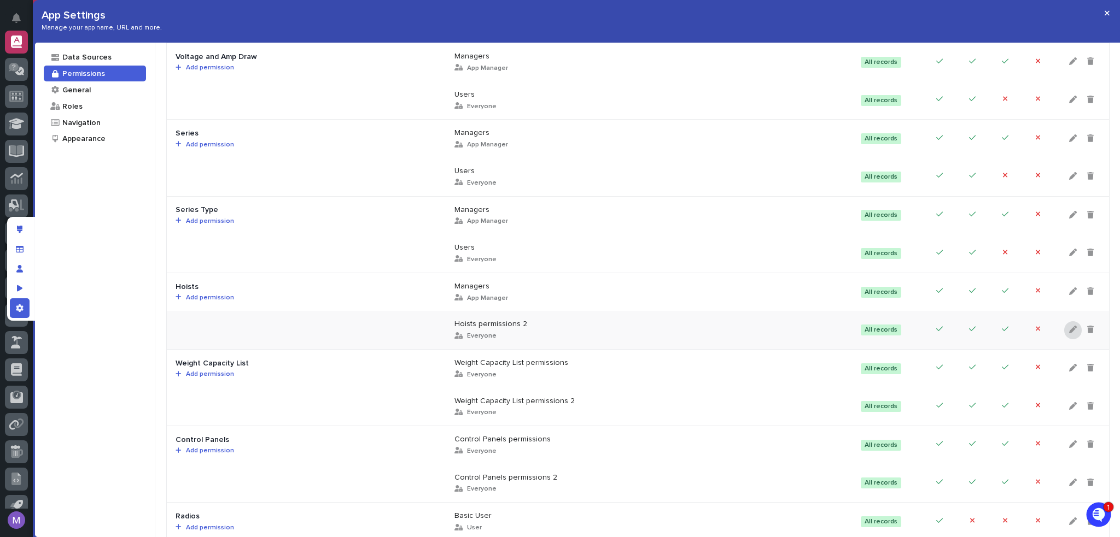
click at [1069, 331] on icon at bounding box center [1073, 330] width 8 height 8
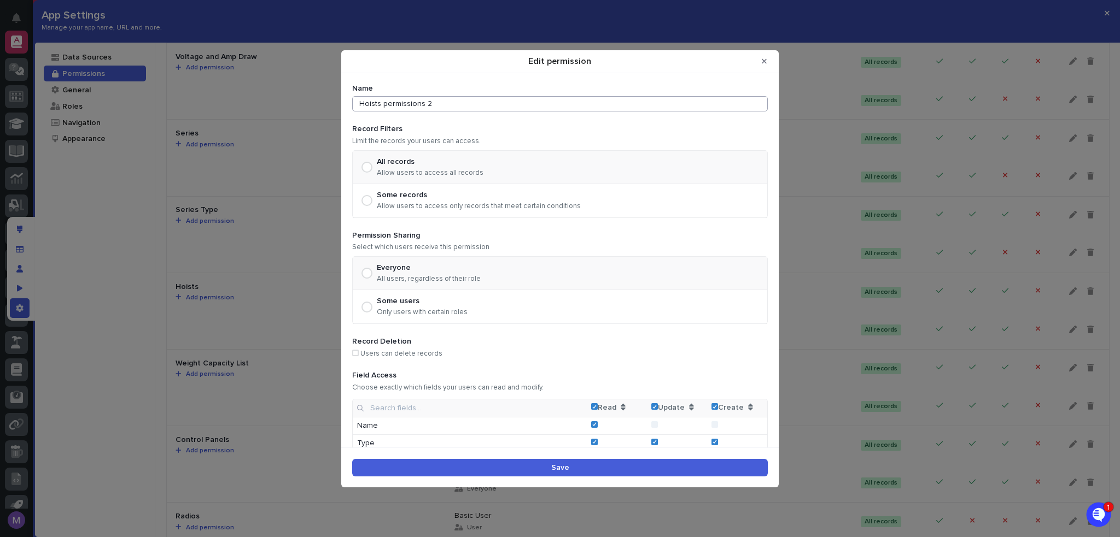
click at [443, 100] on input "Hoists permissions 2" at bounding box center [559, 103] width 415 height 15
type input "Users"
click at [709, 406] on td "Create" at bounding box center [737, 409] width 60 height 18
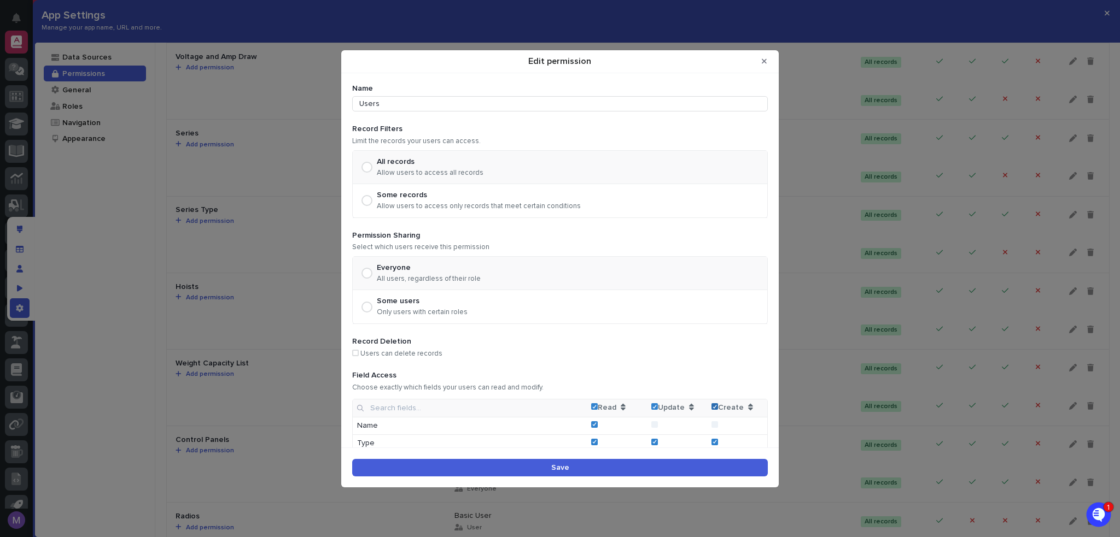
click at [712, 406] on icon "Edit permission" at bounding box center [714, 407] width 5 height 4
click at [694, 473] on button "Save" at bounding box center [559, 467] width 415 height 17
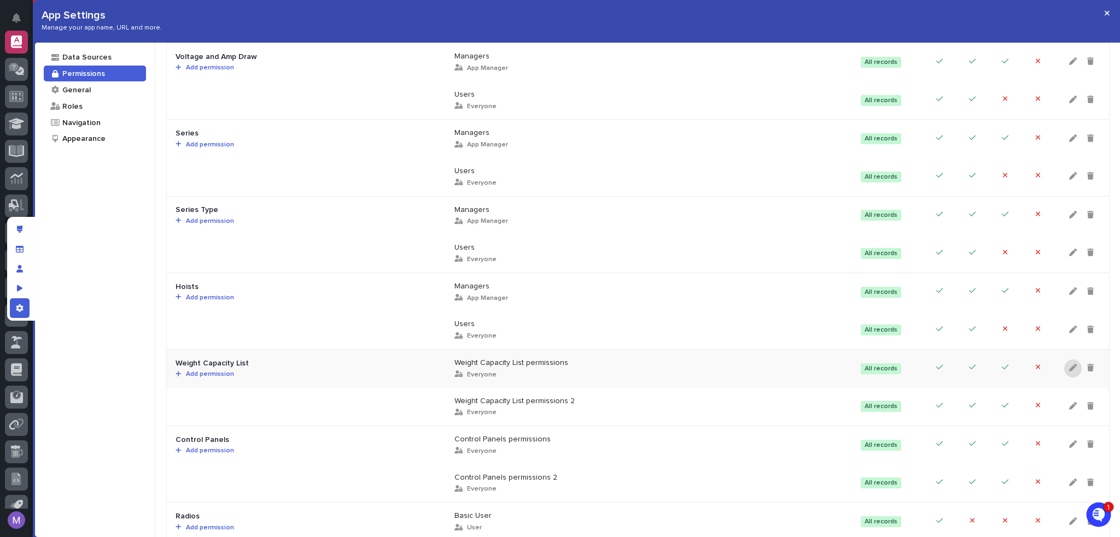
click at [1069, 368] on icon at bounding box center [1073, 368] width 8 height 8
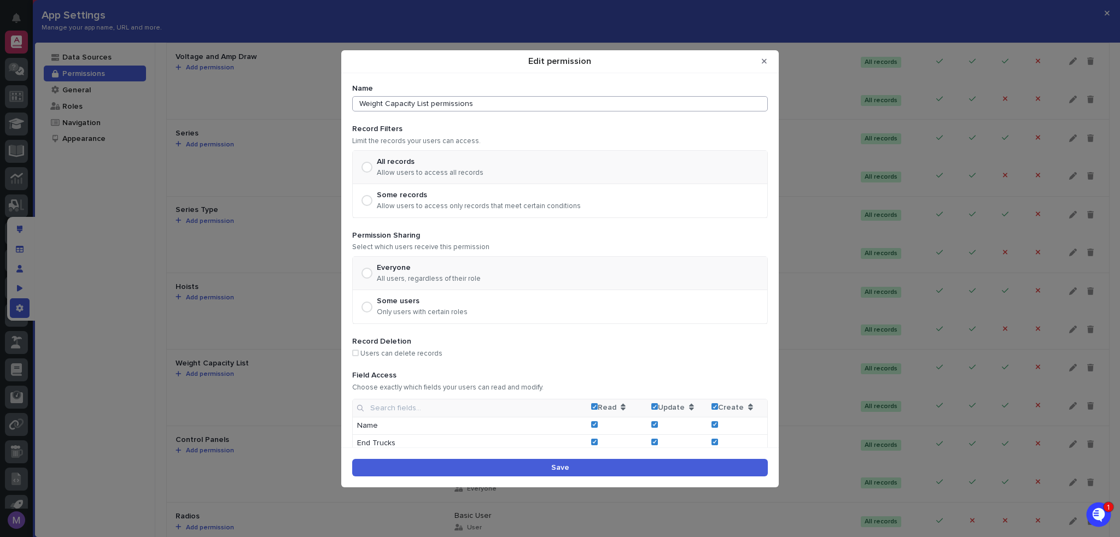
click at [548, 100] on input "Weight Capacity List permissions" at bounding box center [559, 103] width 415 height 15
type input "Managers"
click at [455, 315] on p "Only users with certain roles" at bounding box center [422, 312] width 91 height 9
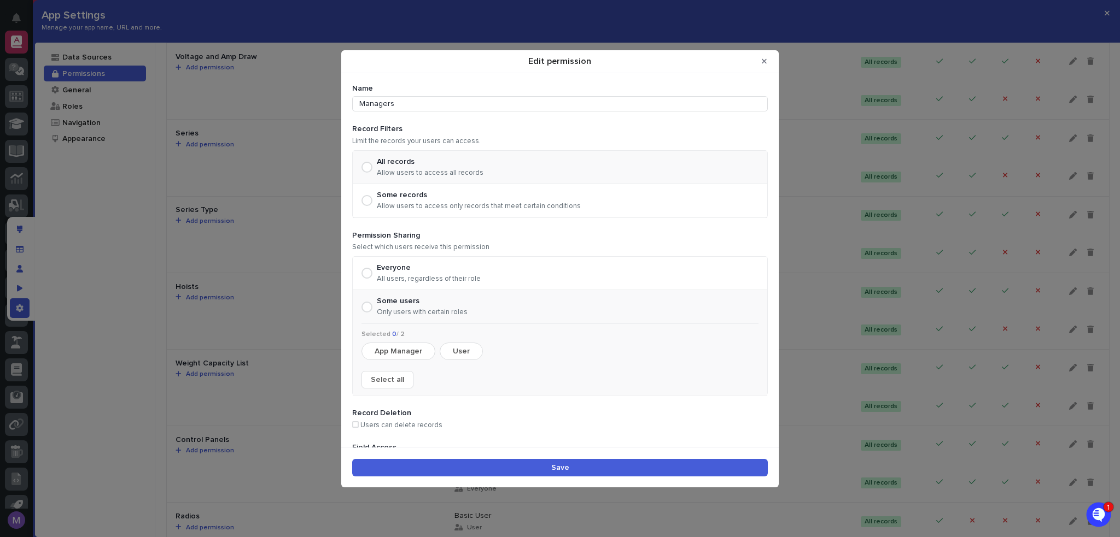
click at [409, 349] on button "App Manager" at bounding box center [398, 351] width 74 height 17
click at [548, 467] on button "Save" at bounding box center [559, 467] width 415 height 17
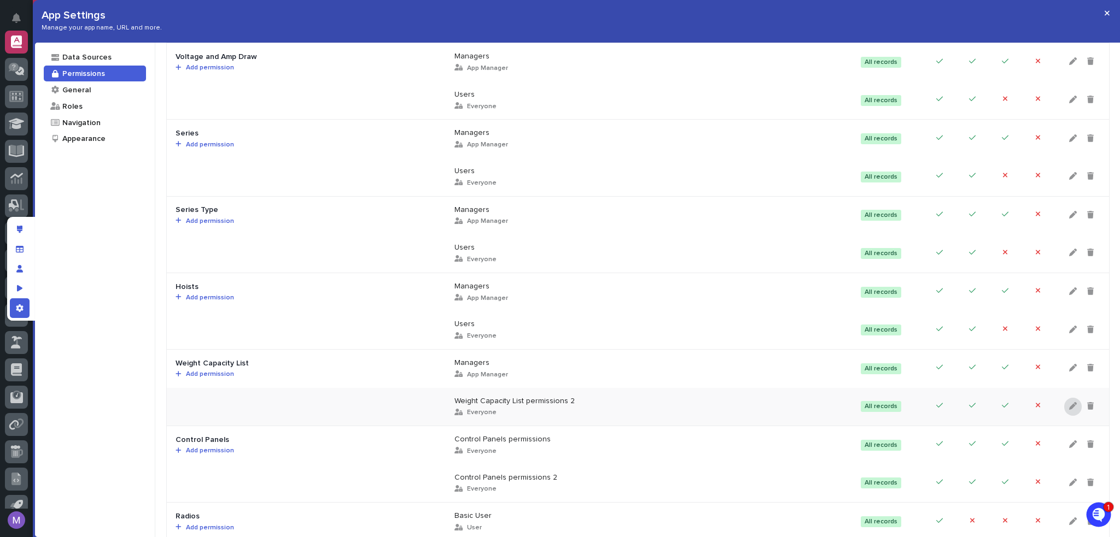
click at [1064, 405] on div at bounding box center [1072, 407] width 17 height 18
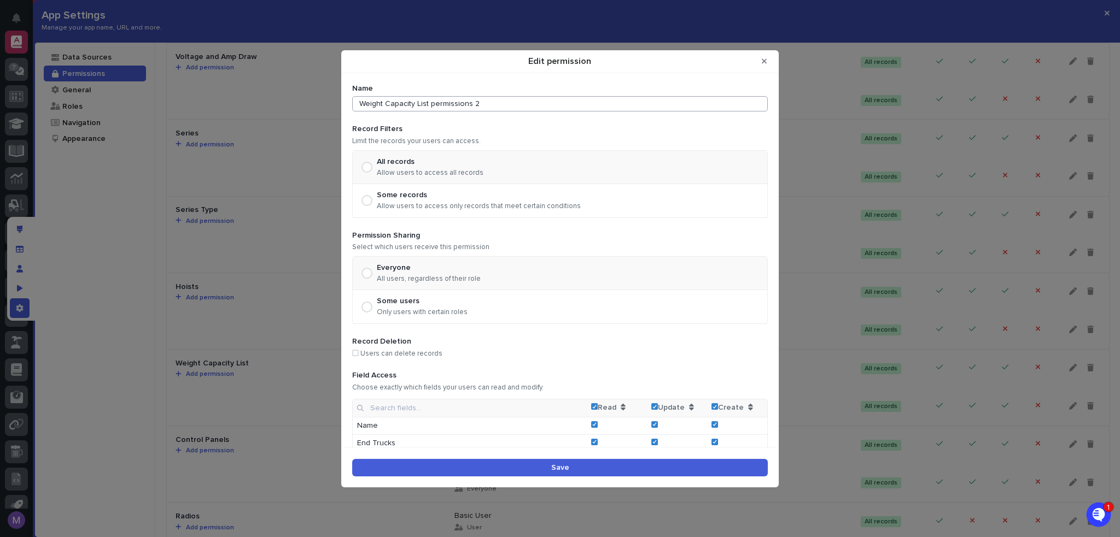
click at [482, 102] on input "Weight Capacity List permissions 2" at bounding box center [559, 103] width 415 height 15
drag, startPoint x: 707, startPoint y: 406, endPoint x: 700, endPoint y: 428, distance: 22.3
click at [713, 406] on polyline "Edit permission" at bounding box center [714, 406] width 3 height 3
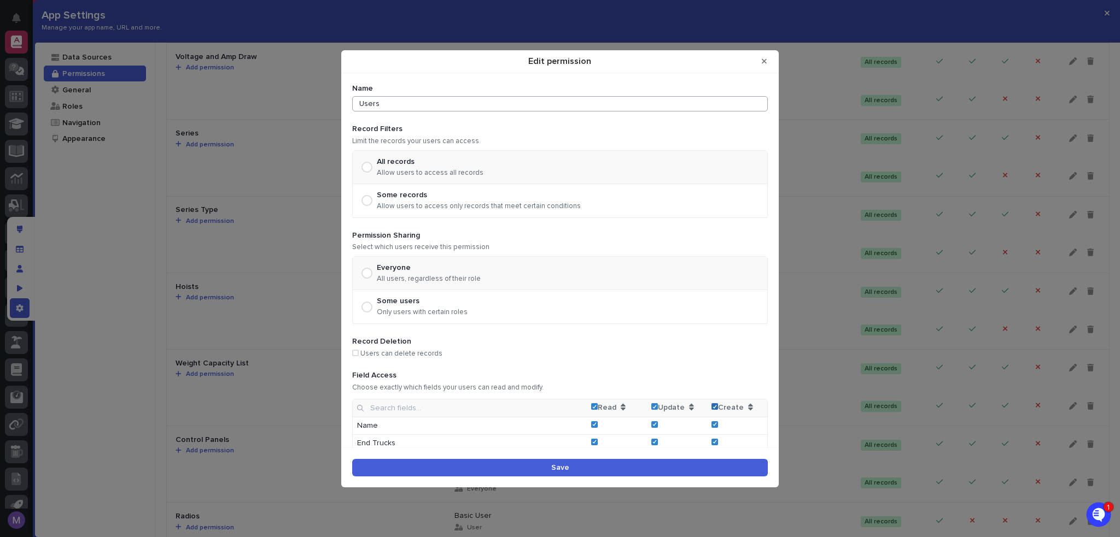
type input "Users"
click at [709, 465] on button "Save" at bounding box center [559, 467] width 415 height 17
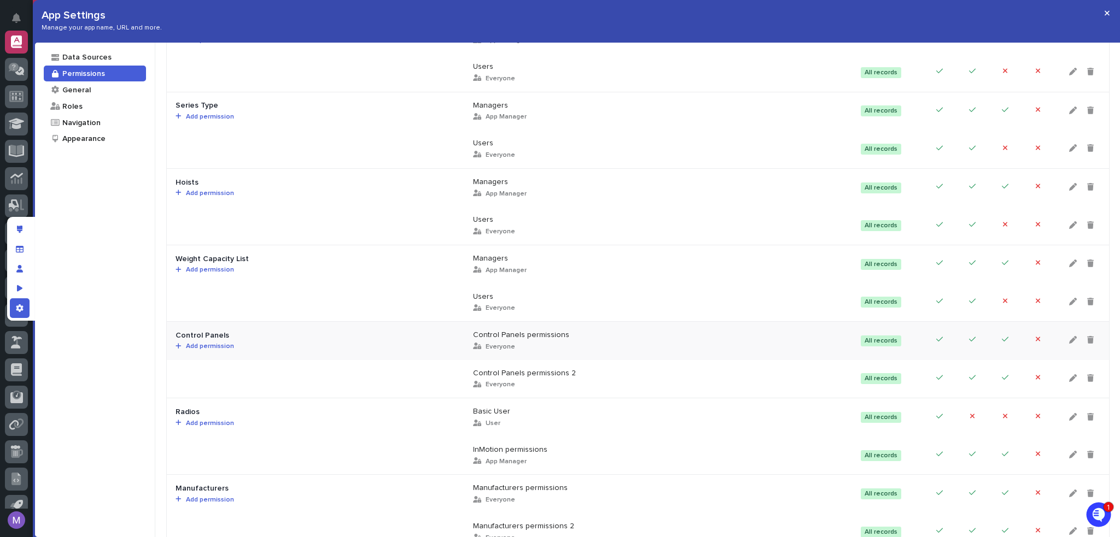
scroll to position [656, 0]
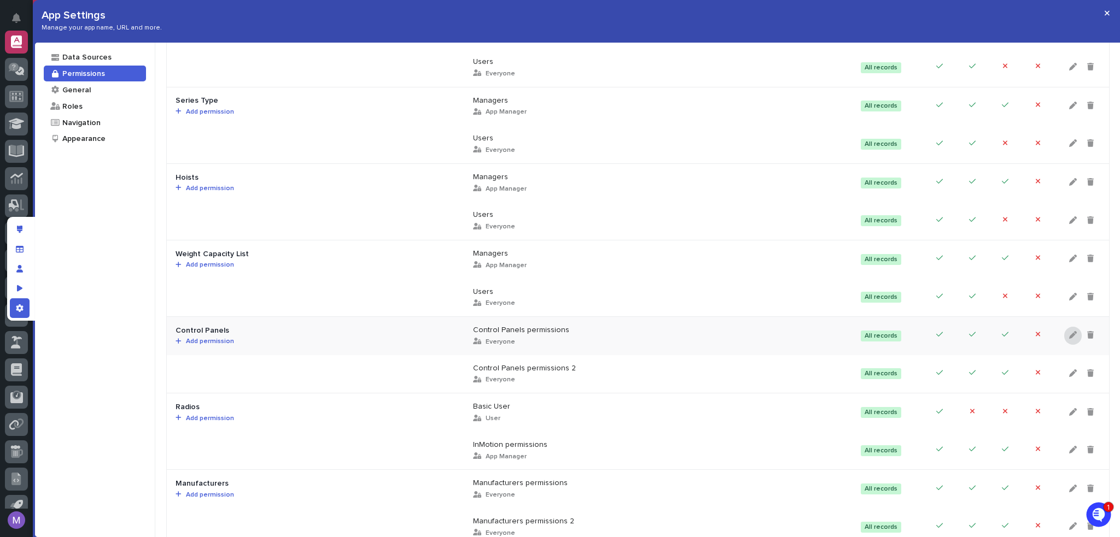
click at [1064, 337] on div at bounding box center [1072, 336] width 17 height 18
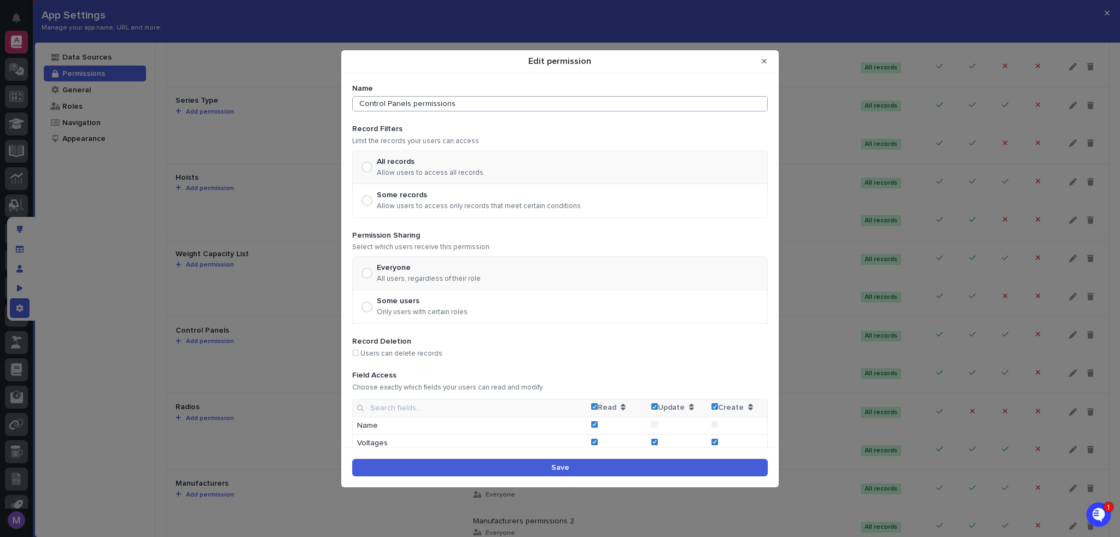
click at [575, 104] on input "Control Panels permissions" at bounding box center [559, 103] width 415 height 15
type input "Managers"
drag, startPoint x: 479, startPoint y: 302, endPoint x: 460, endPoint y: 313, distance: 22.5
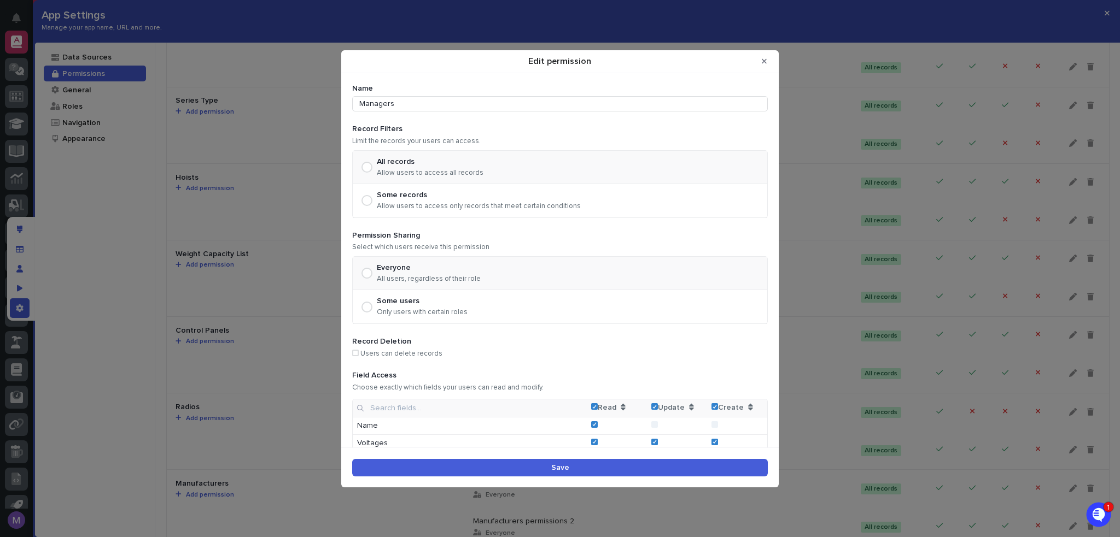
click at [479, 302] on div "Some users Only users with certain roles" at bounding box center [560, 306] width 414 height 33
click at [409, 297] on div "Some users" at bounding box center [422, 301] width 91 height 9
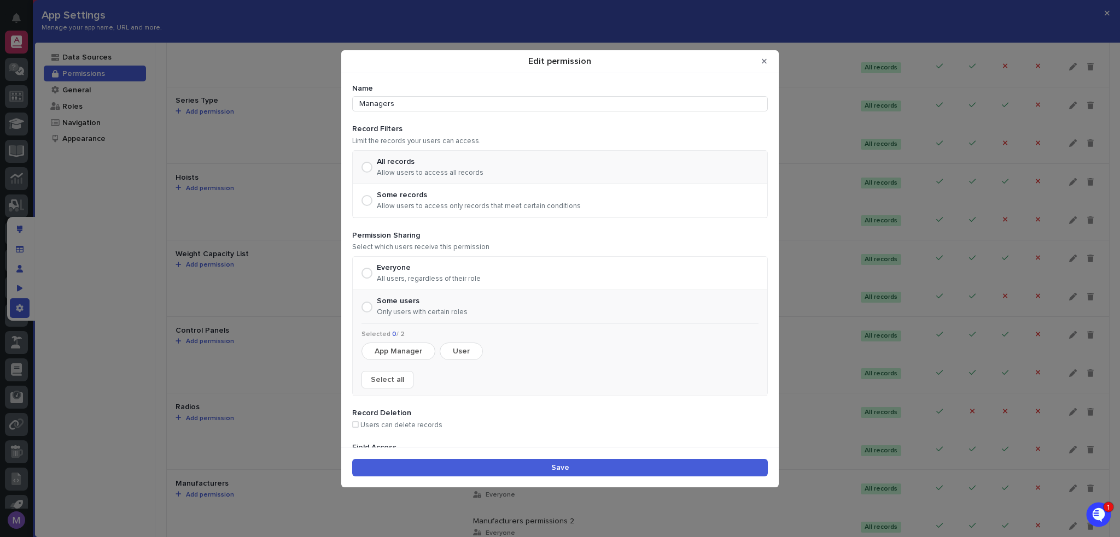
click at [382, 358] on button "App Manager" at bounding box center [398, 351] width 74 height 17
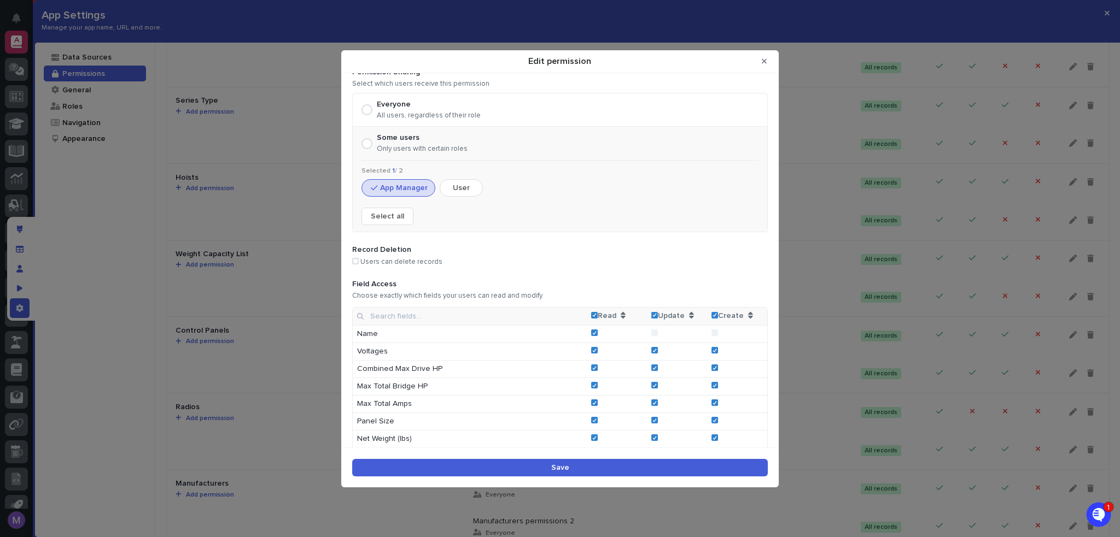
scroll to position [164, 0]
click at [707, 308] on td "Create" at bounding box center [737, 316] width 60 height 18
click at [694, 469] on button "Save" at bounding box center [559, 467] width 415 height 17
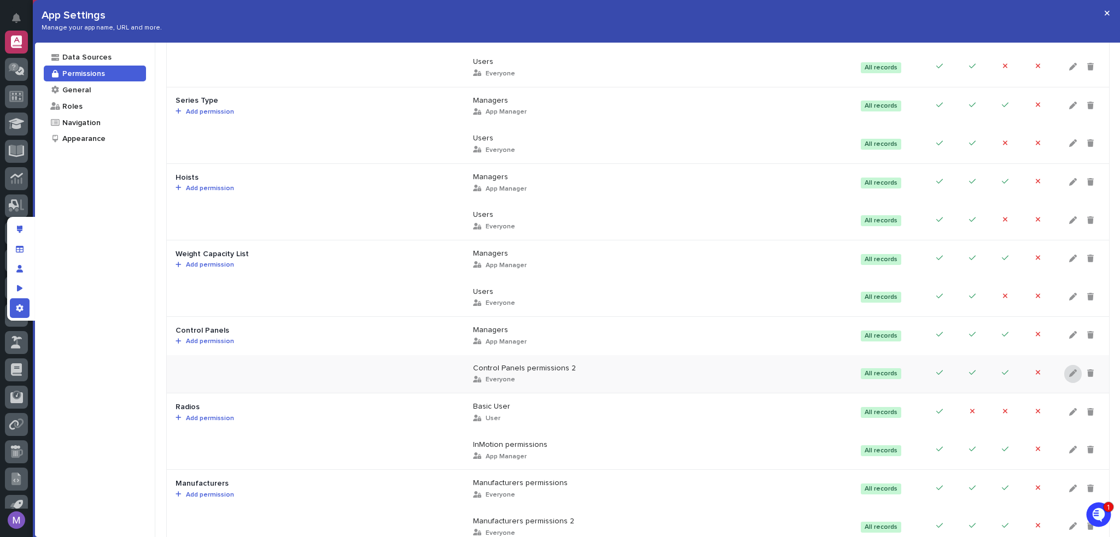
click at [1069, 371] on icon at bounding box center [1073, 374] width 8 height 8
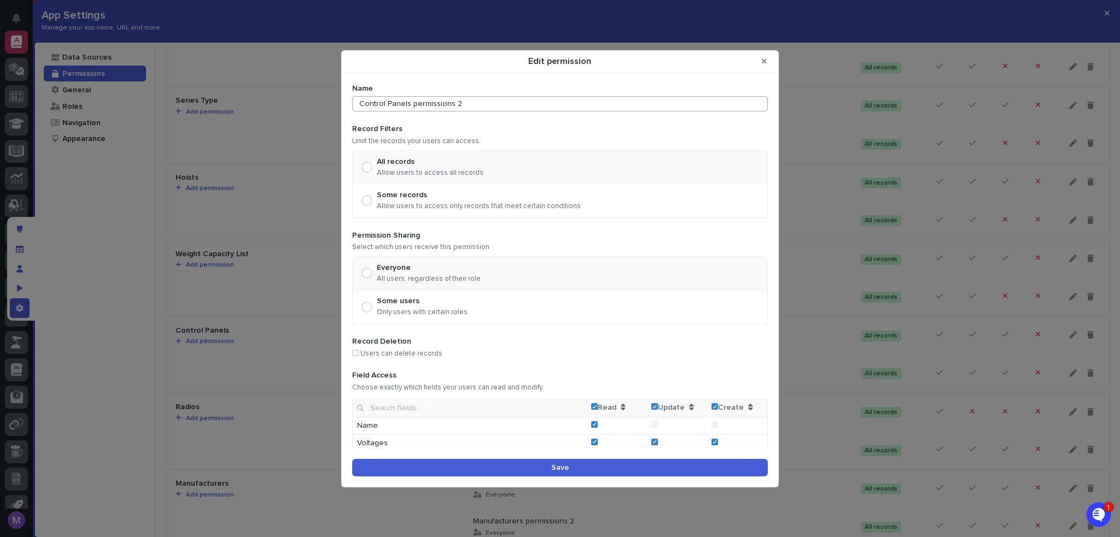
click at [475, 104] on input "Control Panels permissions 2" at bounding box center [559, 103] width 415 height 15
click at [712, 406] on icon "Edit permission" at bounding box center [714, 407] width 5 height 4
type input "Users"
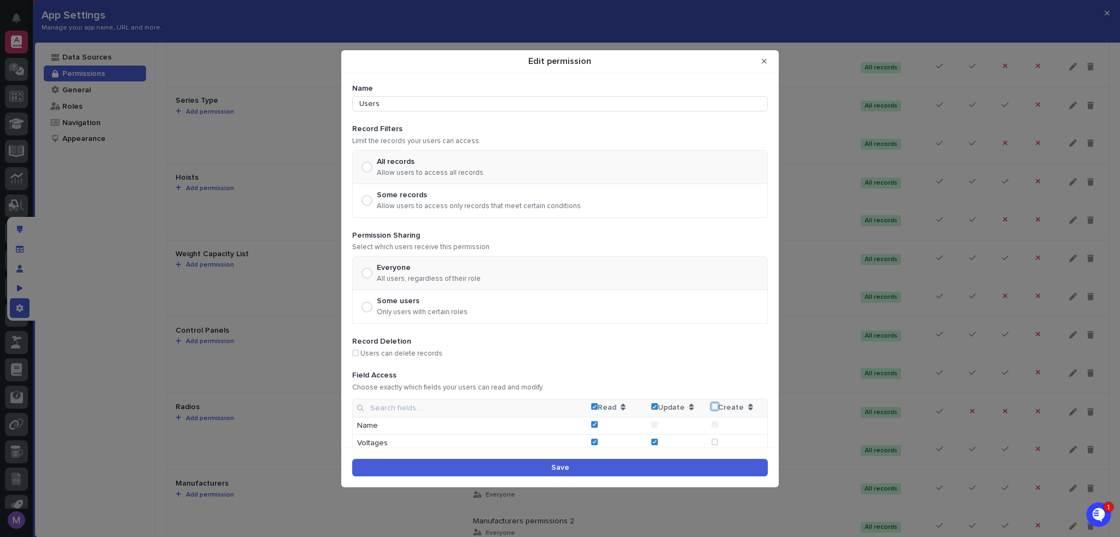
click at [710, 464] on button "Save" at bounding box center [559, 467] width 415 height 17
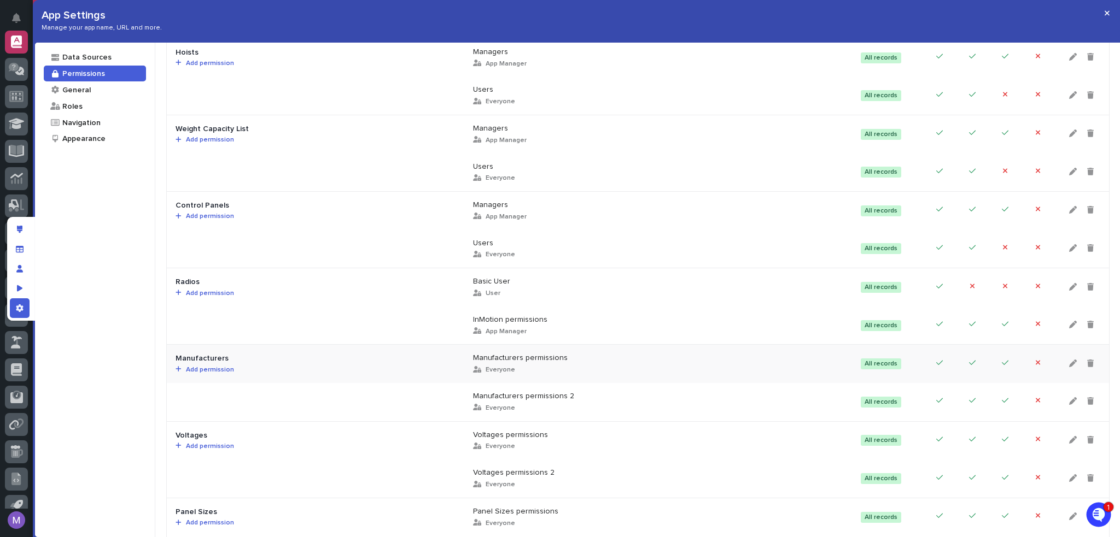
scroll to position [820, 0]
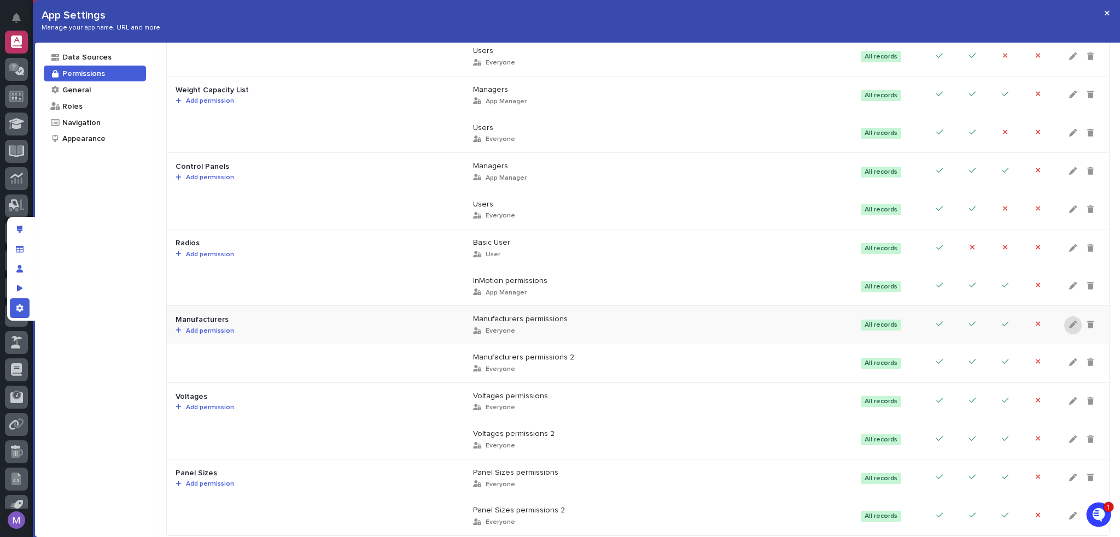
click at [1068, 325] on div at bounding box center [1072, 326] width 17 height 18
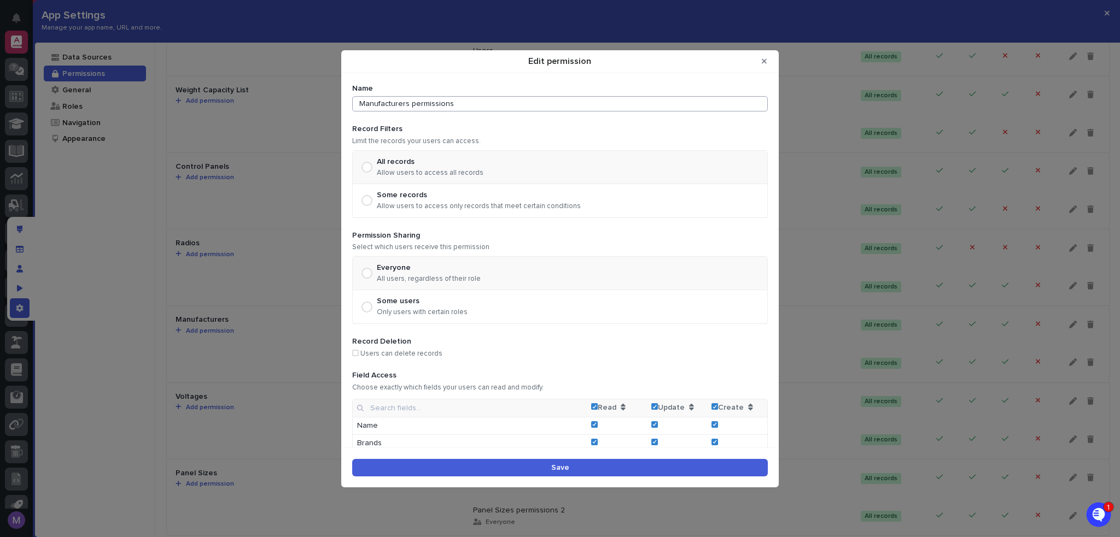
click at [480, 104] on input "Manufacturers permissions" at bounding box center [559, 103] width 415 height 15
type input "Managers"
click at [420, 312] on p "Only users with certain roles" at bounding box center [422, 312] width 91 height 9
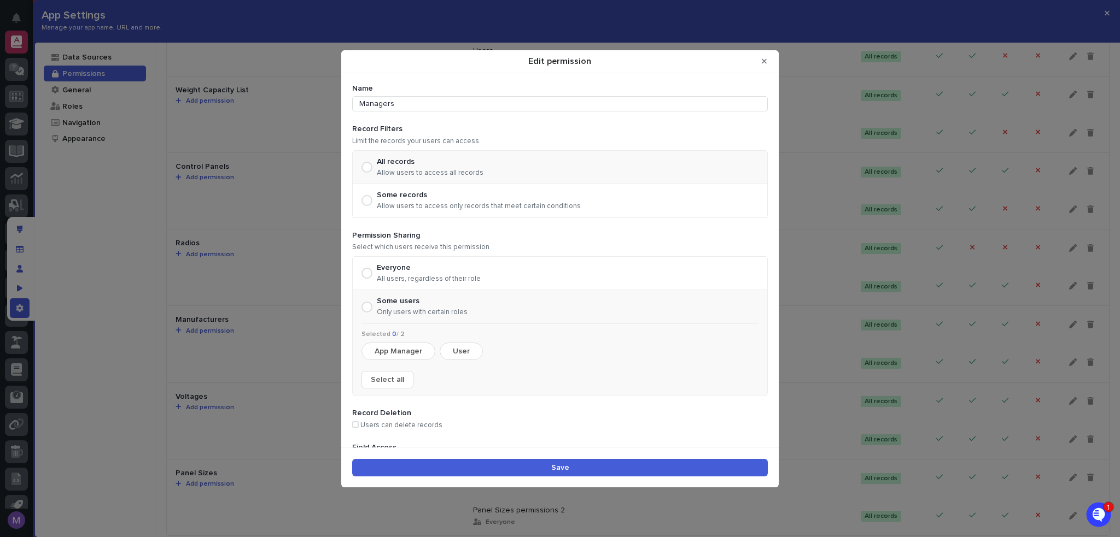
click at [393, 355] on button "App Manager" at bounding box center [398, 351] width 74 height 17
click at [541, 465] on button "Save" at bounding box center [559, 467] width 415 height 17
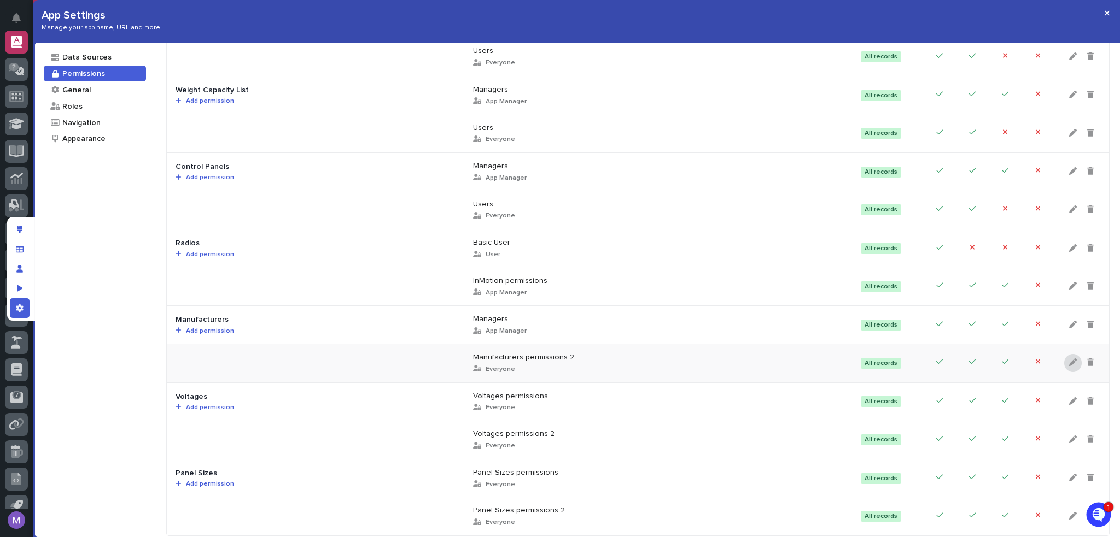
click at [1069, 361] on icon at bounding box center [1073, 363] width 8 height 8
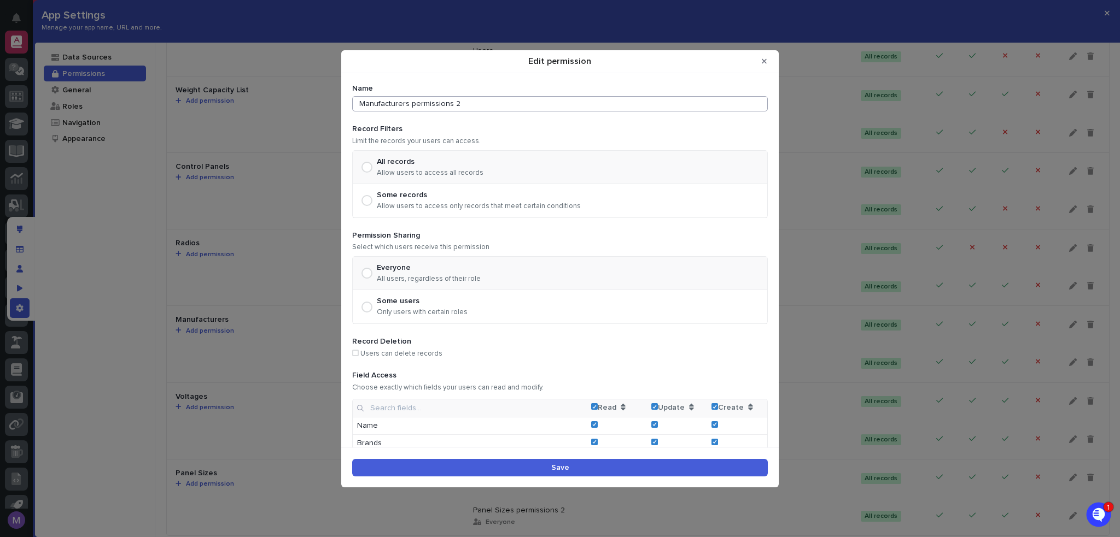
click at [526, 107] on input "Manufacturers permissions 2" at bounding box center [559, 103] width 415 height 15
type input "Users"
click at [707, 402] on td "Create" at bounding box center [737, 409] width 60 height 18
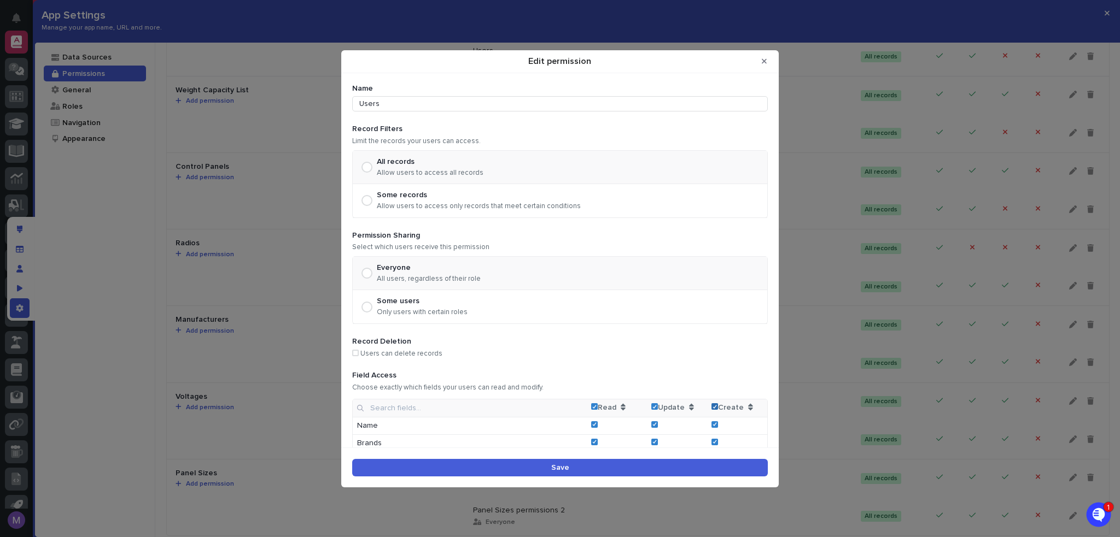
click at [711, 407] on span "Edit permission" at bounding box center [714, 406] width 7 height 7
click at [719, 470] on button "Save" at bounding box center [559, 467] width 415 height 17
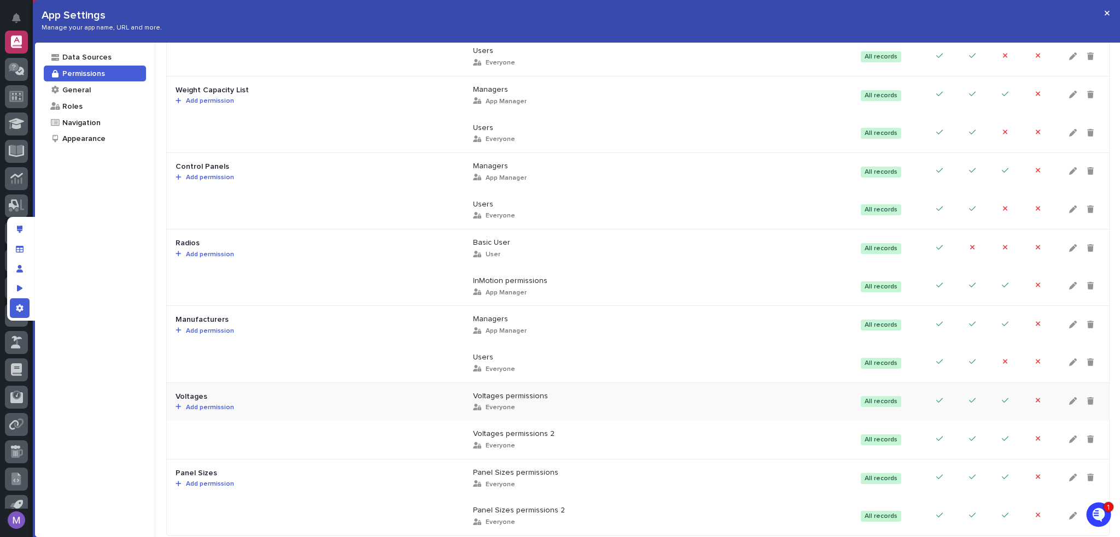
scroll to position [836, 0]
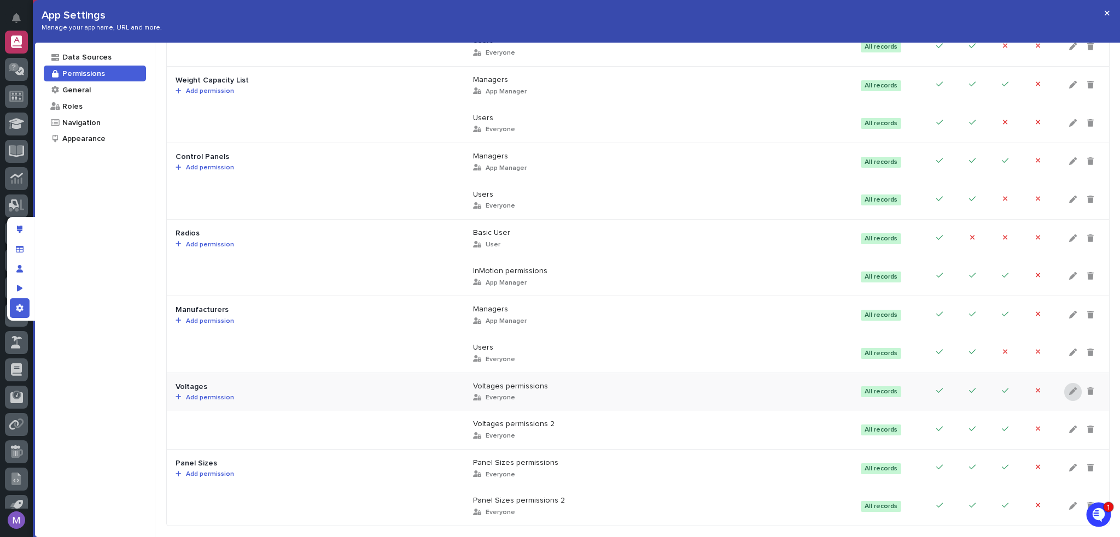
click at [1069, 388] on icon at bounding box center [1073, 392] width 8 height 8
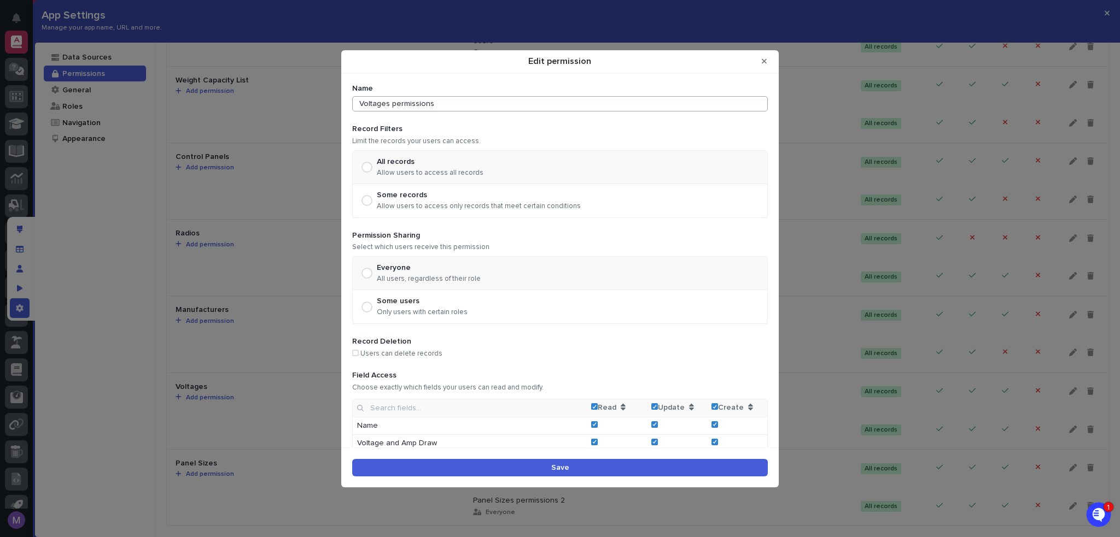
click at [491, 107] on input "Voltages permissions" at bounding box center [559, 103] width 415 height 15
type input "Managers"
click at [455, 315] on p "Only users with certain roles" at bounding box center [422, 312] width 91 height 9
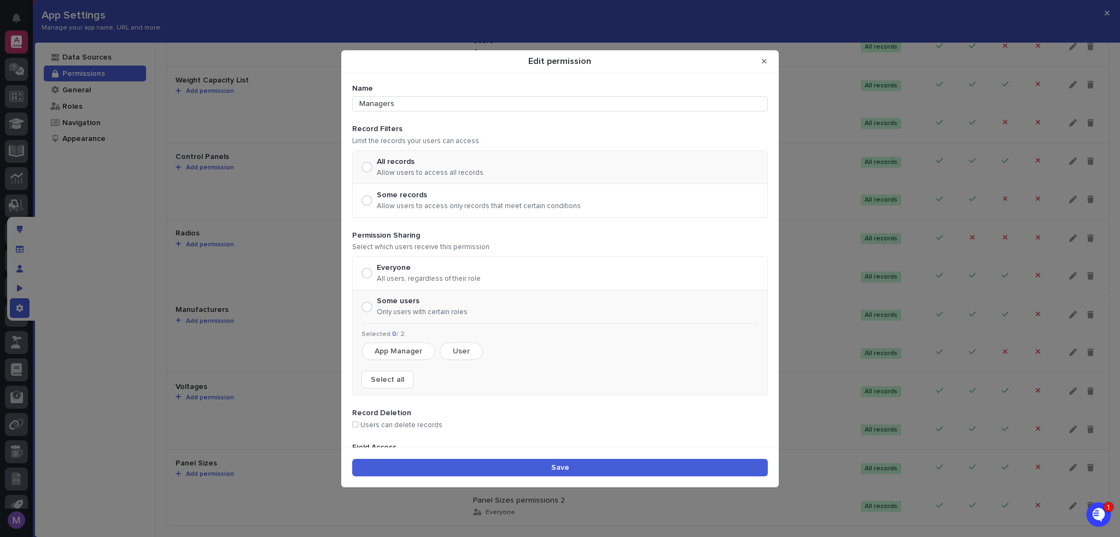
click at [387, 350] on button "App Manager" at bounding box center [398, 351] width 74 height 17
click at [569, 467] on button "Save" at bounding box center [559, 467] width 415 height 17
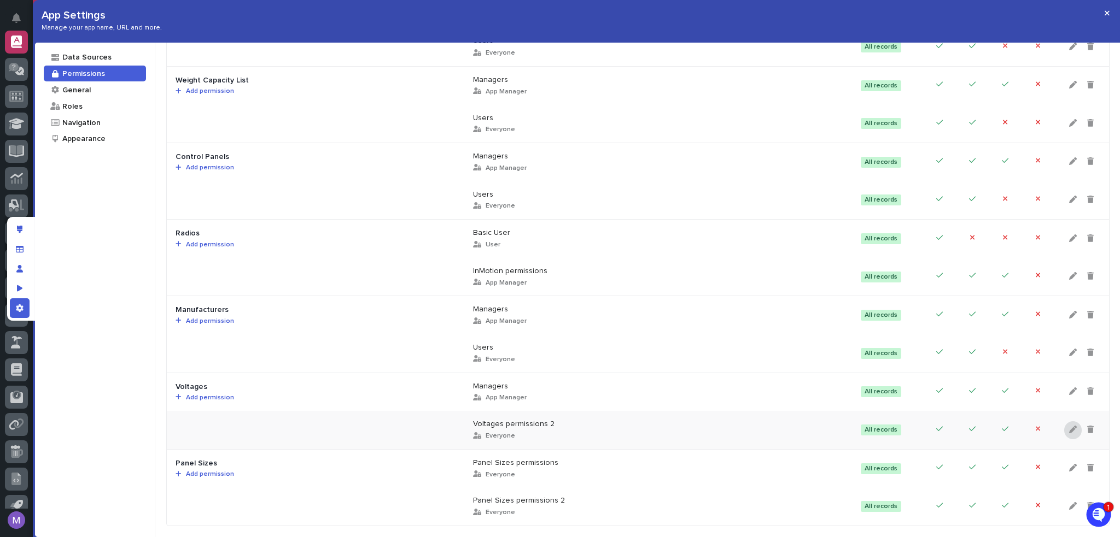
click at [1069, 426] on icon at bounding box center [1073, 430] width 8 height 8
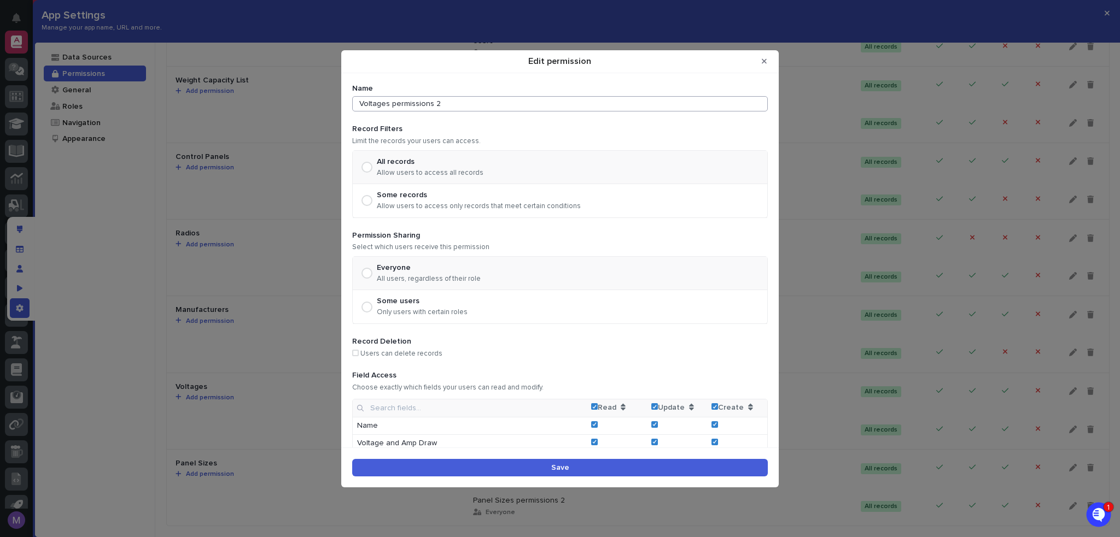
click at [553, 99] on input "Voltages permissions 2" at bounding box center [559, 103] width 415 height 15
click at [713, 405] on polyline "Edit permission" at bounding box center [714, 406] width 3 height 3
type input "Users"
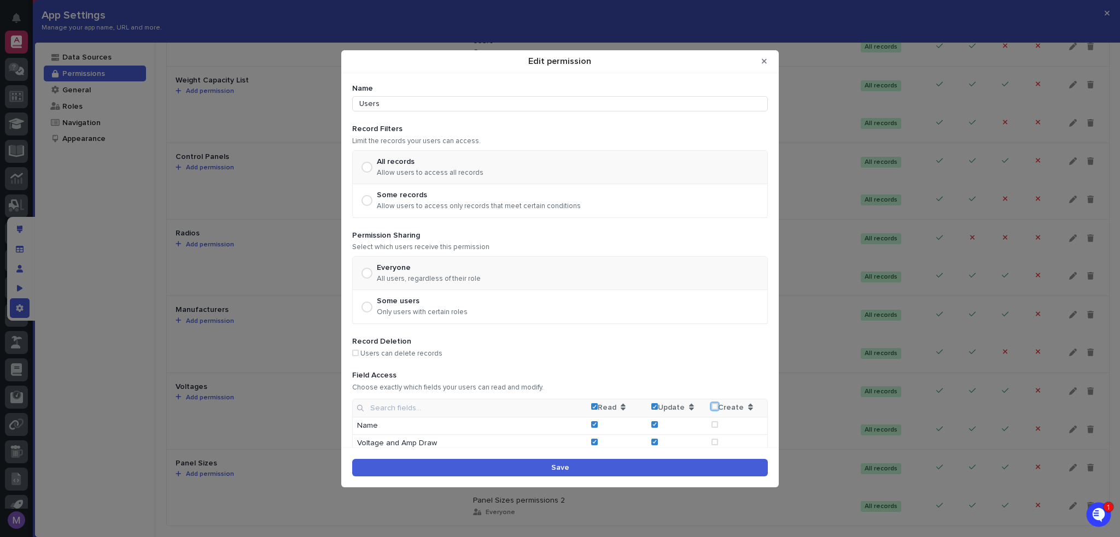
click at [723, 469] on button "Save" at bounding box center [559, 467] width 415 height 17
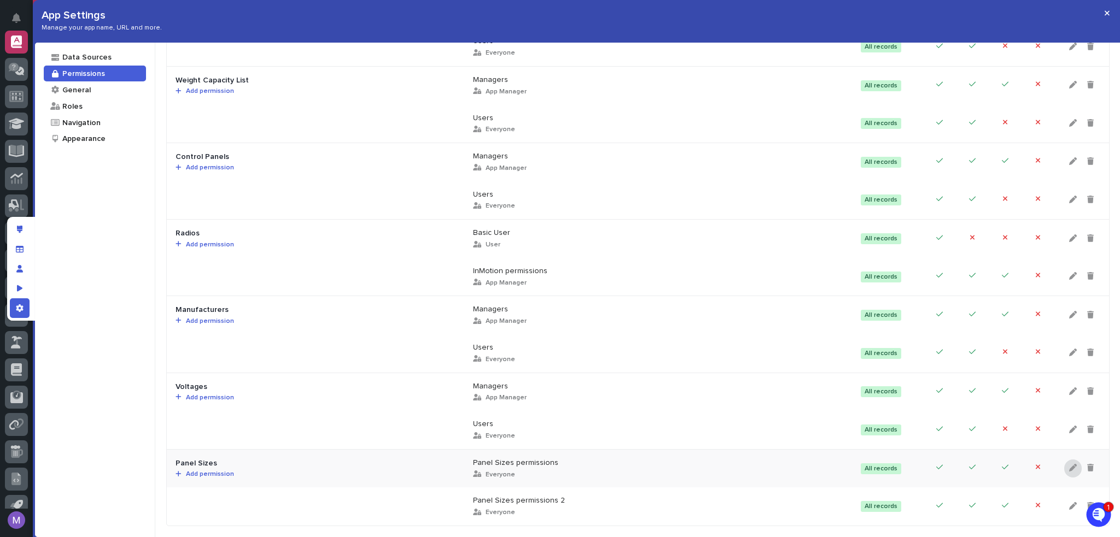
click at [1069, 464] on icon at bounding box center [1073, 468] width 8 height 8
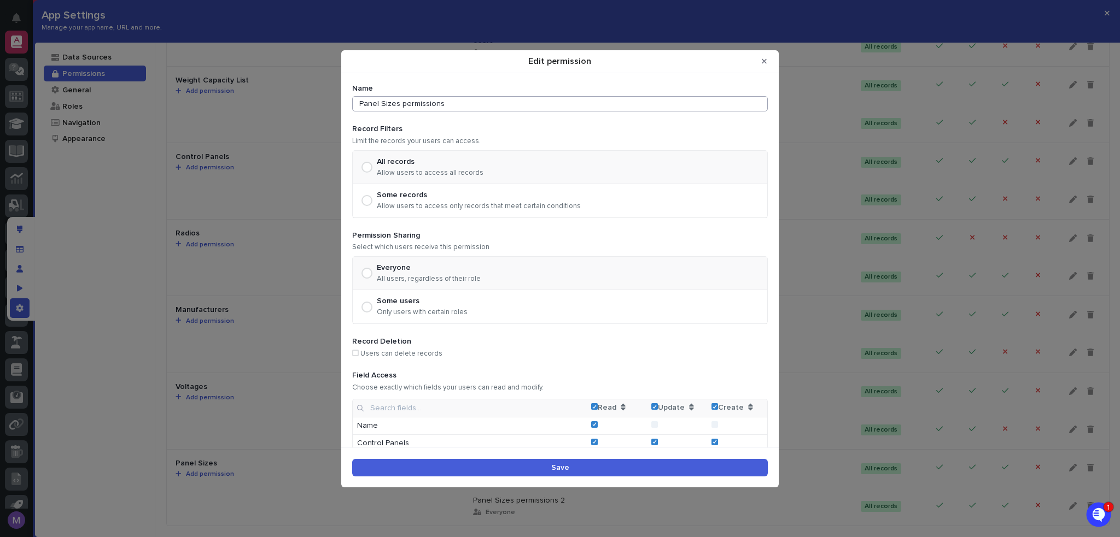
click at [488, 96] on div "Name Panel Sizes permissions" at bounding box center [559, 98] width 415 height 28
click at [489, 106] on input "Panel Sizes permissions" at bounding box center [559, 103] width 415 height 15
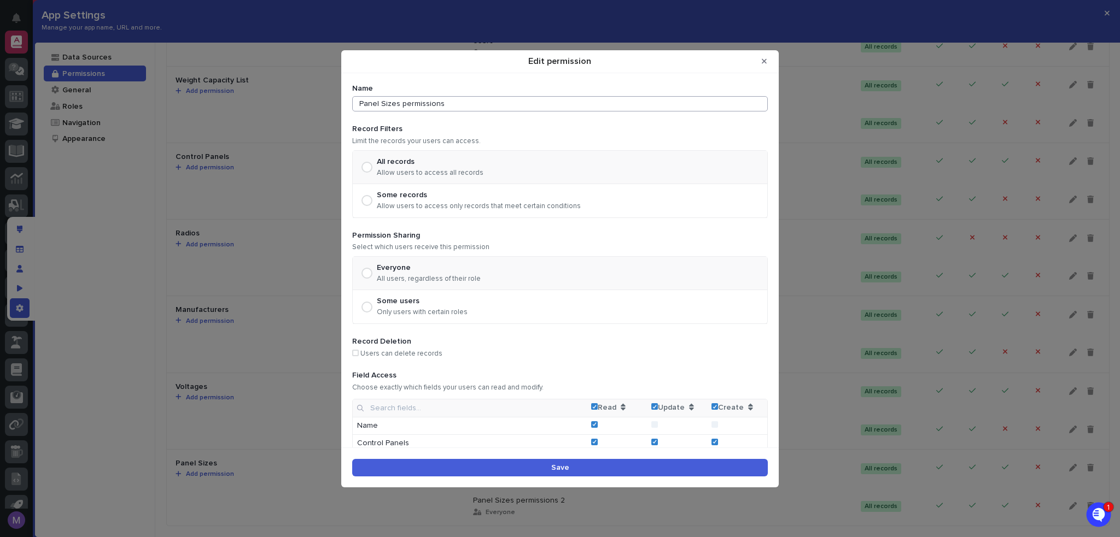
click at [489, 106] on input "Panel Sizes permissions" at bounding box center [559, 103] width 415 height 15
type input "Managers"
click at [472, 308] on div "Some users Only users with certain roles" at bounding box center [560, 306] width 414 height 33
click at [430, 297] on div "Some users" at bounding box center [422, 301] width 91 height 9
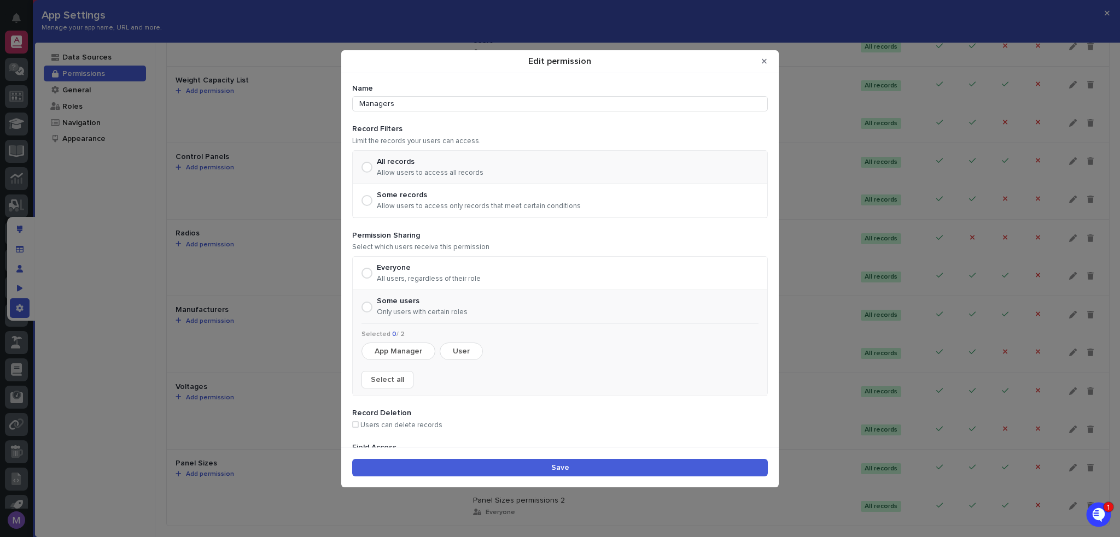
click at [414, 347] on button "App Manager" at bounding box center [398, 351] width 74 height 17
click at [548, 462] on button "Save" at bounding box center [559, 467] width 415 height 17
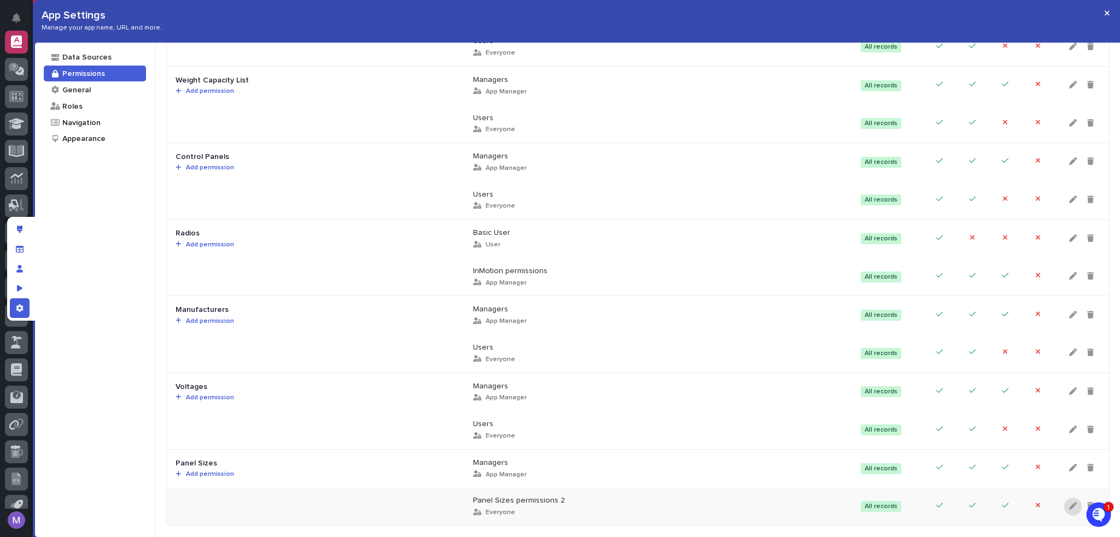
click at [1072, 499] on div at bounding box center [1072, 507] width 17 height 18
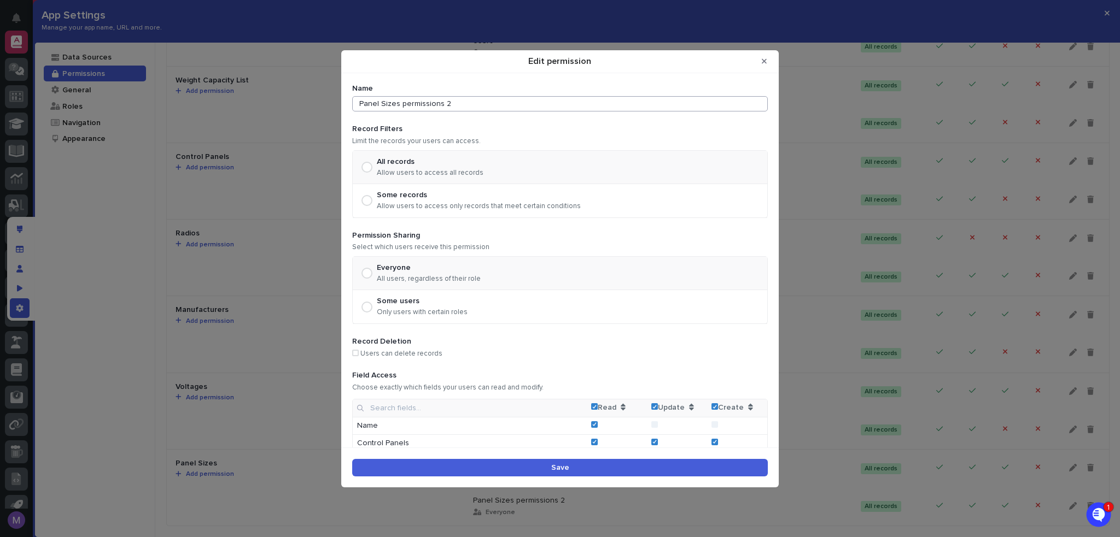
click at [564, 111] on input "Panel Sizes permissions 2" at bounding box center [559, 103] width 415 height 15
click at [564, 110] on input "Panel Sizes permissions 2" at bounding box center [559, 103] width 415 height 15
type input "Users"
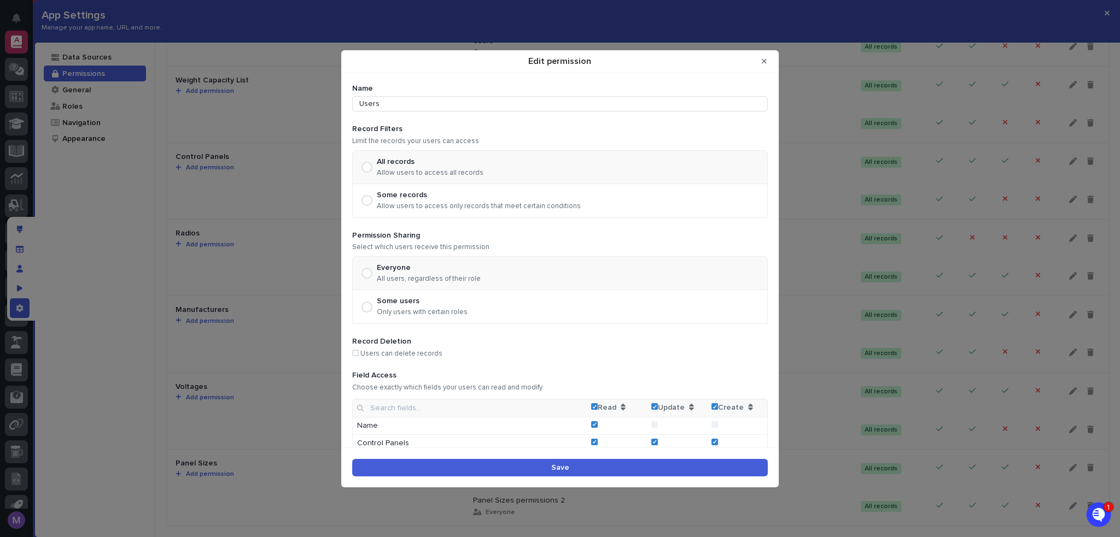
click at [711, 408] on td "Create" at bounding box center [737, 409] width 60 height 18
click at [710, 407] on td "Create" at bounding box center [737, 409] width 60 height 18
click at [712, 407] on icon "Edit permission" at bounding box center [714, 407] width 5 height 4
click at [701, 461] on button "Save" at bounding box center [559, 467] width 415 height 17
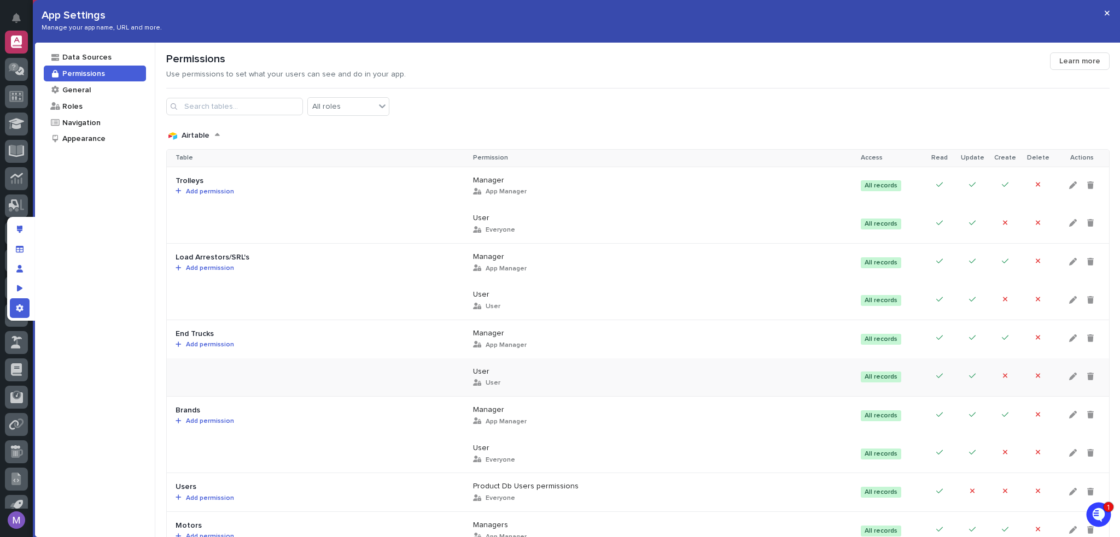
scroll to position [0, 0]
click at [90, 95] on div "General" at bounding box center [95, 90] width 102 height 16
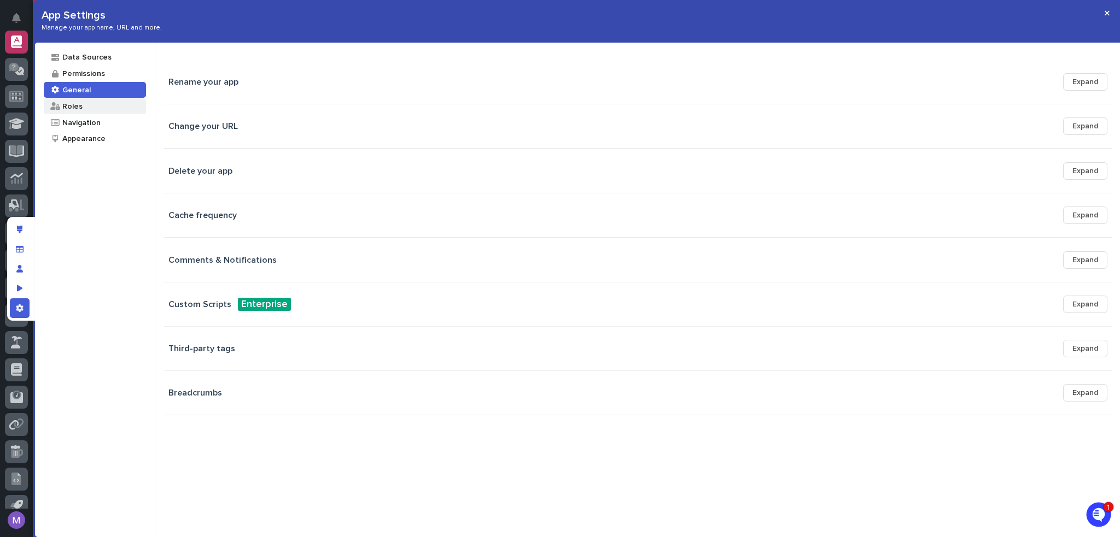
click at [89, 102] on div "Roles" at bounding box center [95, 106] width 102 height 16
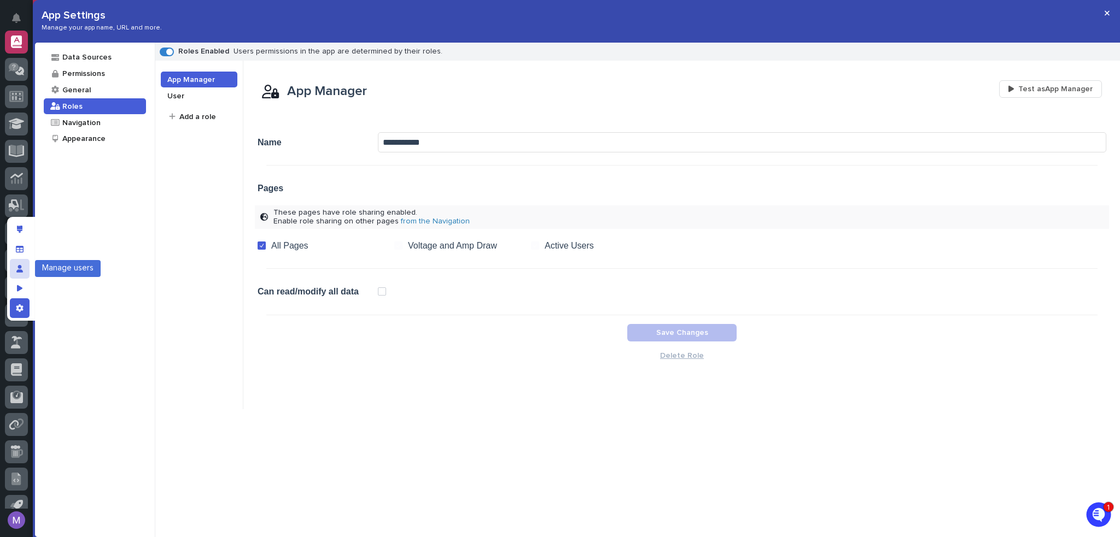
click at [20, 262] on div "Manage users" at bounding box center [20, 269] width 20 height 20
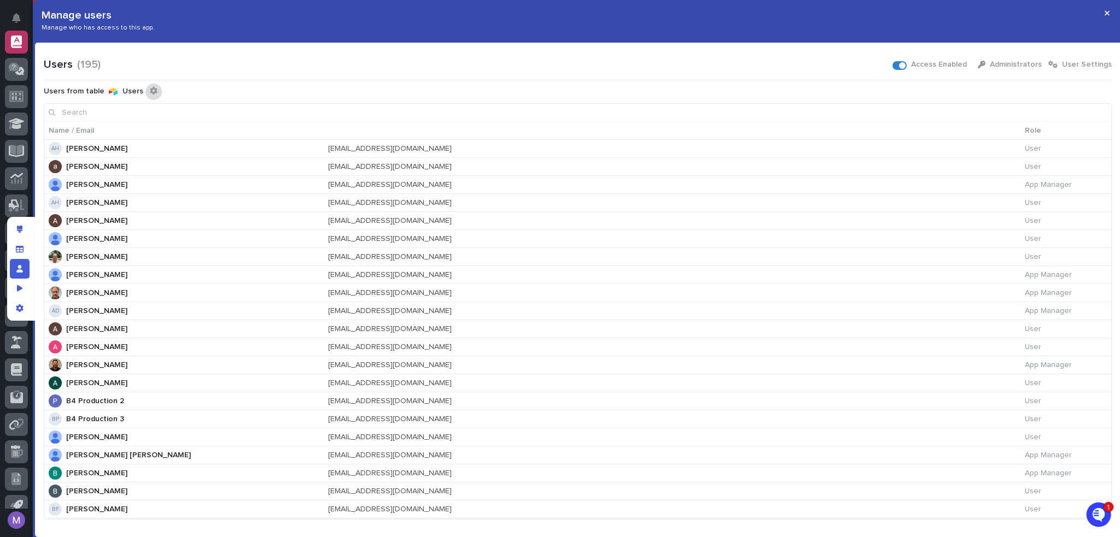
click at [154, 90] on div "Configure connected user table" at bounding box center [153, 92] width 16 height 16
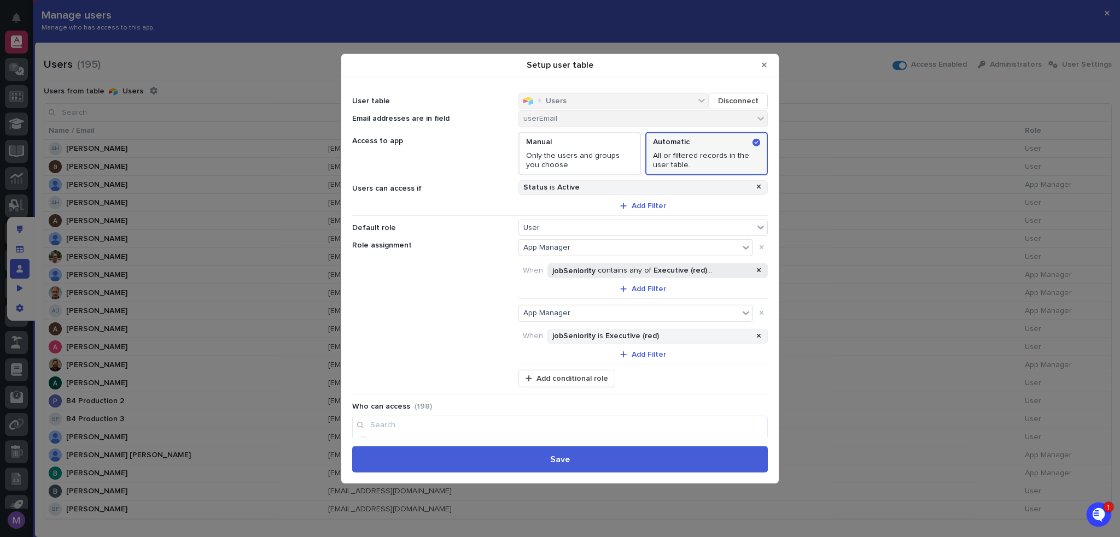
click at [623, 268] on div "jobSeniority contains any of Executive (red) , Assistant (yellow) , Manager (gr…" at bounding box center [651, 270] width 202 height 9
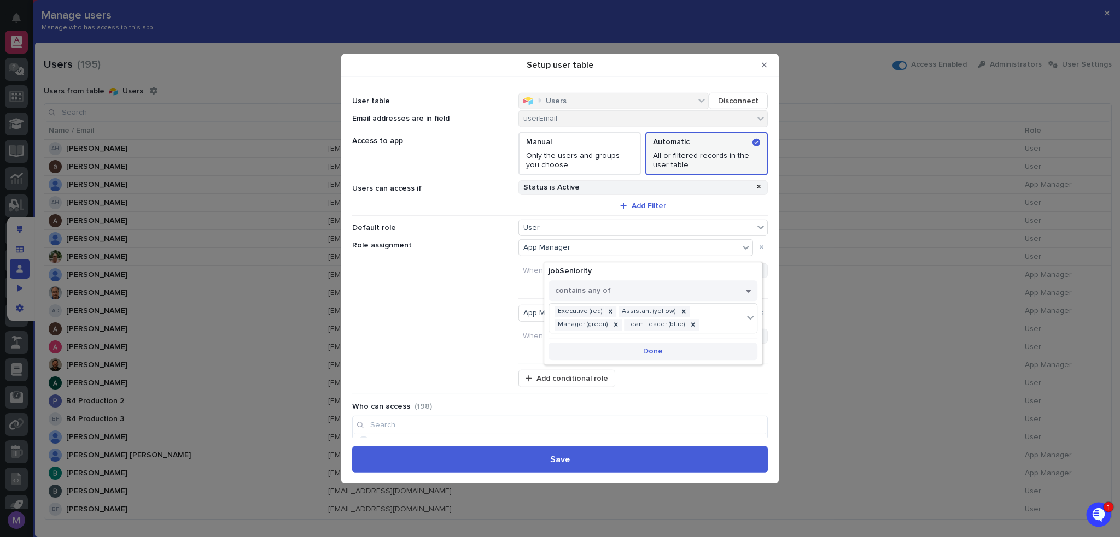
click at [660, 352] on span "Done" at bounding box center [653, 352] width 20 height 8
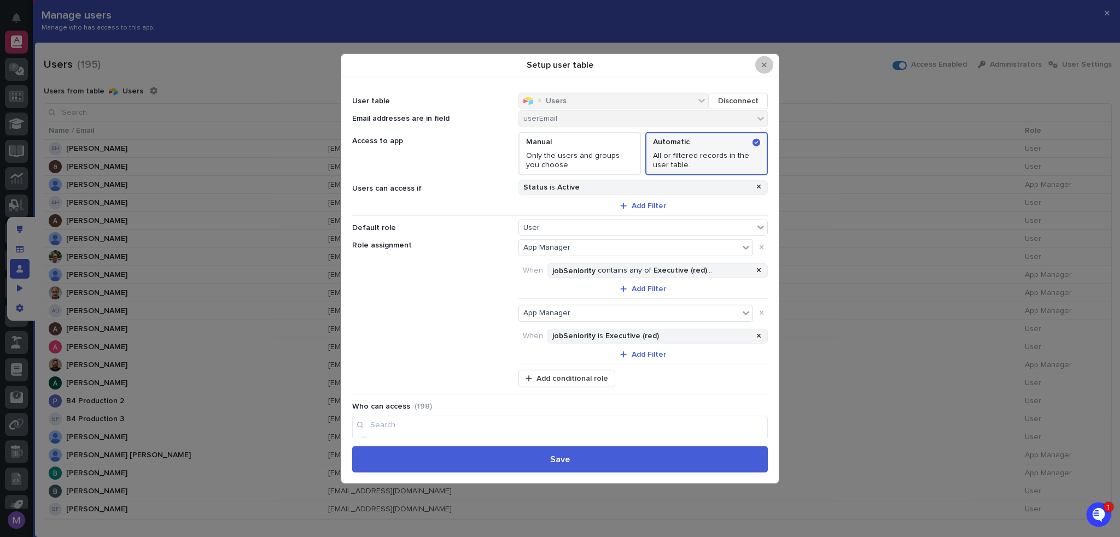
click at [763, 67] on icon "Close Modal" at bounding box center [764, 65] width 5 height 8
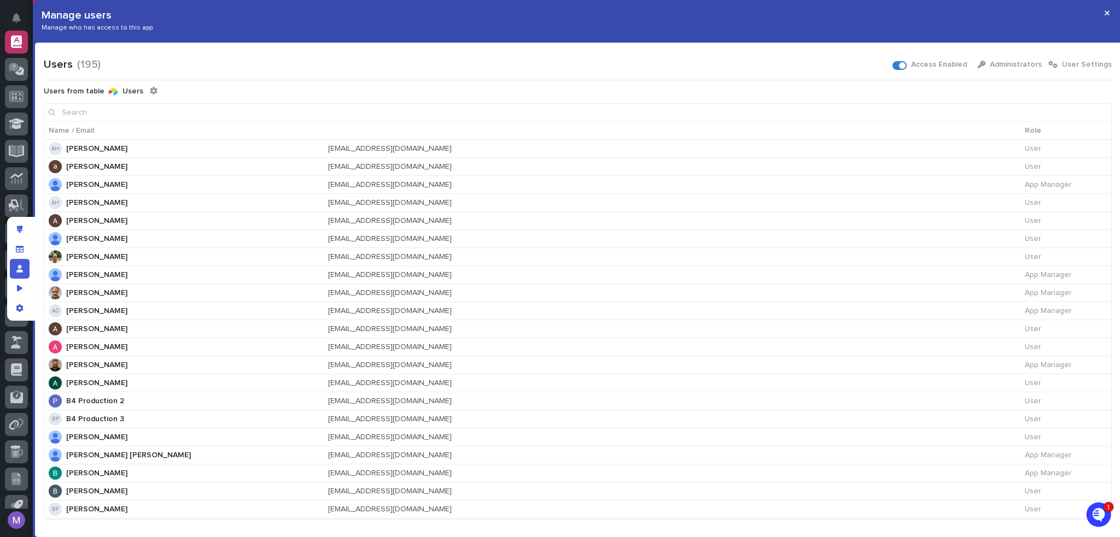
click at [173, 71] on div "Users ( 195 ) Access Enabled Administrators User Settings" at bounding box center [578, 64] width 1068 height 17
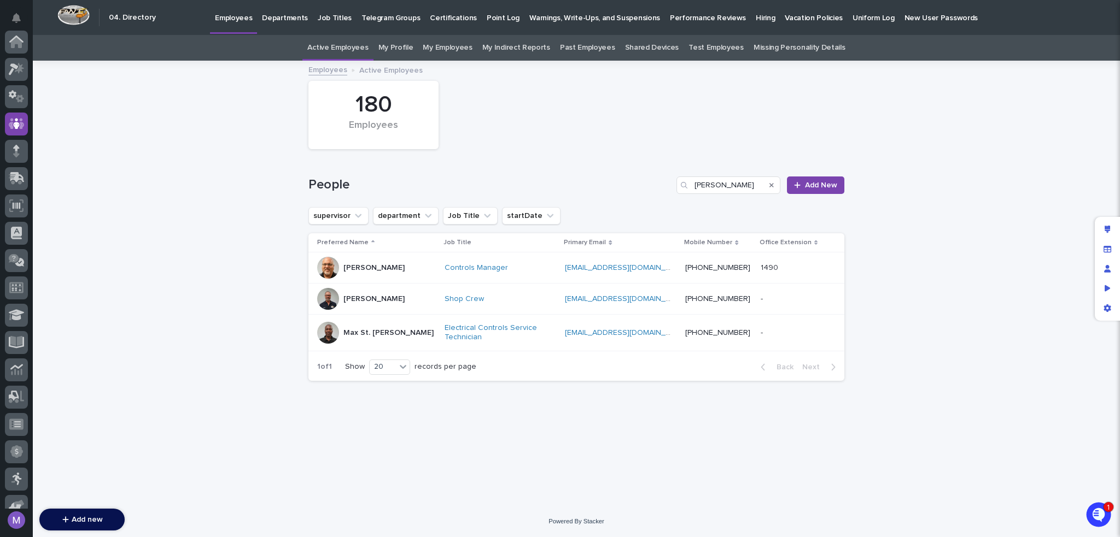
scroll to position [82, 0]
